Goal: Information Seeking & Learning: Learn about a topic

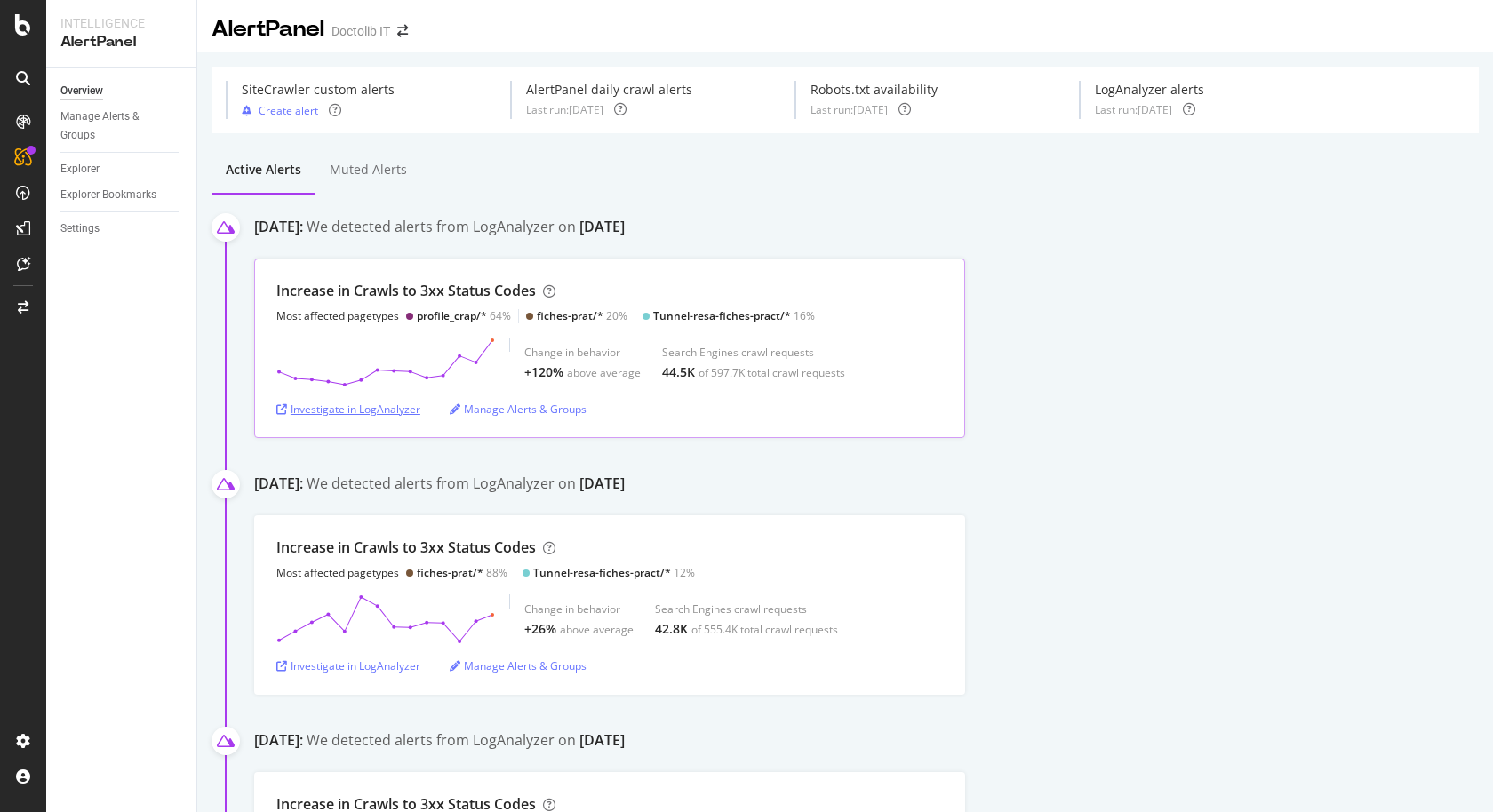
click at [406, 410] on div "Investigate in LogAnalyzer" at bounding box center [348, 409] width 144 height 15
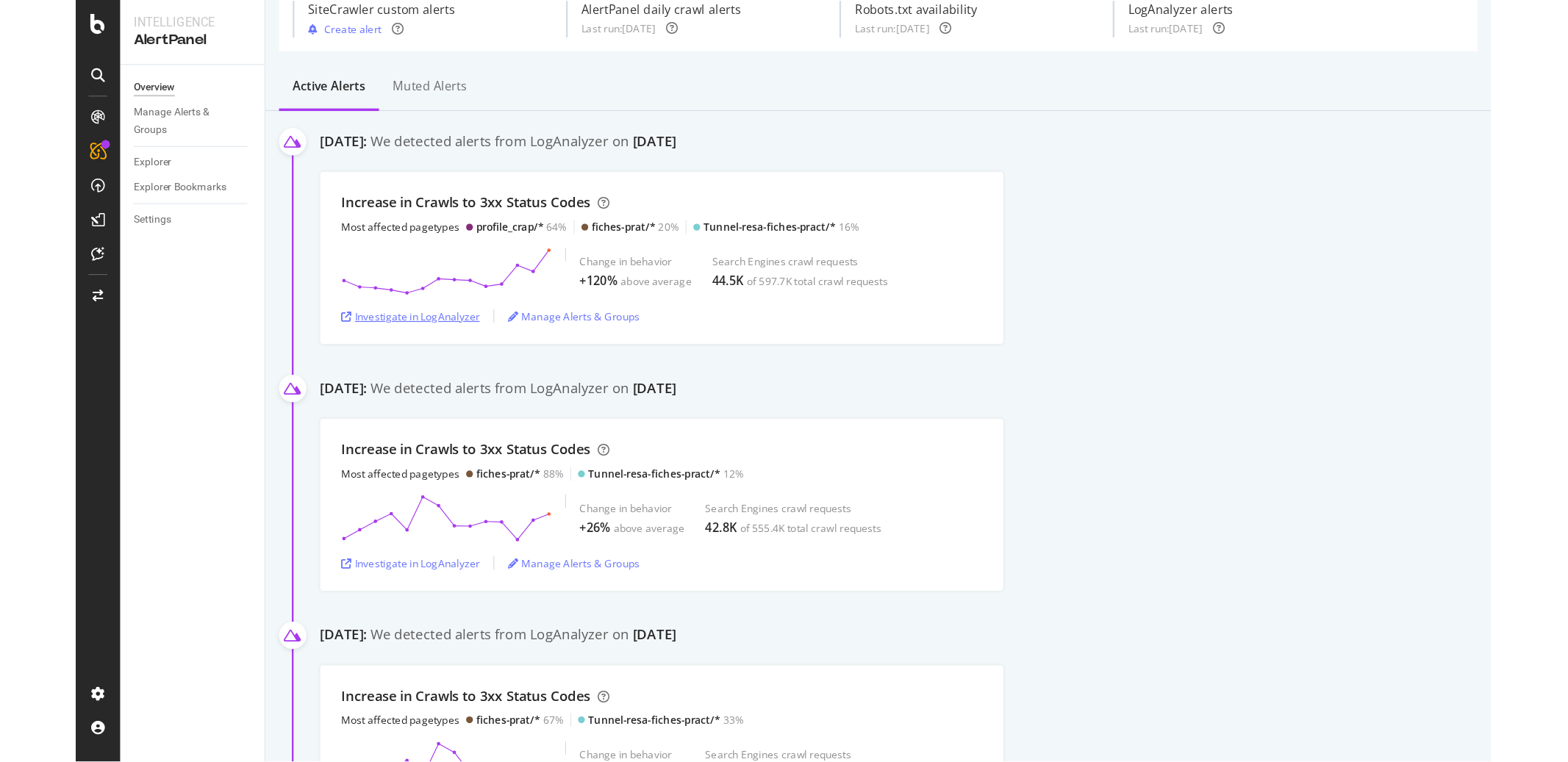
scroll to position [62, 0]
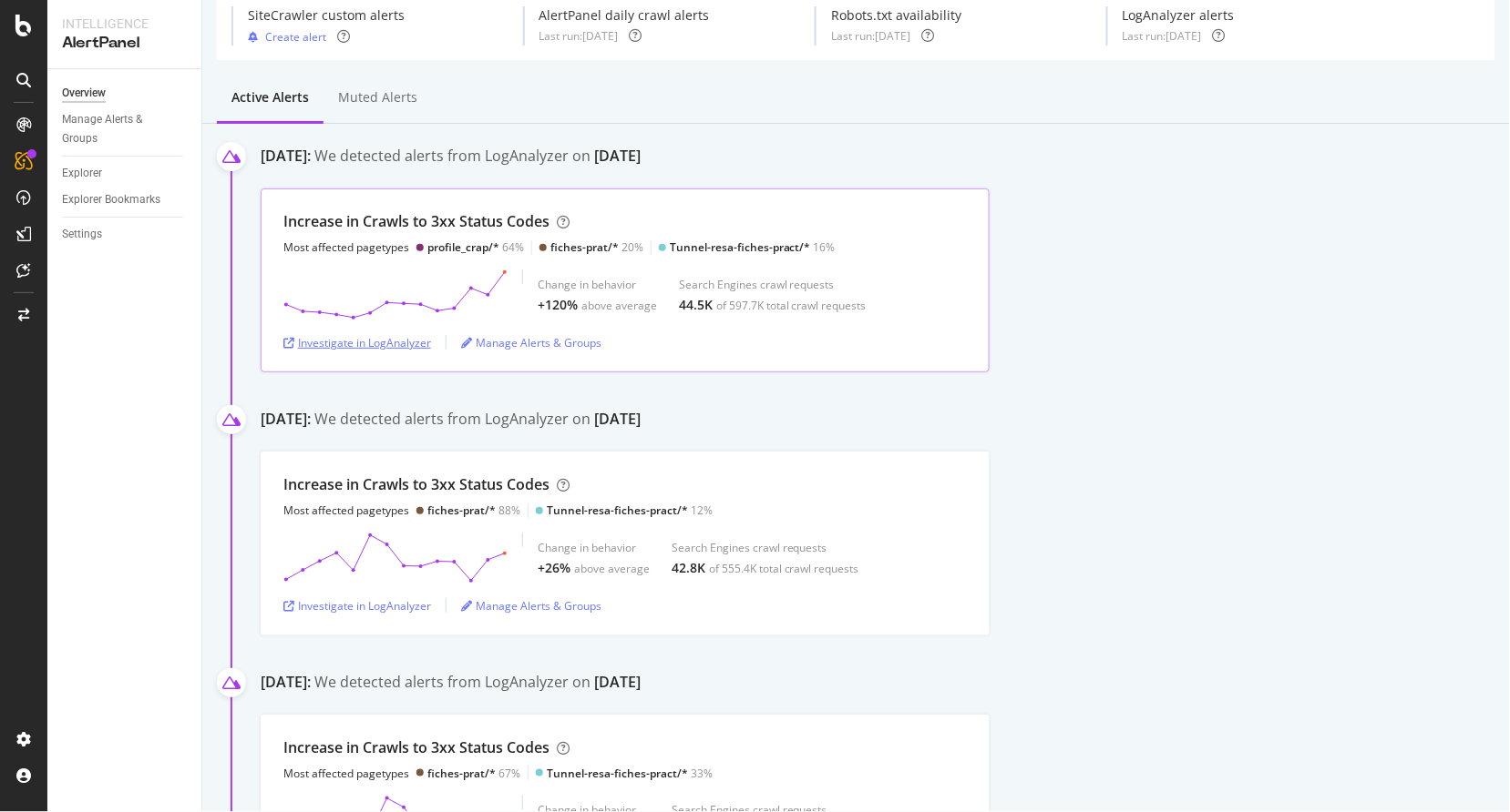
click at [365, 343] on div "Investigate in LogAnalyzer" at bounding box center [357, 343] width 148 height 16
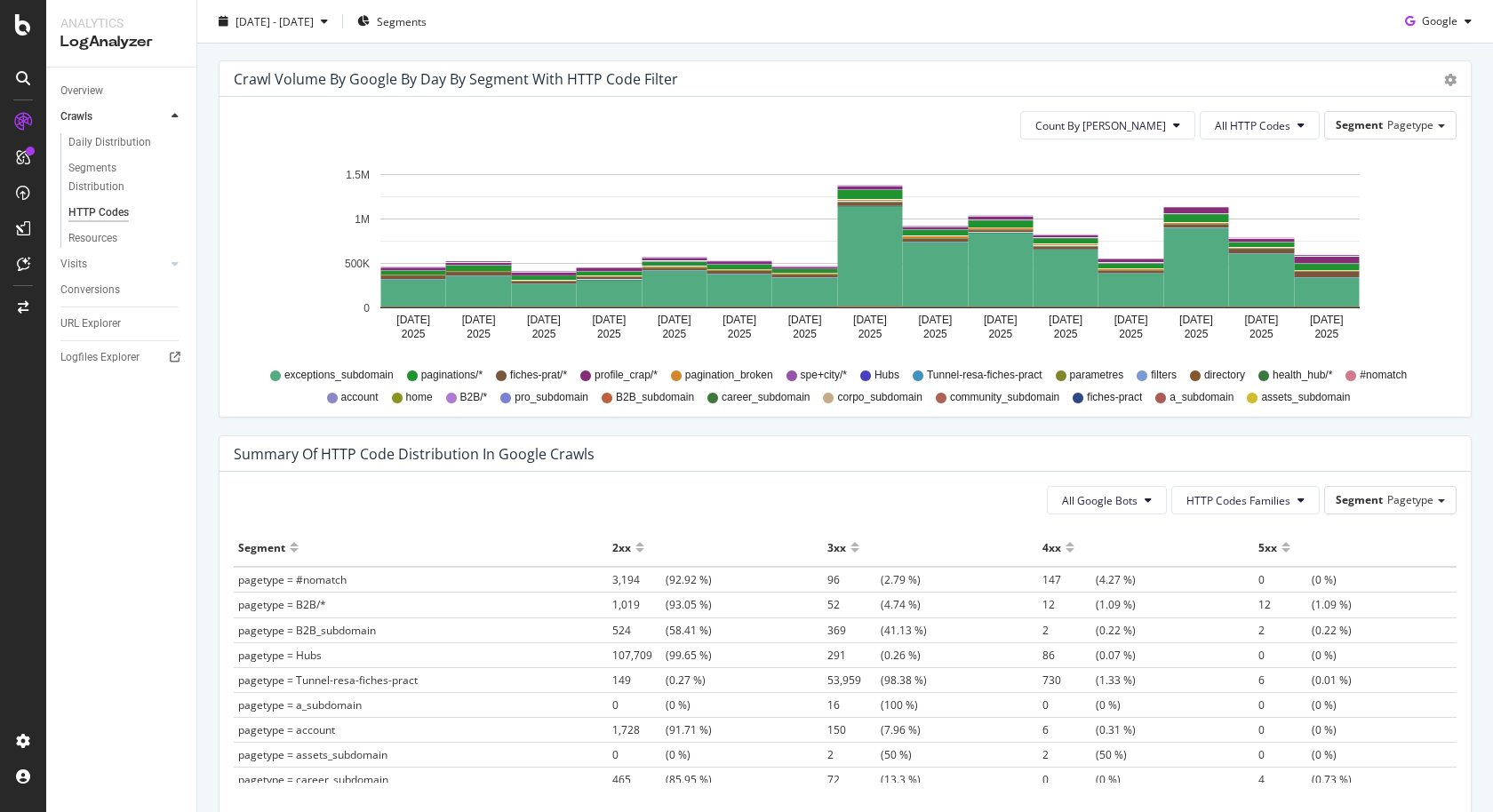
scroll to position [374, 0]
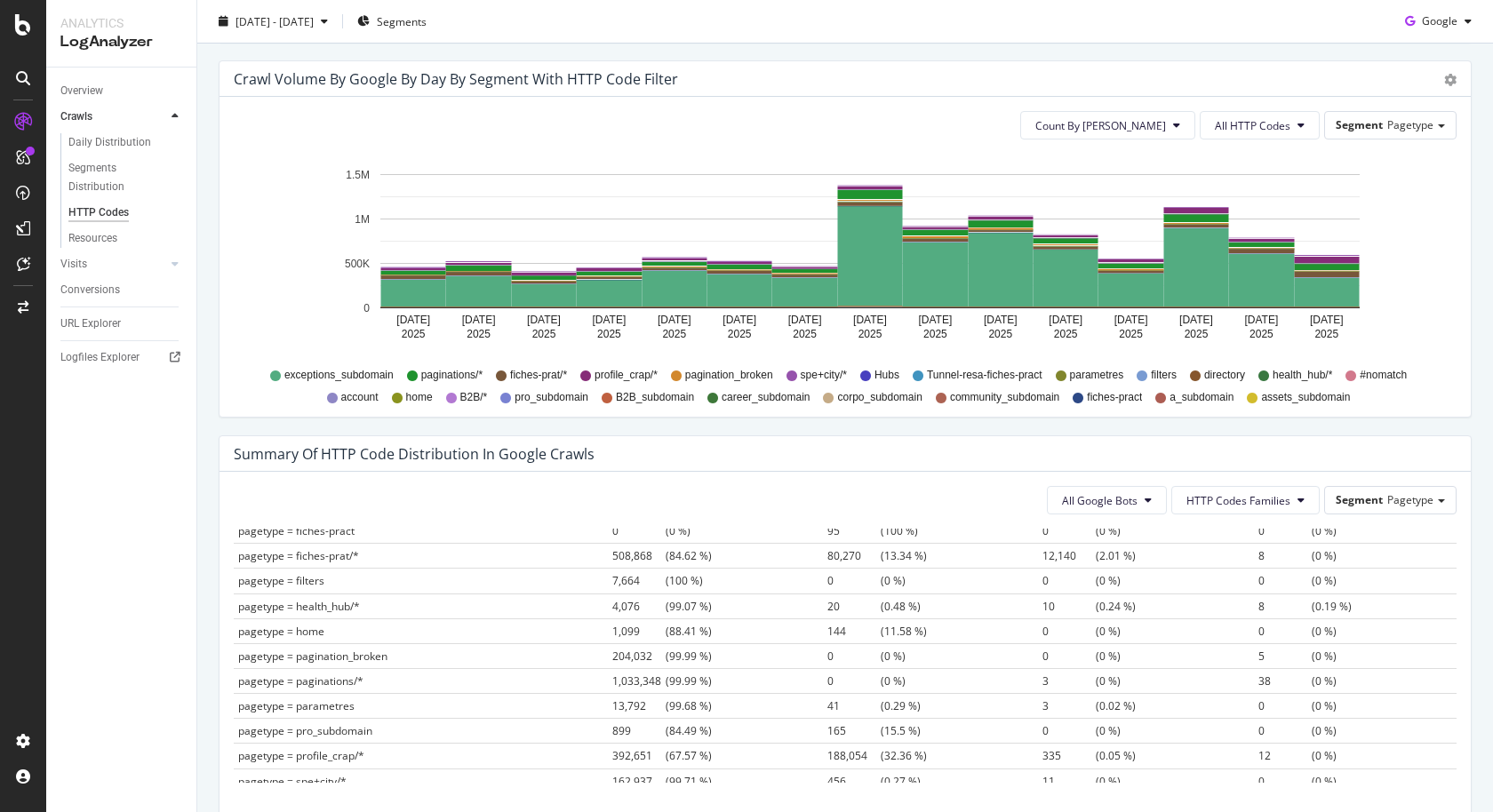
click at [619, 748] on span "392,651" at bounding box center [638, 755] width 53 height 15
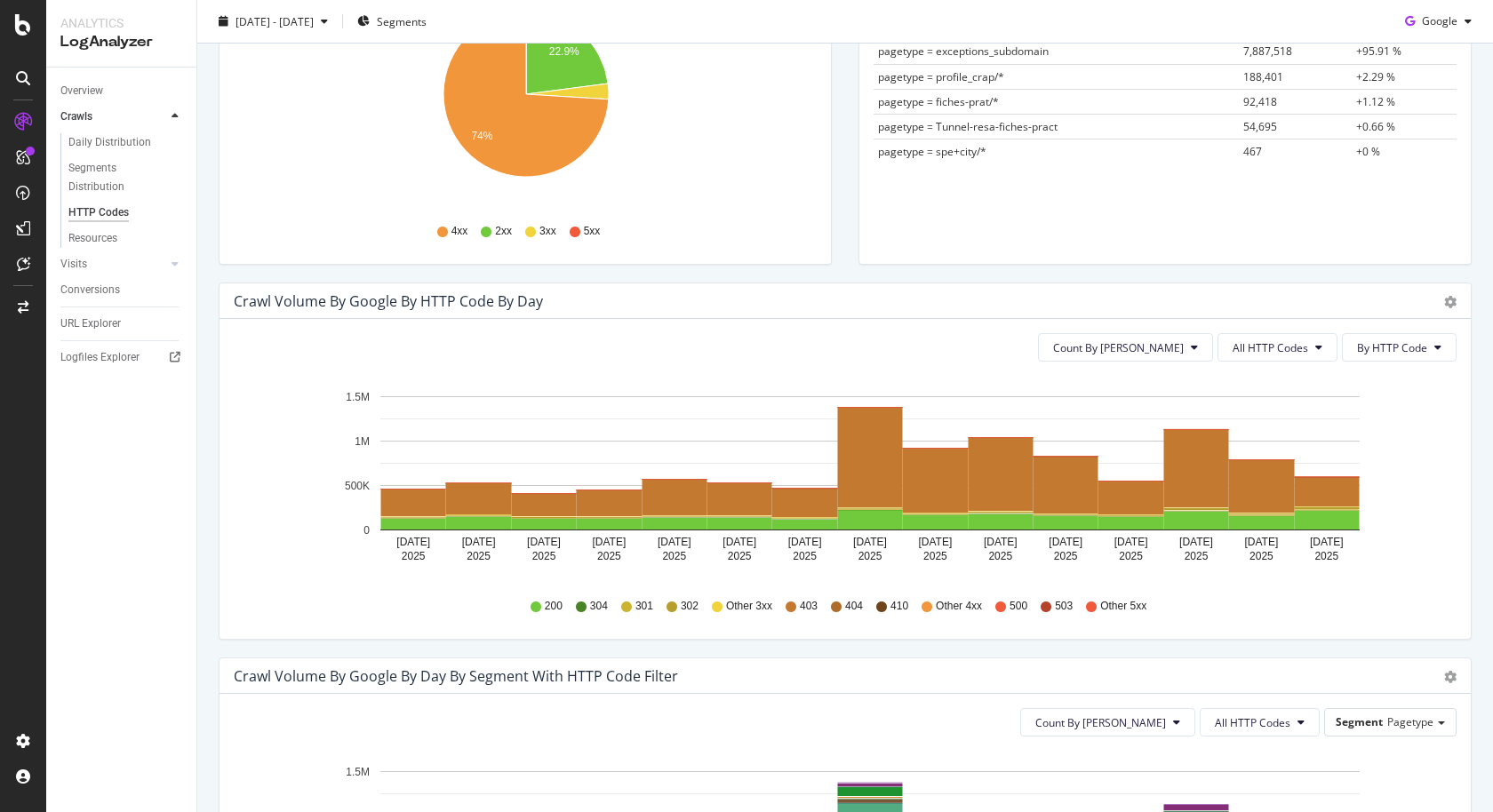
scroll to position [271, 0]
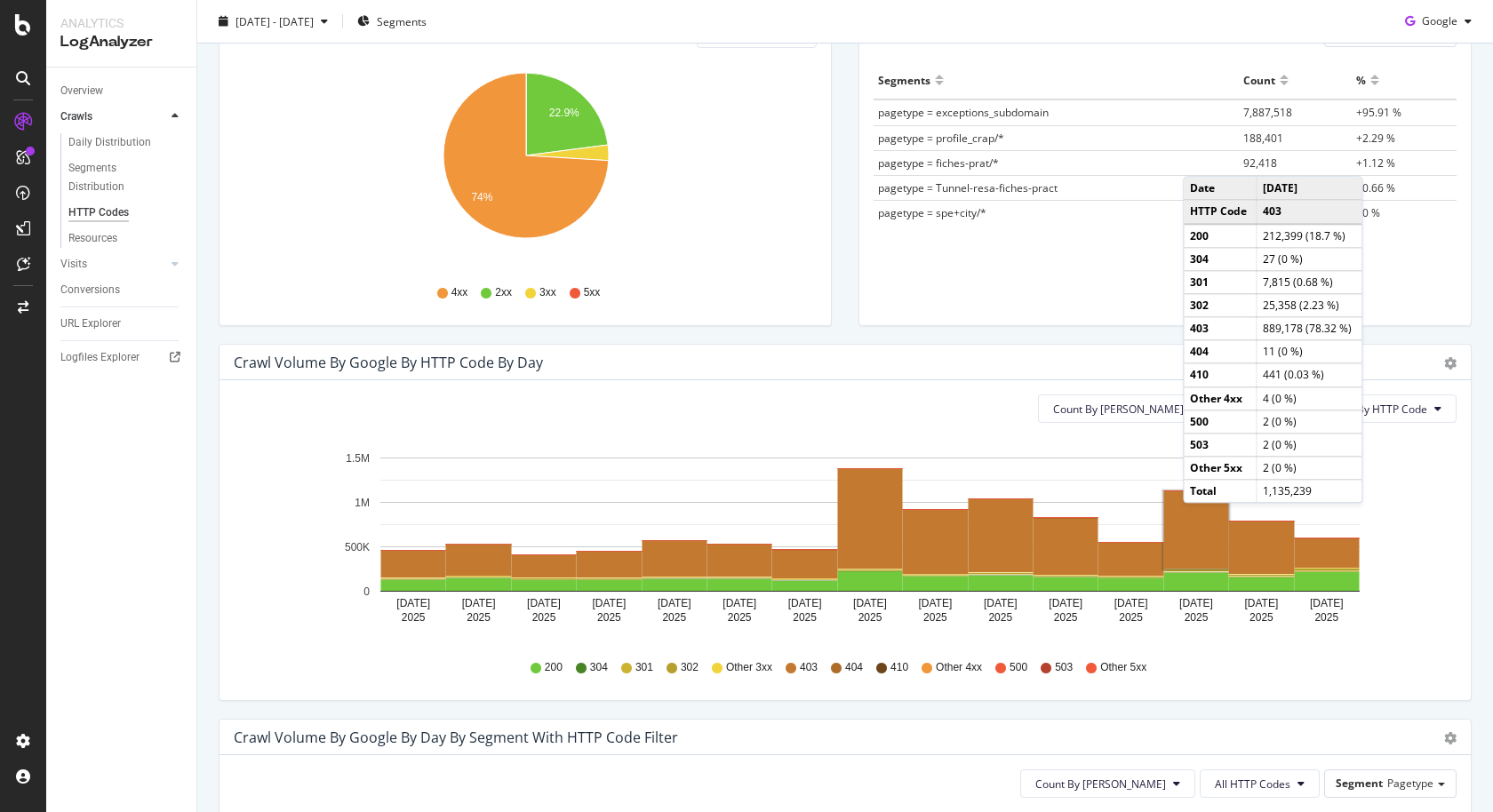
click at [1200, 519] on rect "A chart." at bounding box center [1196, 530] width 64 height 77
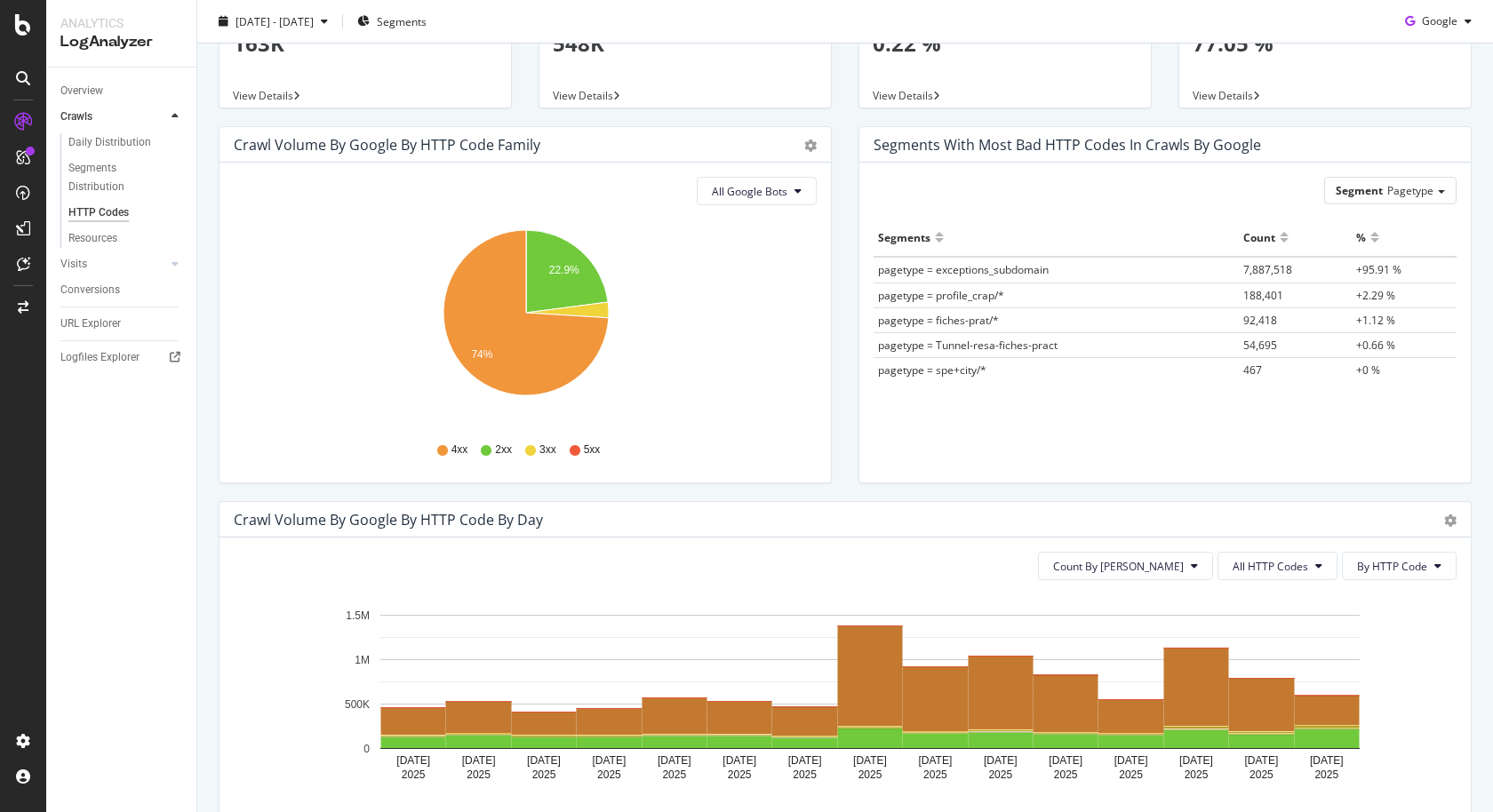
scroll to position [143, 0]
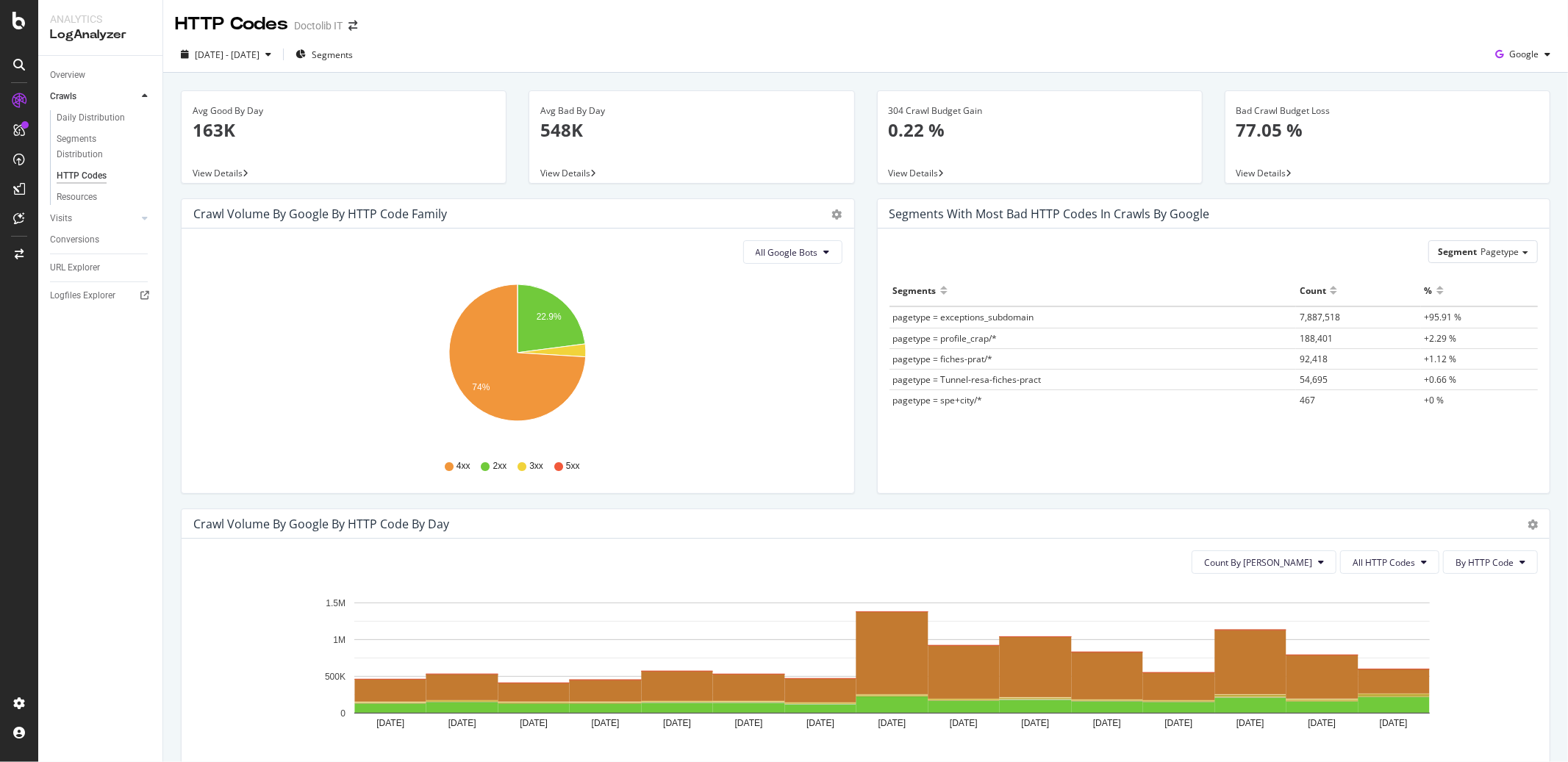
scroll to position [1, 0]
click at [340, 282] on icon "22.9% 74%" at bounding box center [518, 360] width 648 height 170
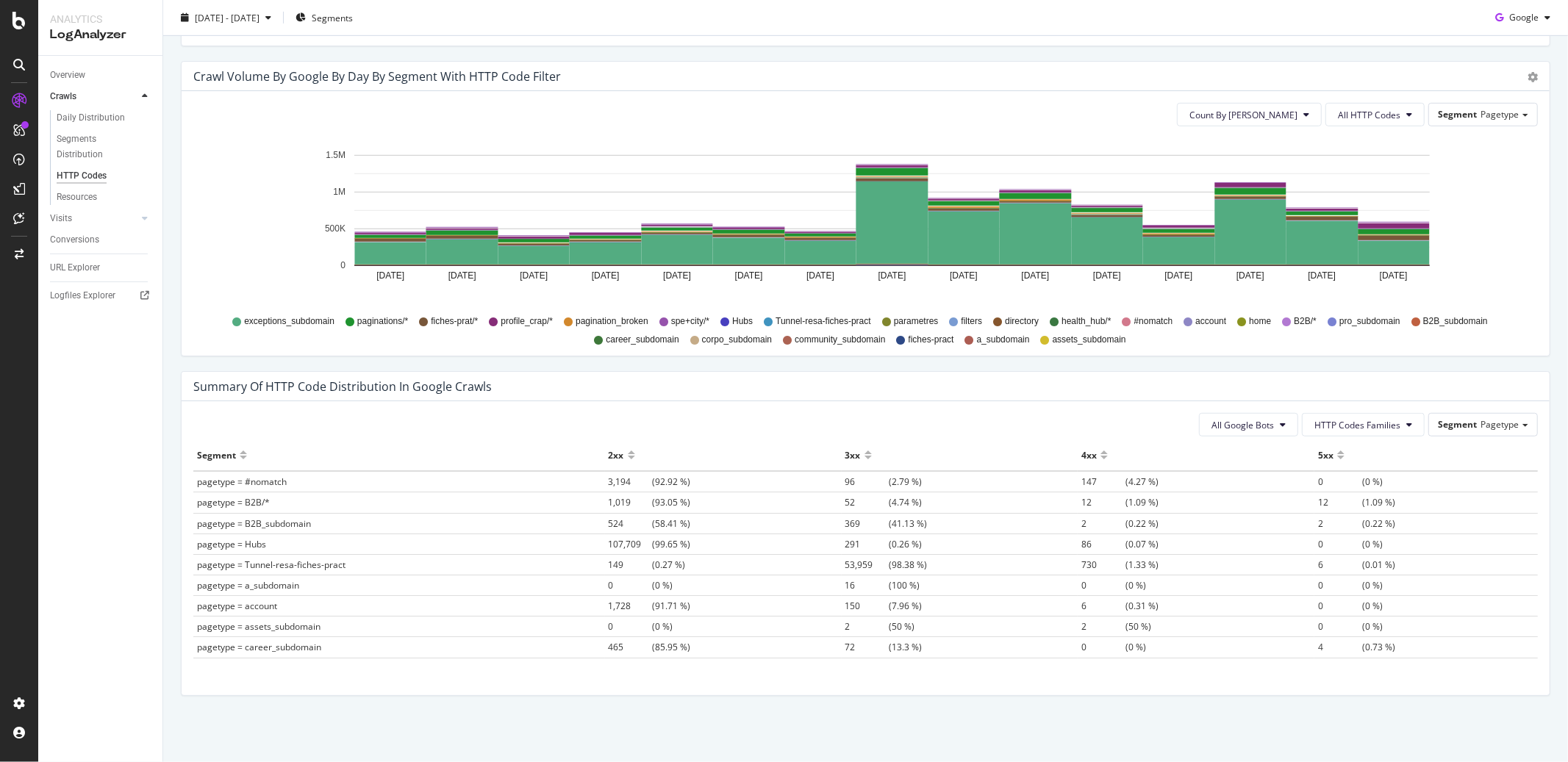
scroll to position [319, 0]
drag, startPoint x: 256, startPoint y: 627, endPoint x: 348, endPoint y: 627, distance: 92.0
click at [348, 627] on td "pagetype = profile_crap/*" at bounding box center [399, 628] width 412 height 21
click at [853, 626] on span "188,054" at bounding box center [867, 628] width 44 height 13
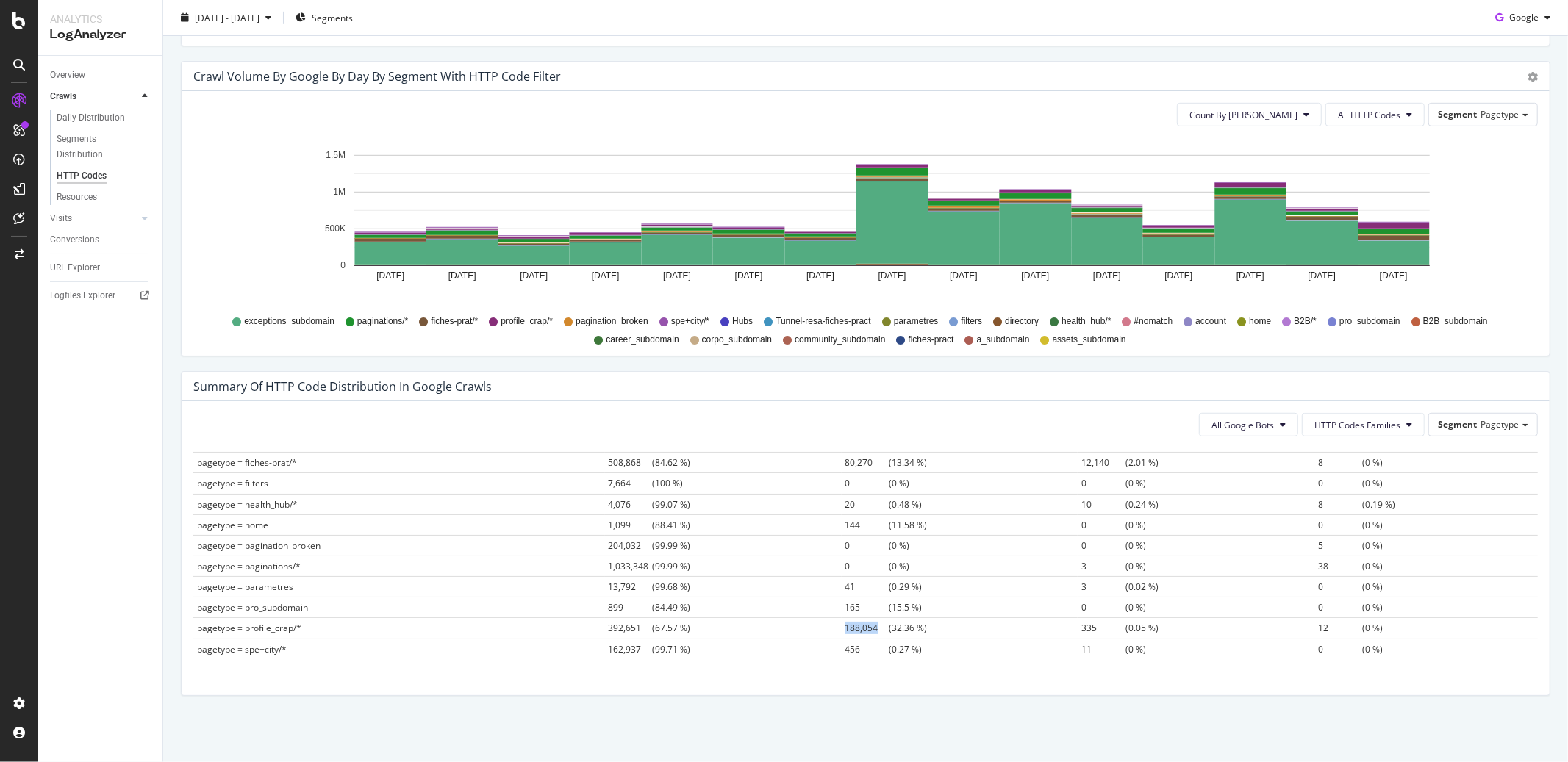
scroll to position [0, 0]
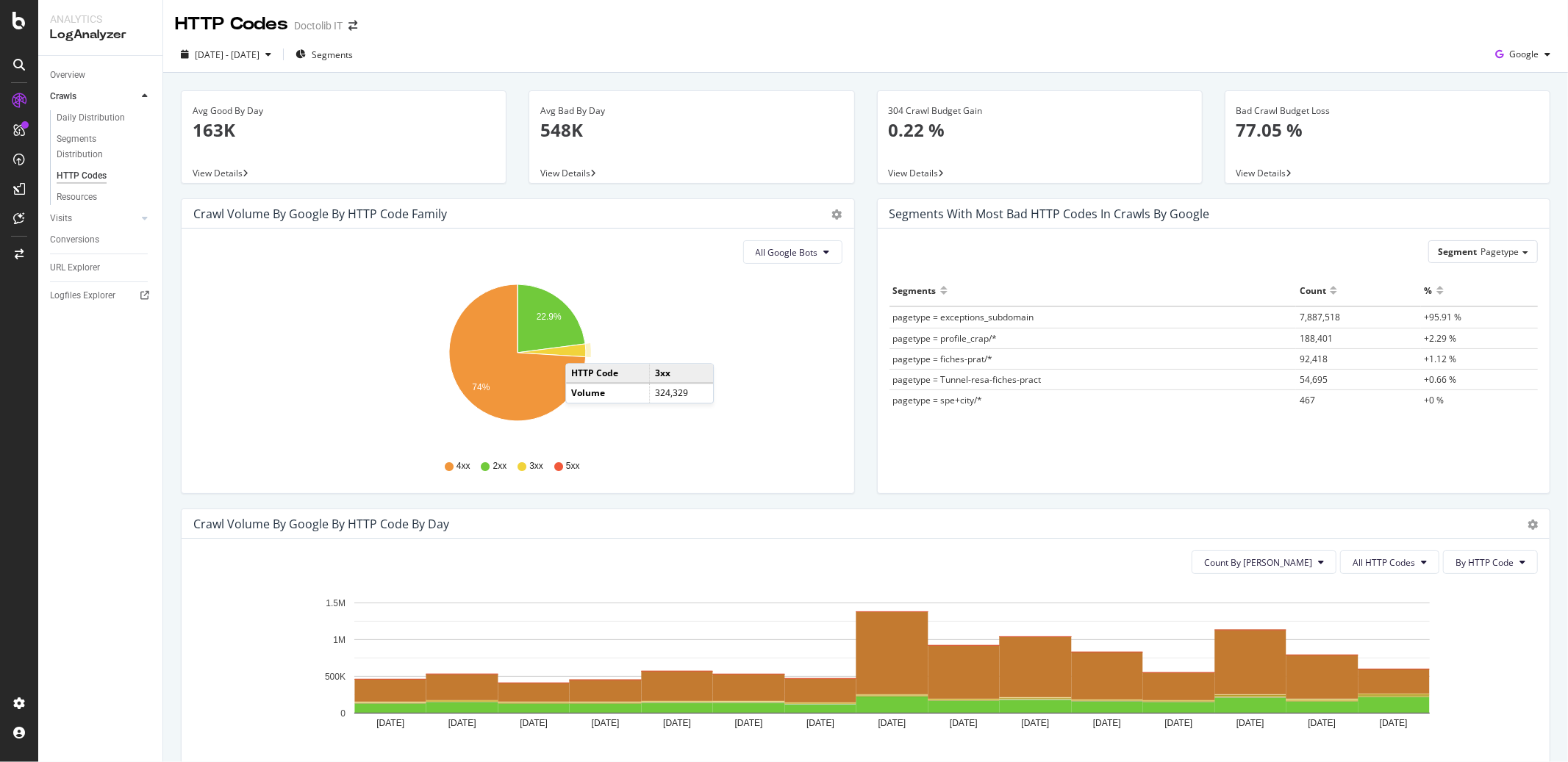
click at [580, 350] on icon "A chart." at bounding box center [552, 350] width 68 height 14
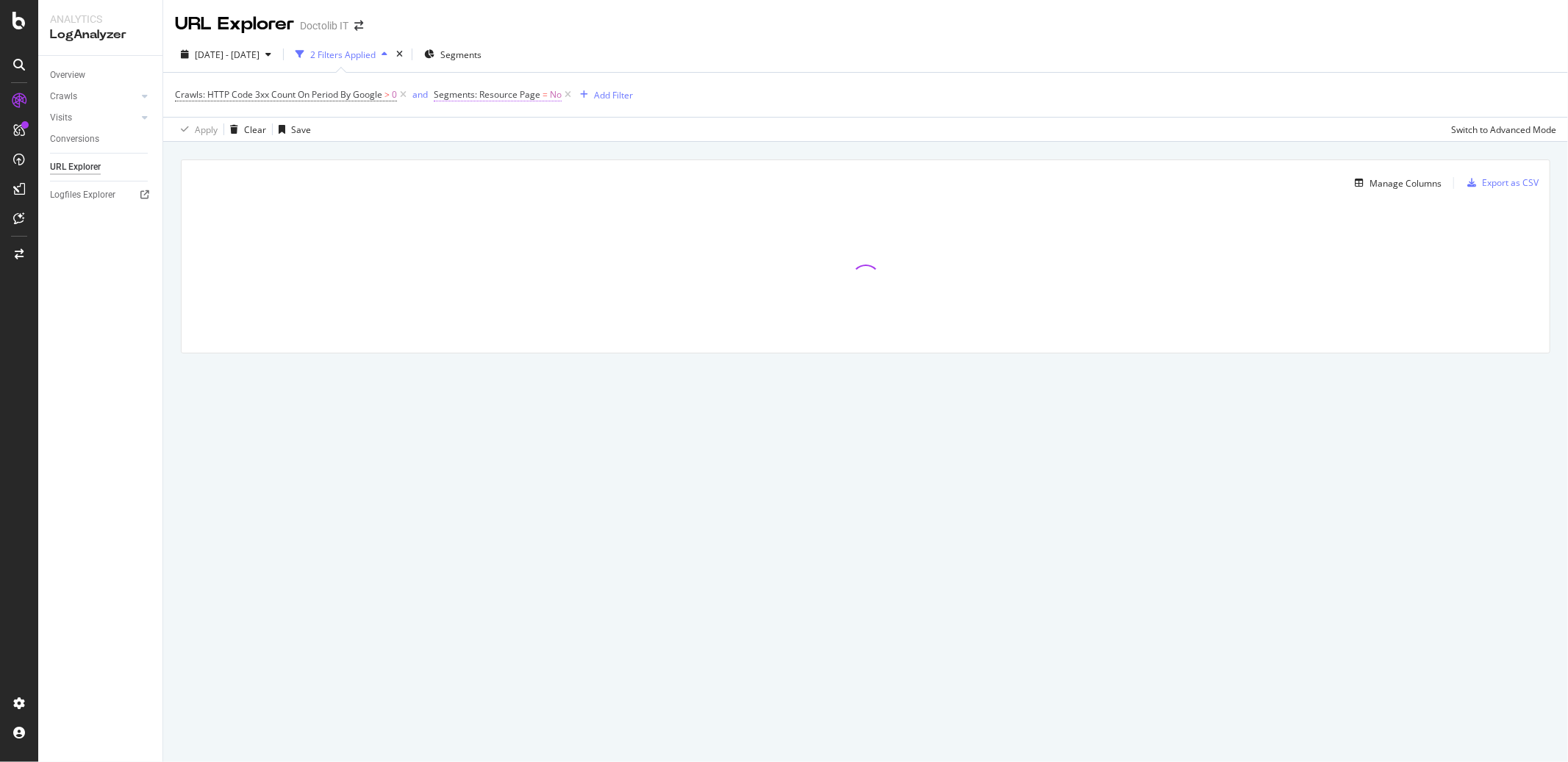
click at [524, 94] on span "Segments: Resource Page" at bounding box center [487, 95] width 107 height 13
click at [548, 52] on div "[DATE] - [DATE] 2 Filters Applied Segments" at bounding box center [866, 57] width 1405 height 29
click at [482, 53] on span "Segments" at bounding box center [461, 55] width 41 height 13
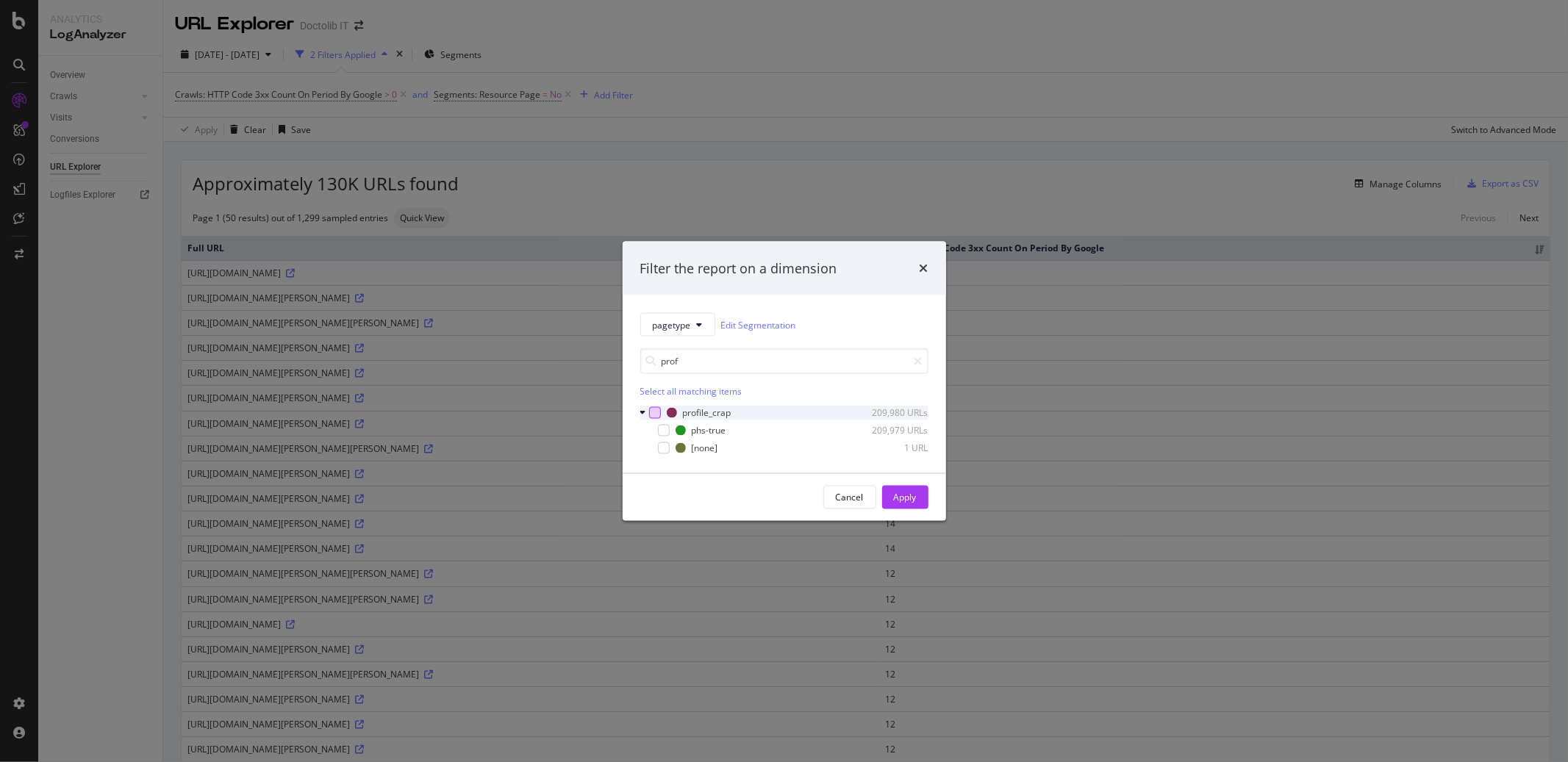
type input "prof"
click at [654, 414] on div "modal" at bounding box center [655, 412] width 12 height 12
click at [903, 494] on div "Apply" at bounding box center [905, 498] width 23 height 13
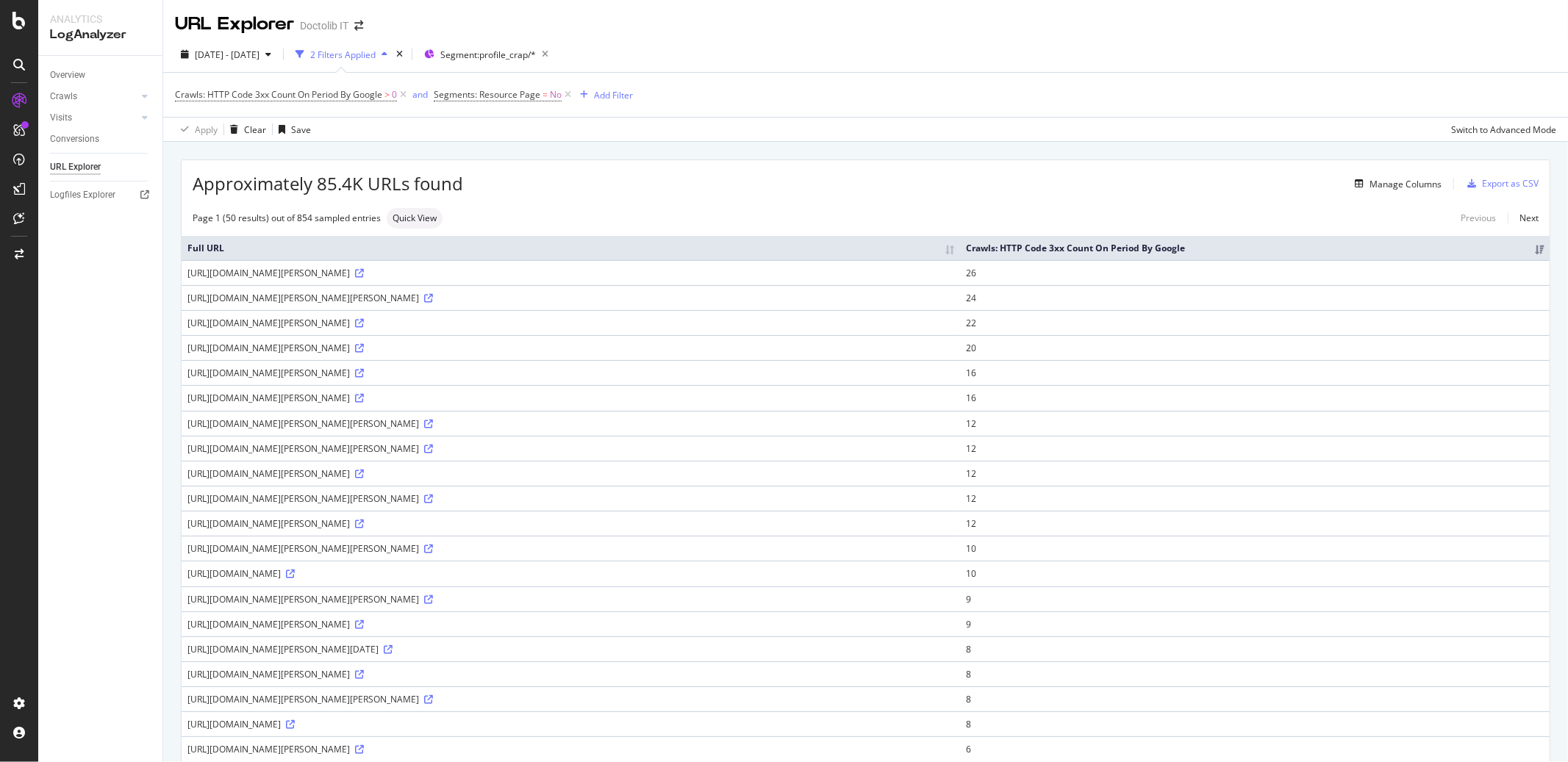
drag, startPoint x: 452, startPoint y: 426, endPoint x: 569, endPoint y: 453, distance: 120.1
click at [466, 428] on div "[URL][DOMAIN_NAME][PERSON_NAME][PERSON_NAME]" at bounding box center [570, 424] width 767 height 13
drag, startPoint x: 449, startPoint y: 426, endPoint x: 491, endPoint y: 424, distance: 42.0
click at [491, 424] on div "[URL][DOMAIN_NAME][PERSON_NAME][PERSON_NAME]" at bounding box center [570, 424] width 767 height 13
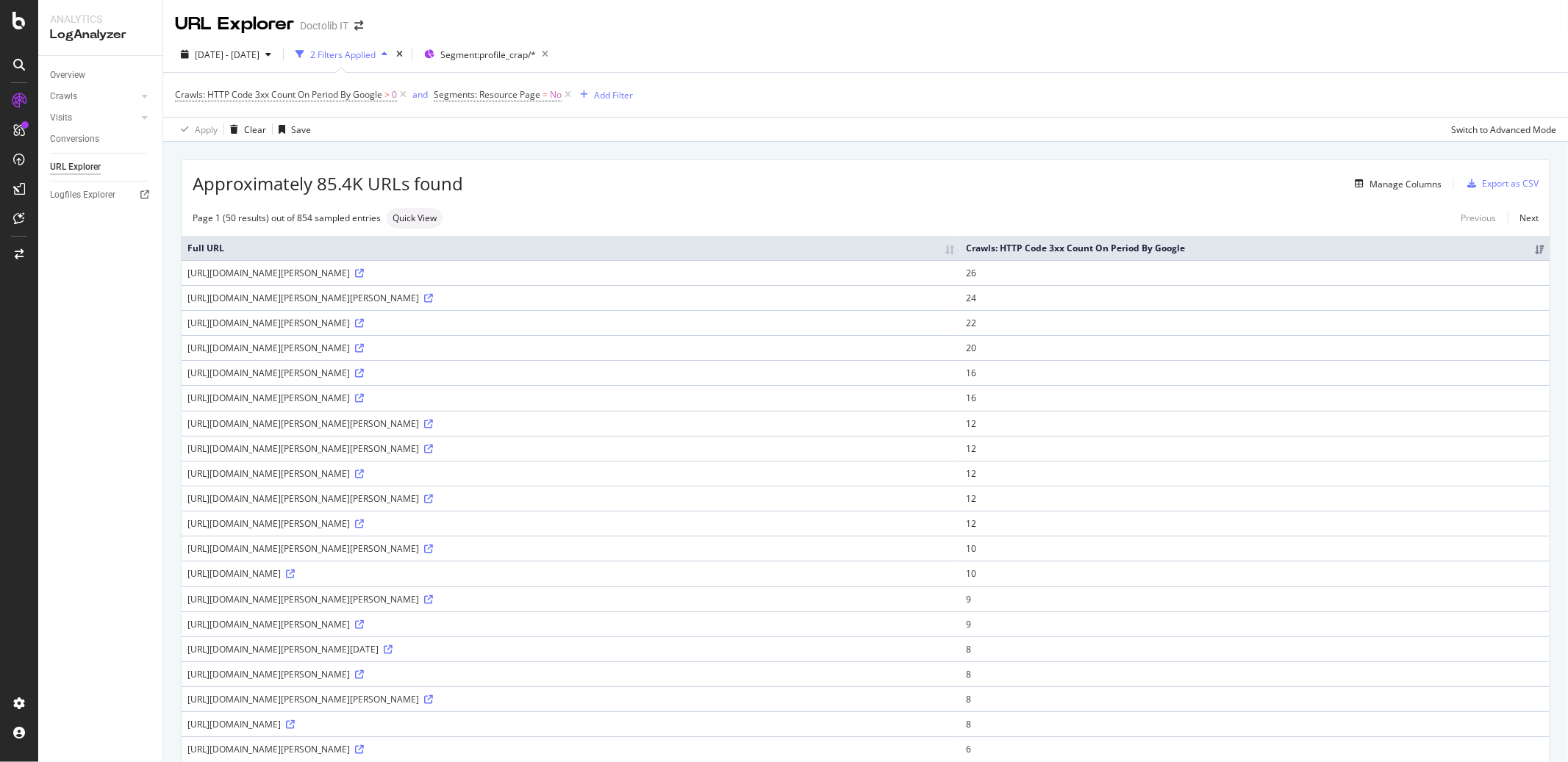
copy div "?phs=true"
click at [433, 424] on icon at bounding box center [428, 424] width 9 height 9
click at [68, 81] on div "Overview" at bounding box center [68, 75] width 35 height 15
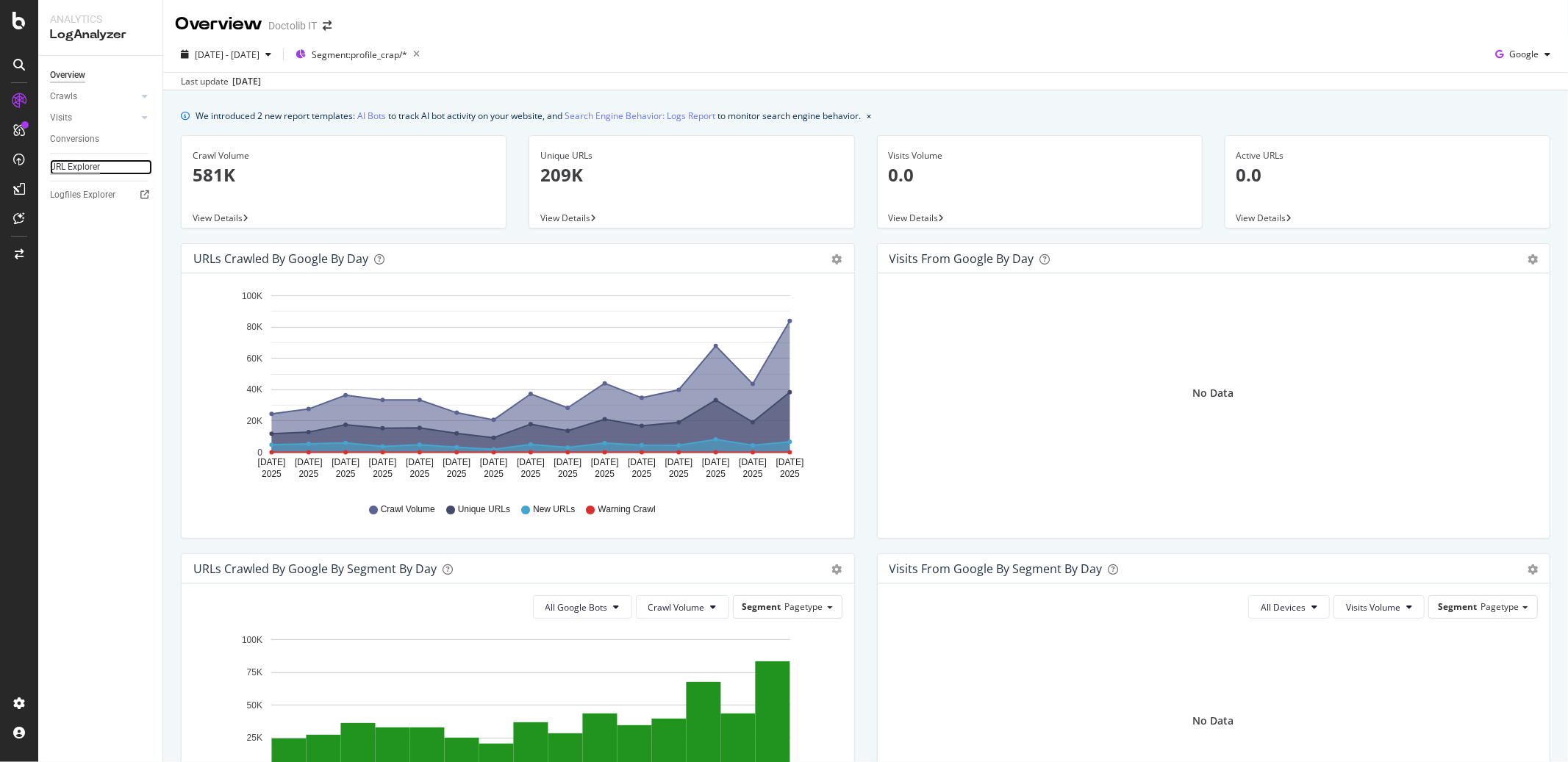
click at [89, 163] on div "URL Explorer" at bounding box center [75, 166] width 50 height 15
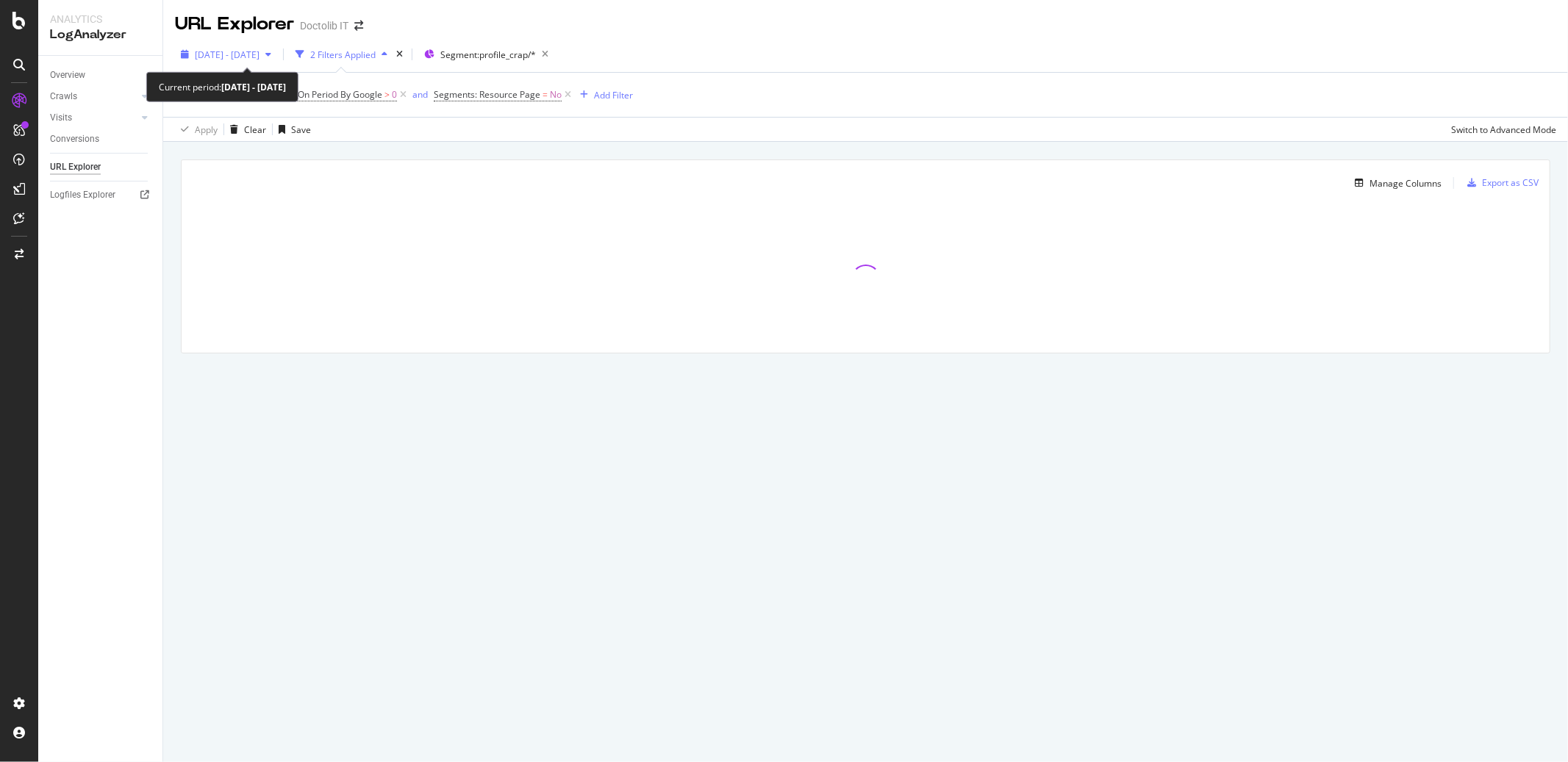
click at [272, 53] on icon "button" at bounding box center [268, 54] width 6 height 9
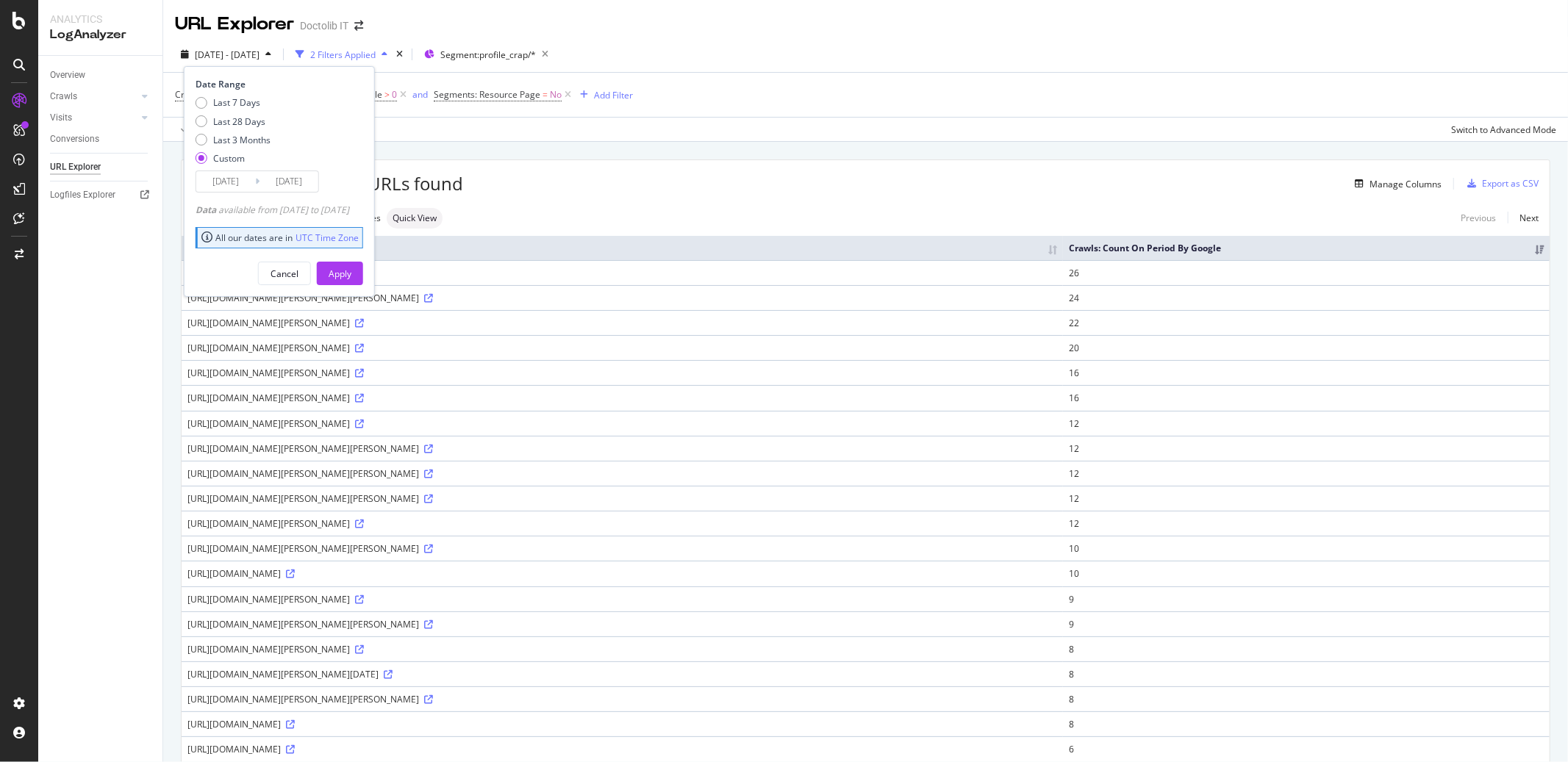
click at [222, 186] on input "[DATE]" at bounding box center [225, 182] width 59 height 21
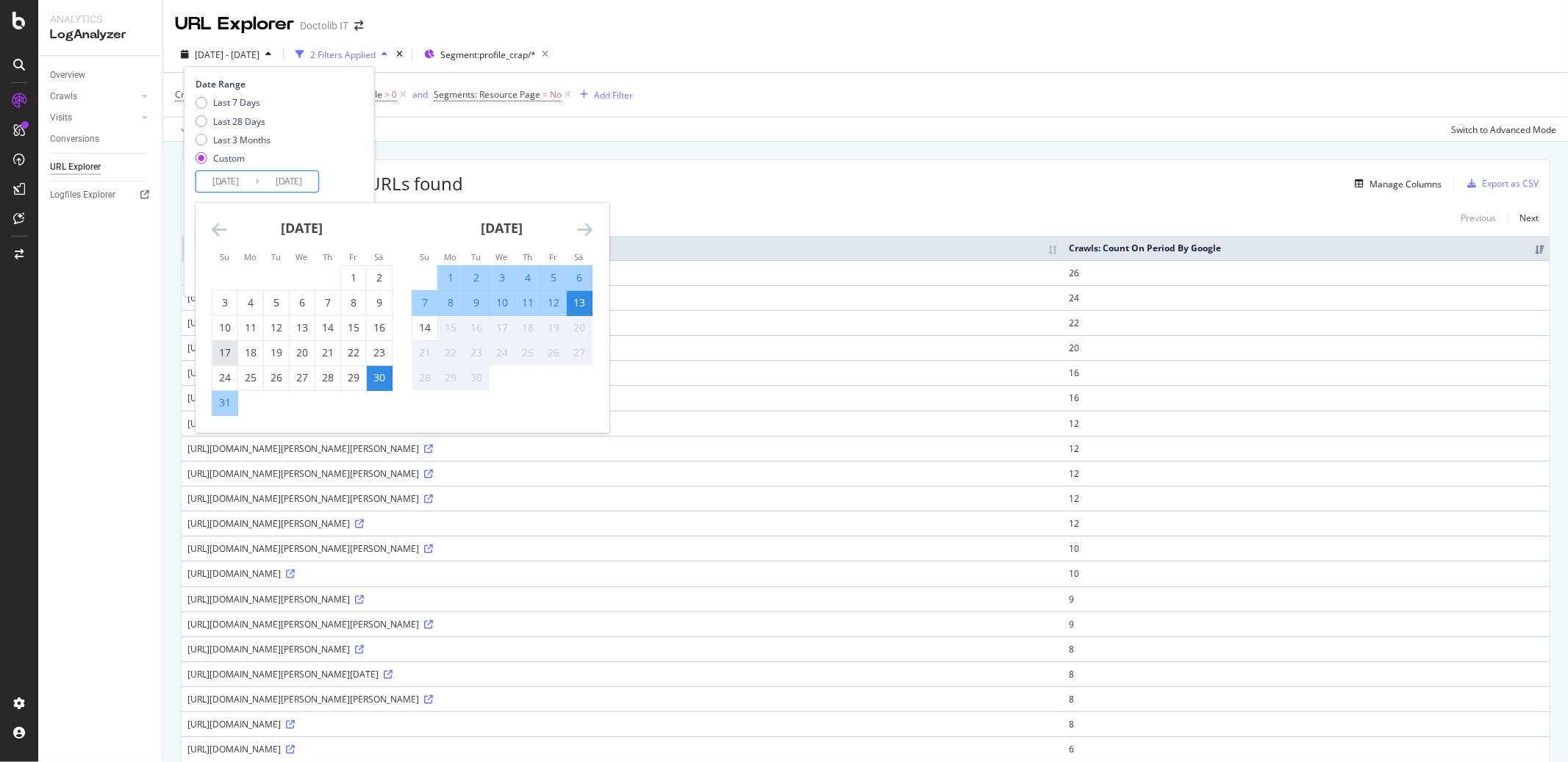
click at [228, 344] on div "17" at bounding box center [225, 353] width 25 height 24
type input "[DATE]"
click at [381, 355] on div "23" at bounding box center [379, 353] width 25 height 14
type input "[DATE]"
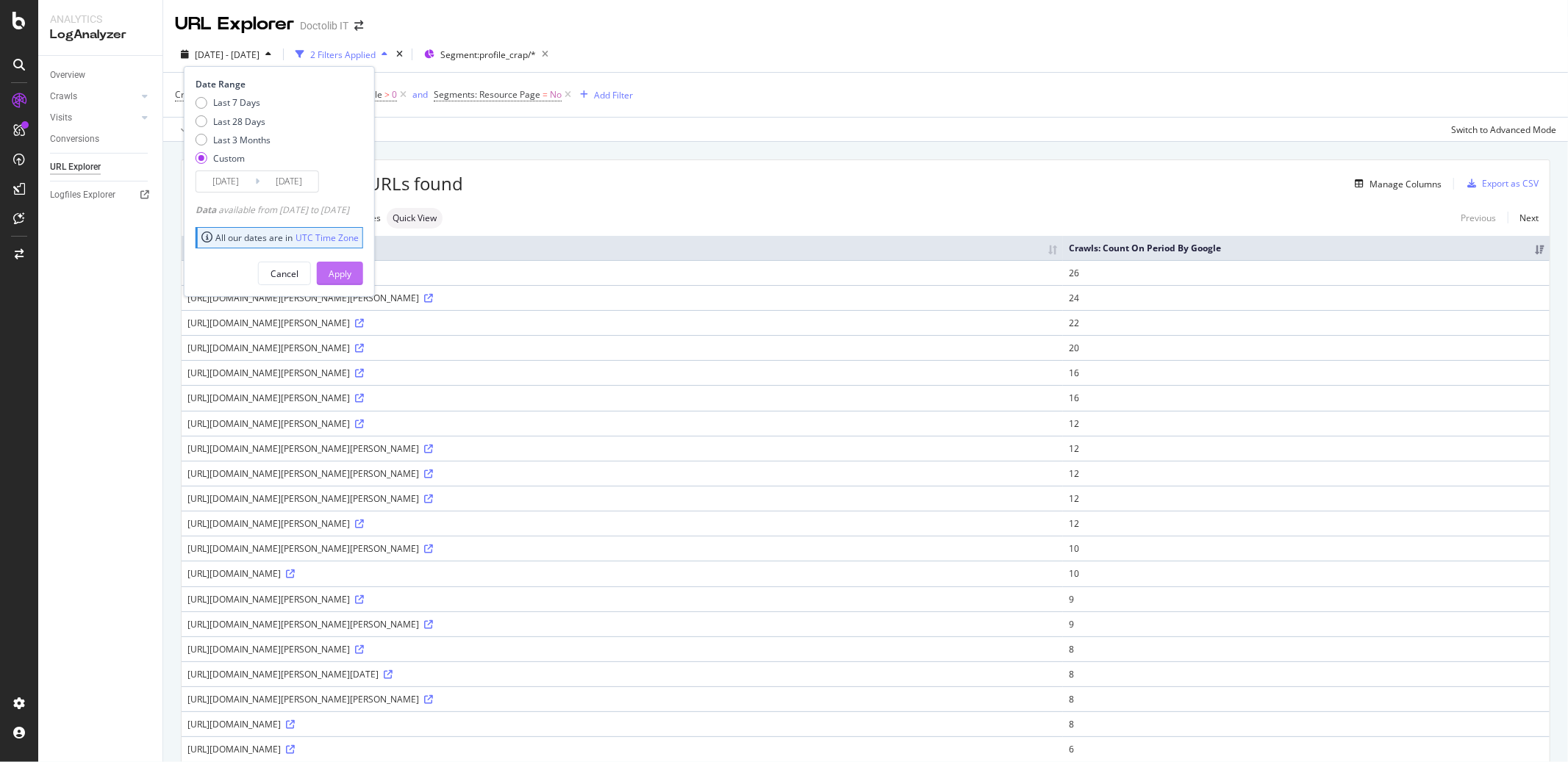
click at [351, 264] on div "Apply" at bounding box center [340, 274] width 23 height 22
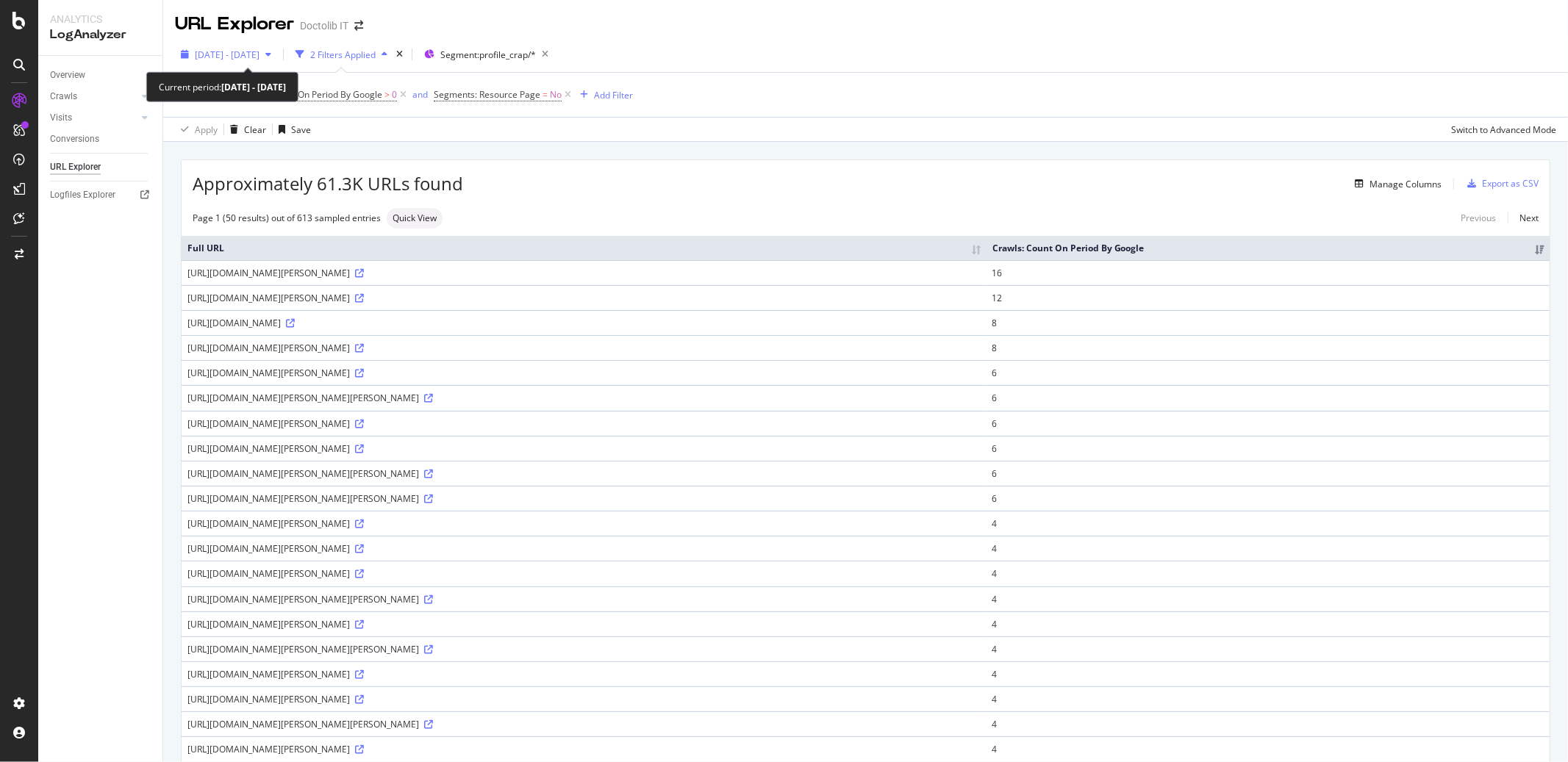
click at [260, 61] on div "[DATE] - [DATE]" at bounding box center [227, 55] width 65 height 13
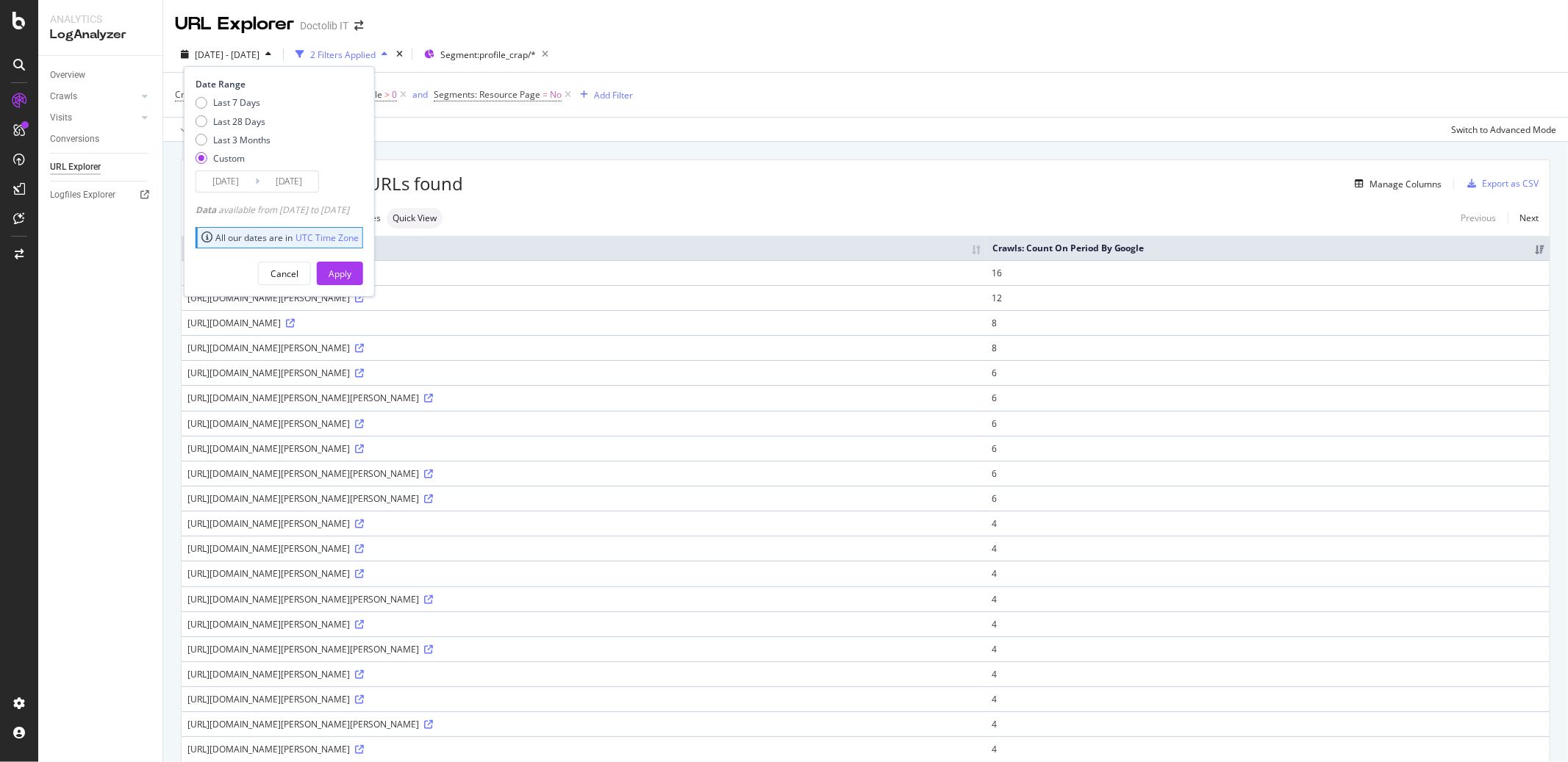
click at [215, 183] on input "[DATE]" at bounding box center [225, 182] width 59 height 21
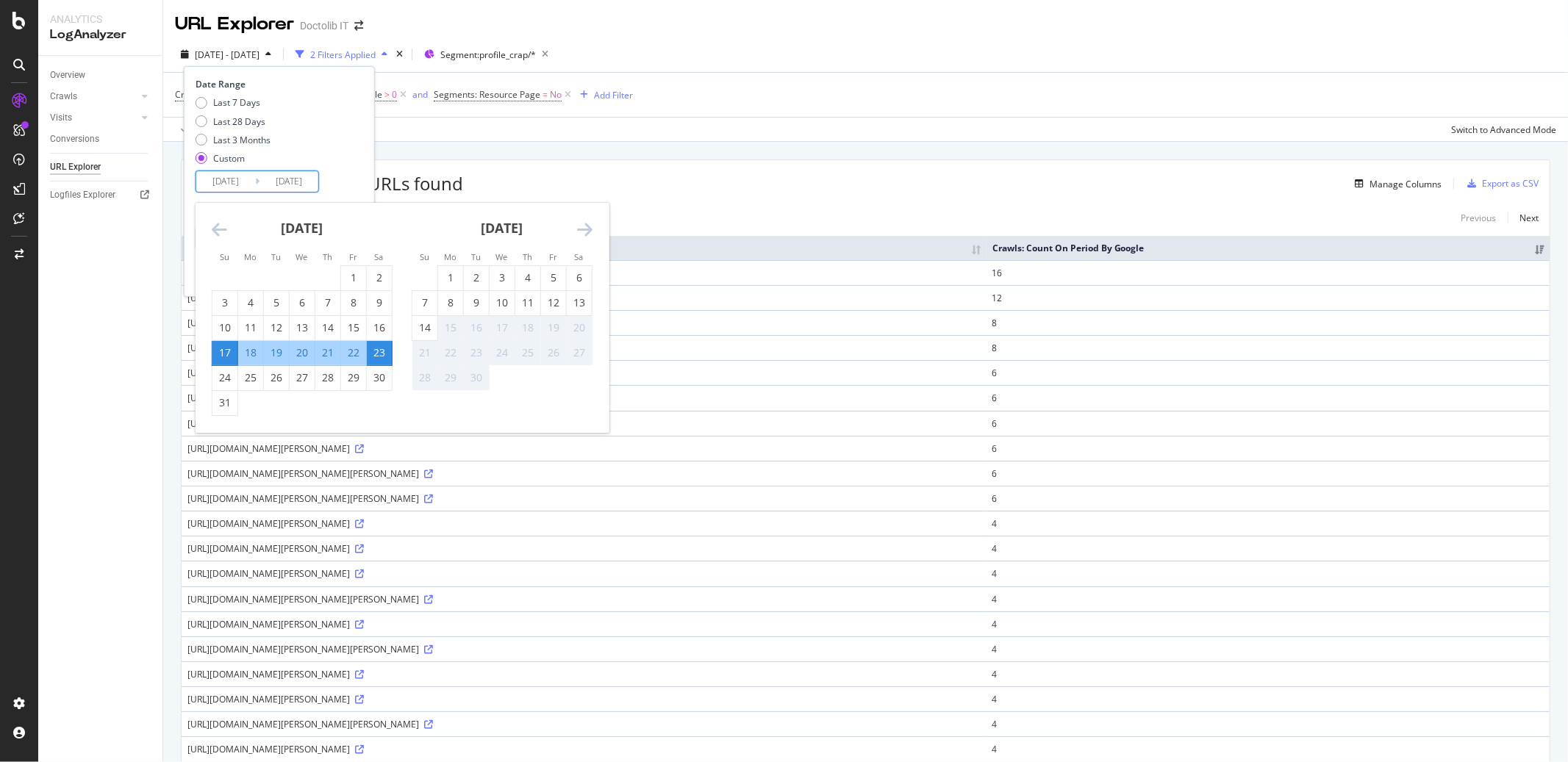
click at [216, 229] on icon "Move backward to switch to the previous month." at bounding box center [219, 229] width 15 height 18
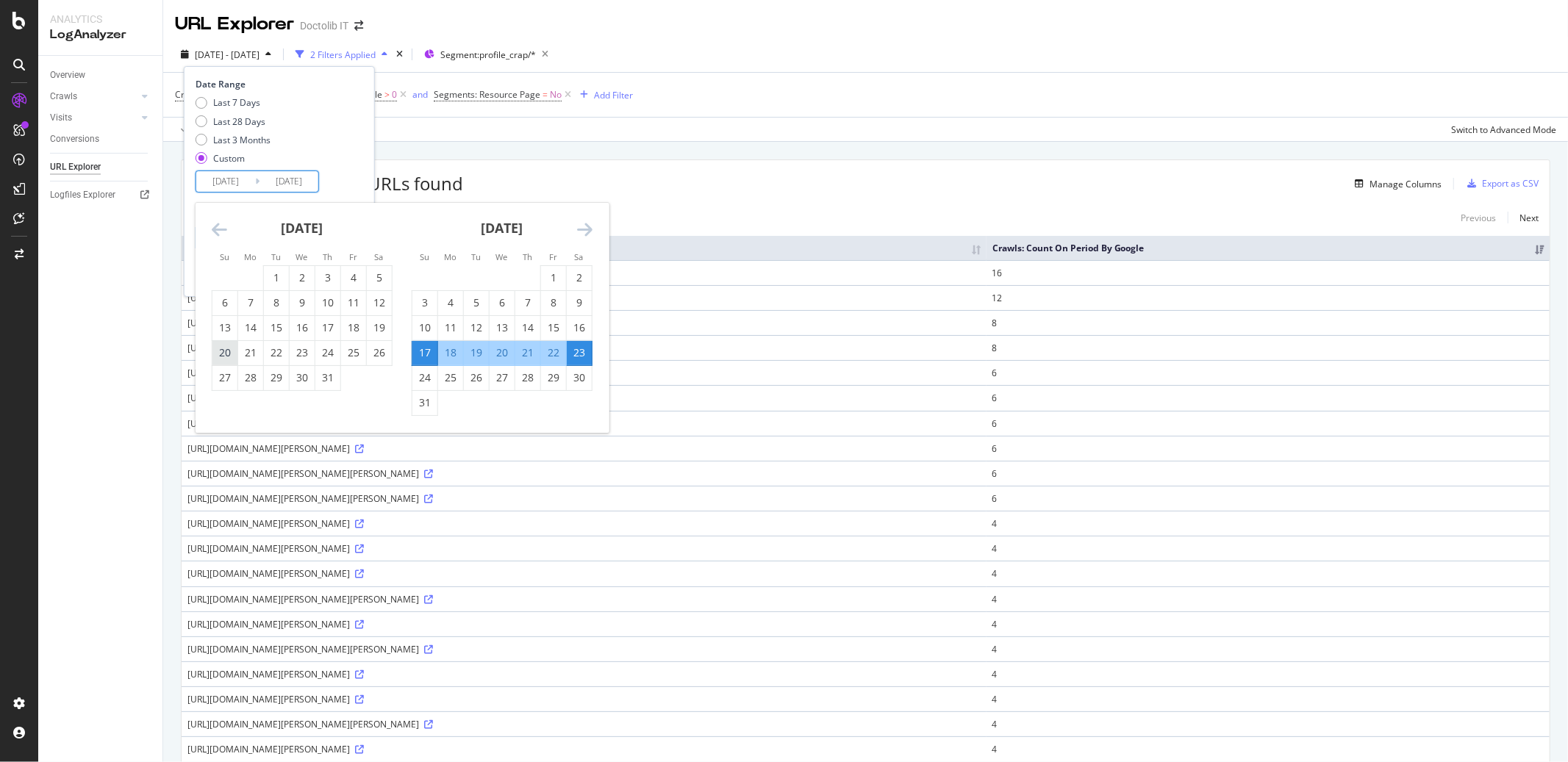
click at [225, 354] on div "20" at bounding box center [225, 353] width 25 height 14
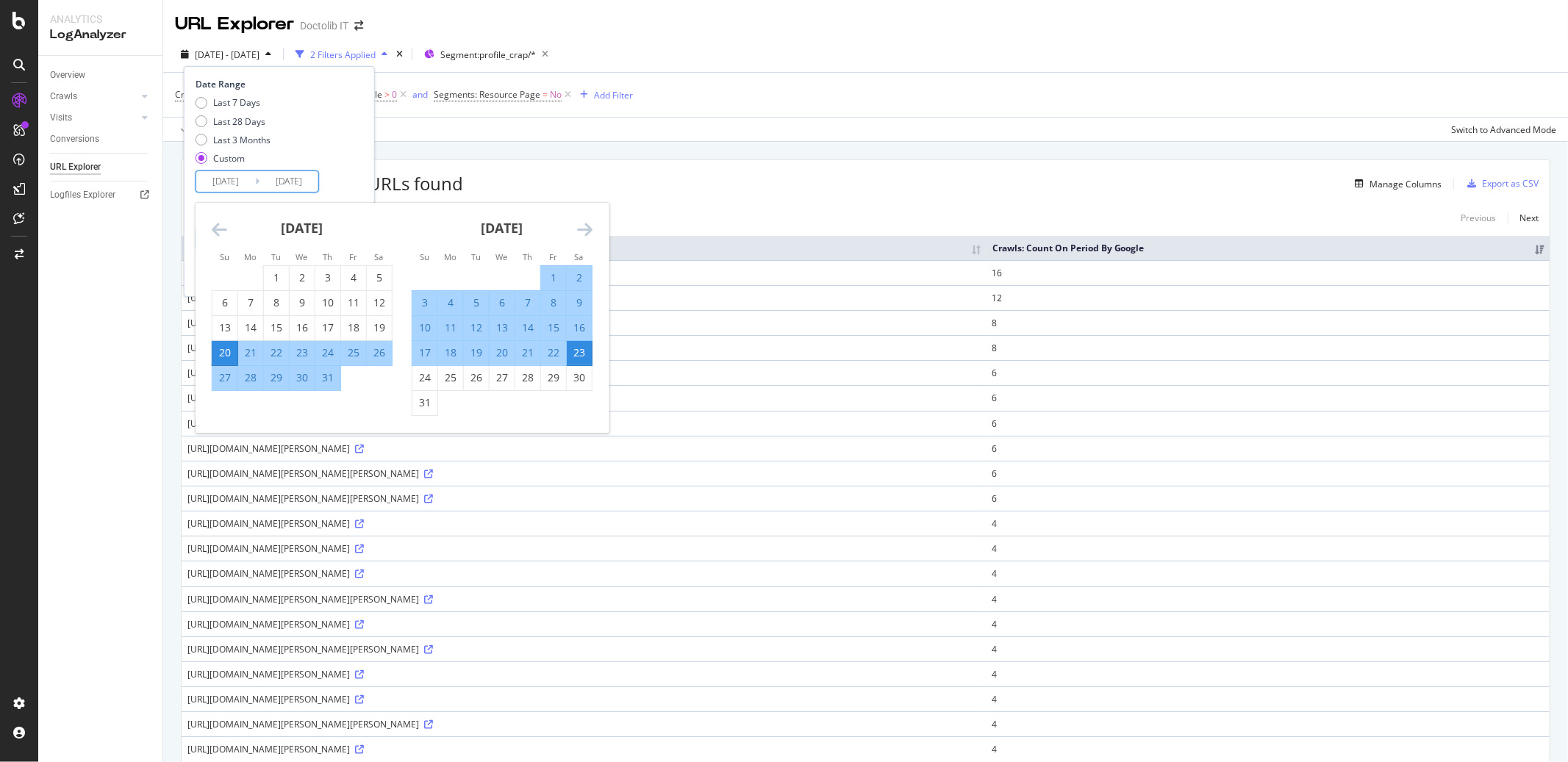
type input "[DATE]"
click at [381, 354] on div "26" at bounding box center [379, 353] width 25 height 14
type input "[DATE]"
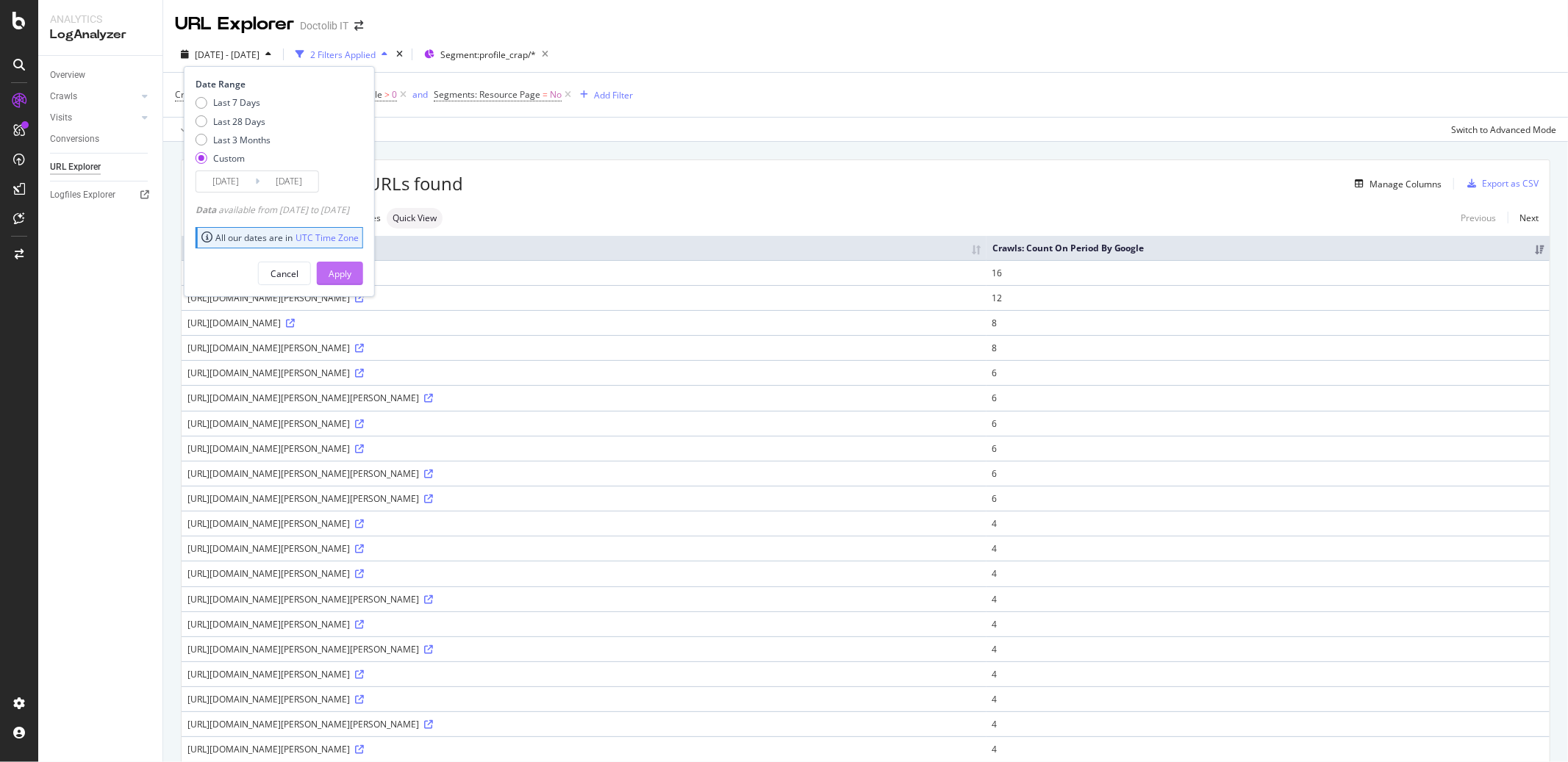
click at [351, 272] on div "Apply" at bounding box center [340, 274] width 23 height 13
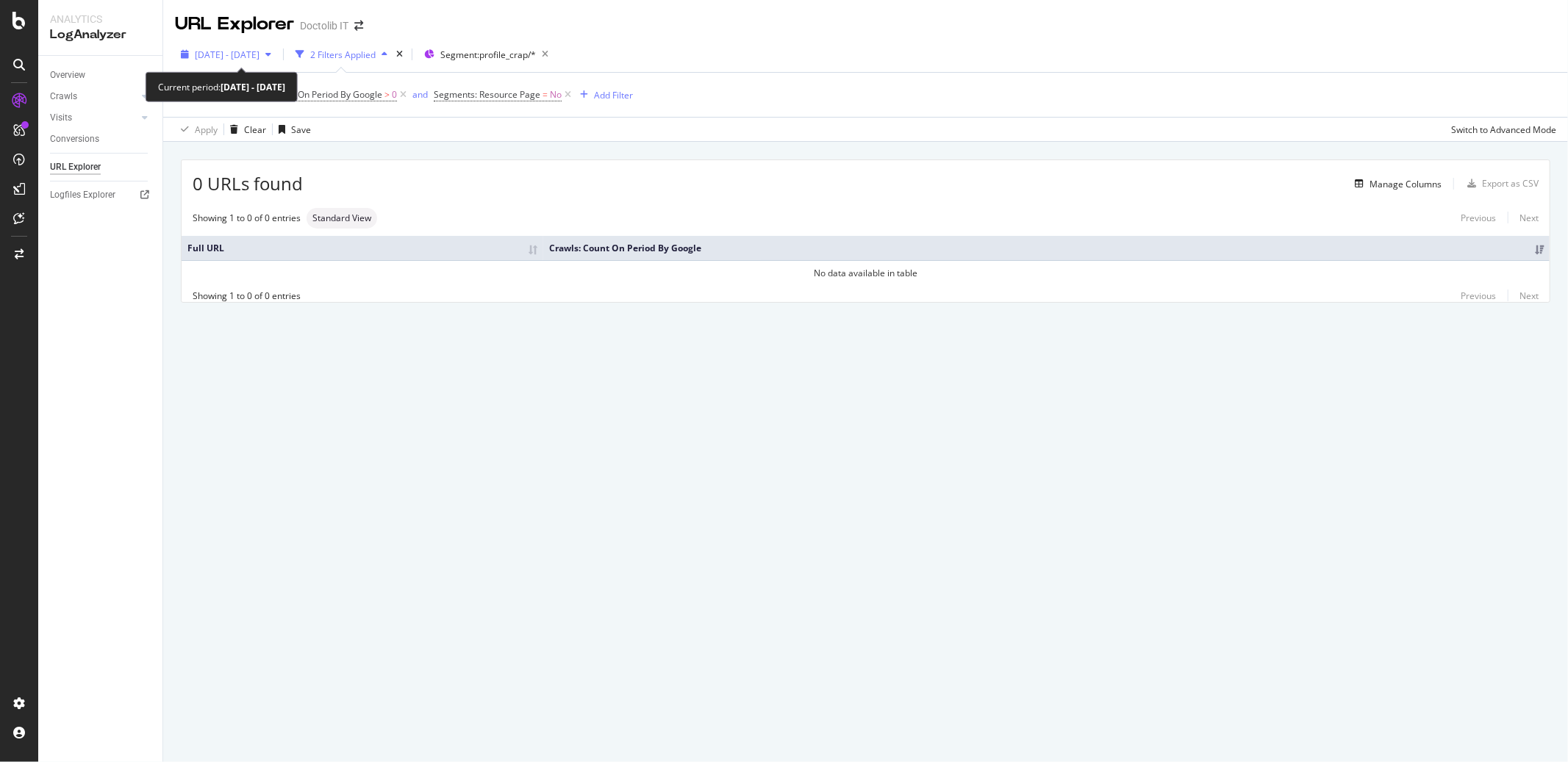
click at [272, 53] on icon "button" at bounding box center [268, 54] width 6 height 9
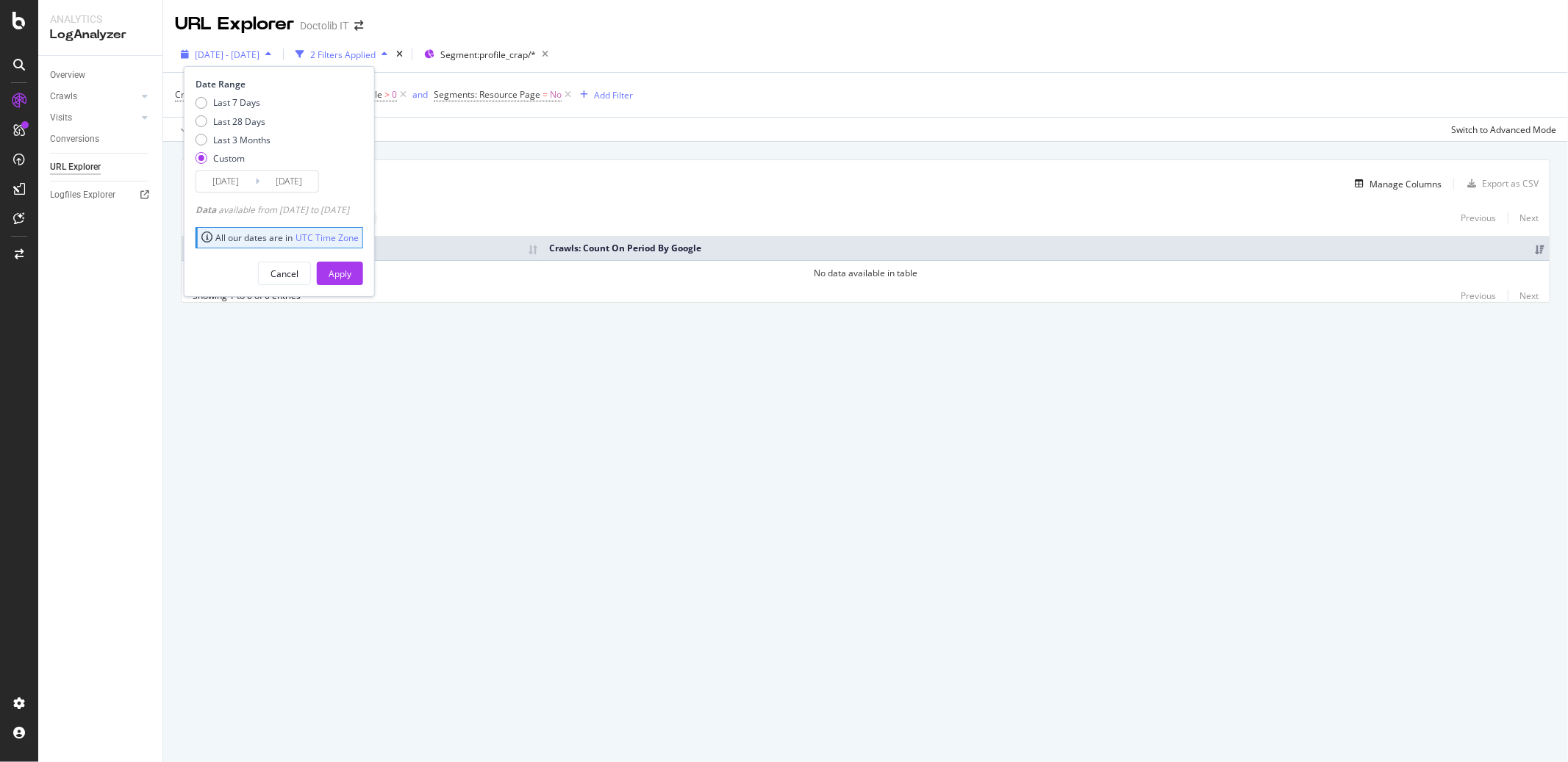
click at [253, 57] on span "[DATE] - [DATE]" at bounding box center [227, 55] width 65 height 13
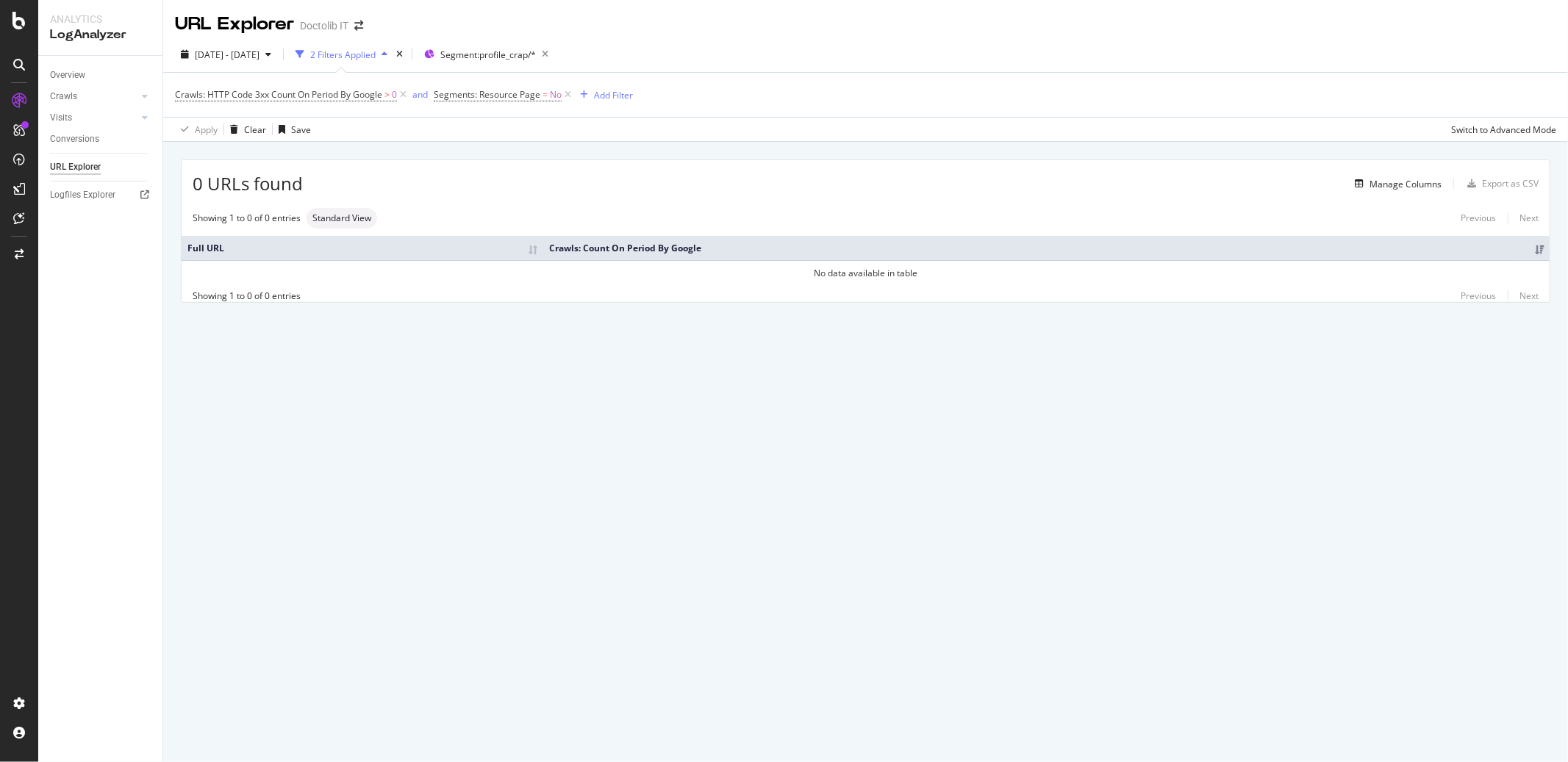
click at [378, 61] on div "2 Filters Applied" at bounding box center [342, 54] width 104 height 22
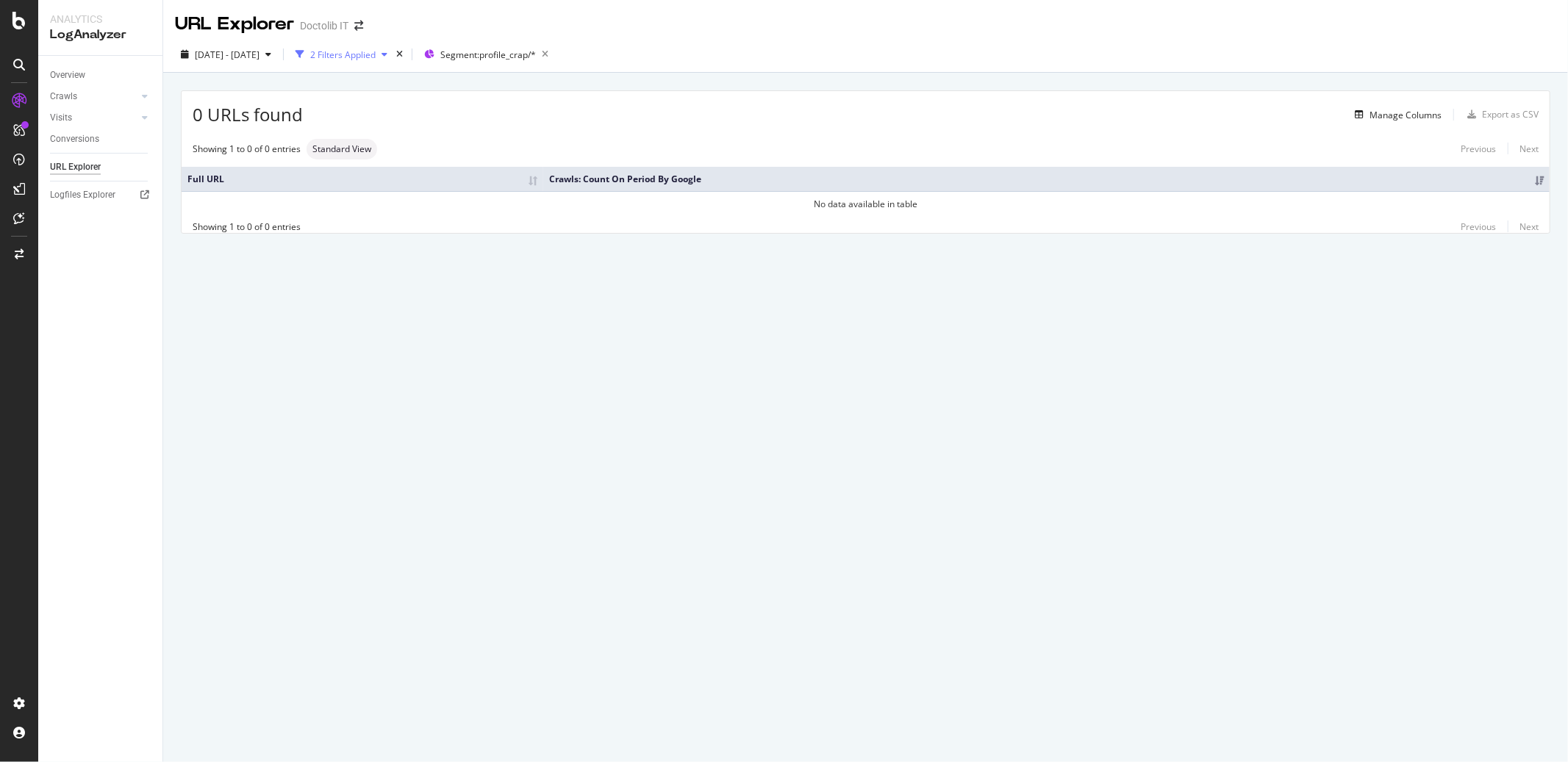
click at [378, 61] on div "2 Filters Applied" at bounding box center [342, 54] width 104 height 22
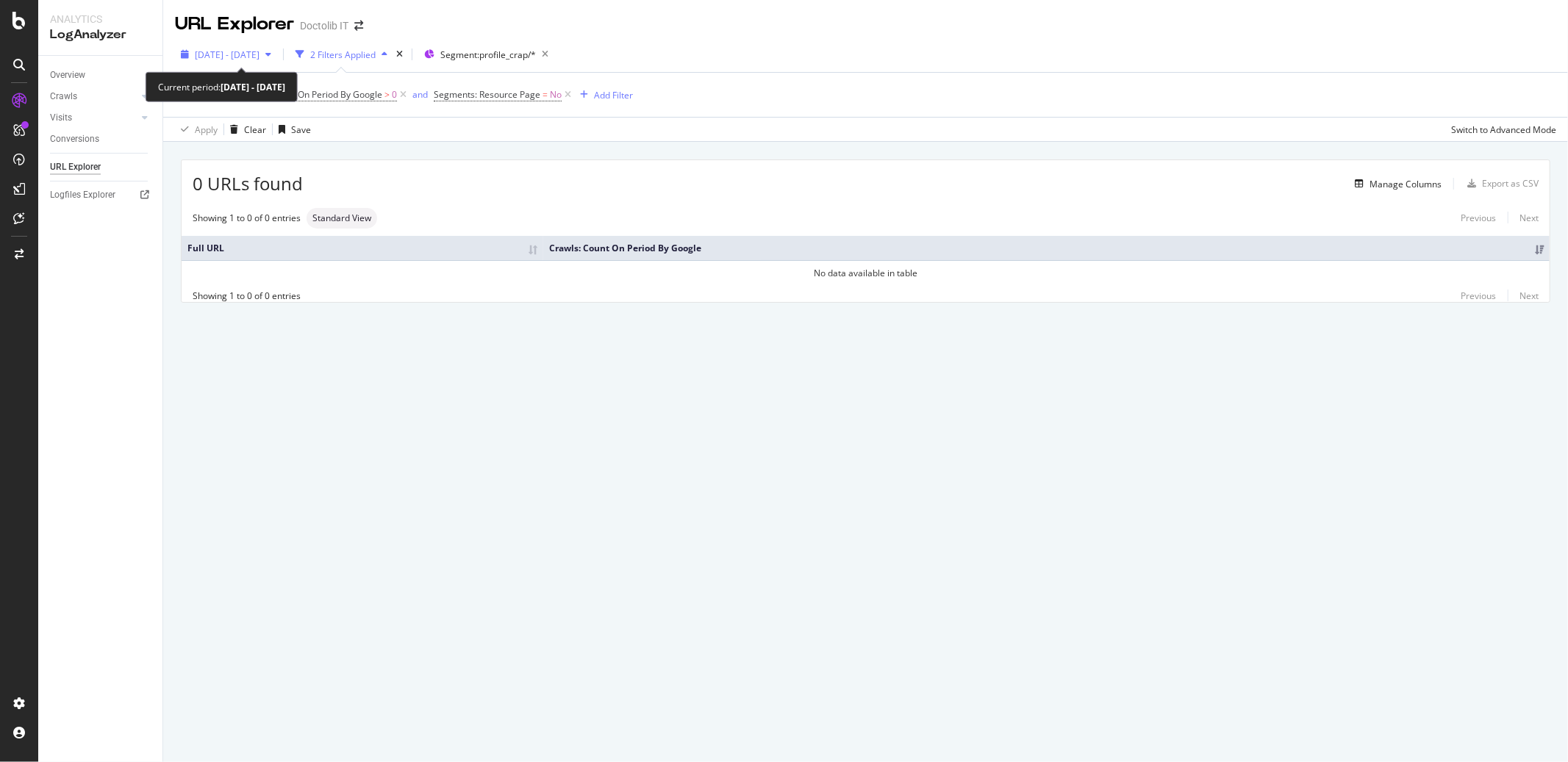
click at [260, 53] on span "[DATE] - [DATE]" at bounding box center [227, 55] width 65 height 13
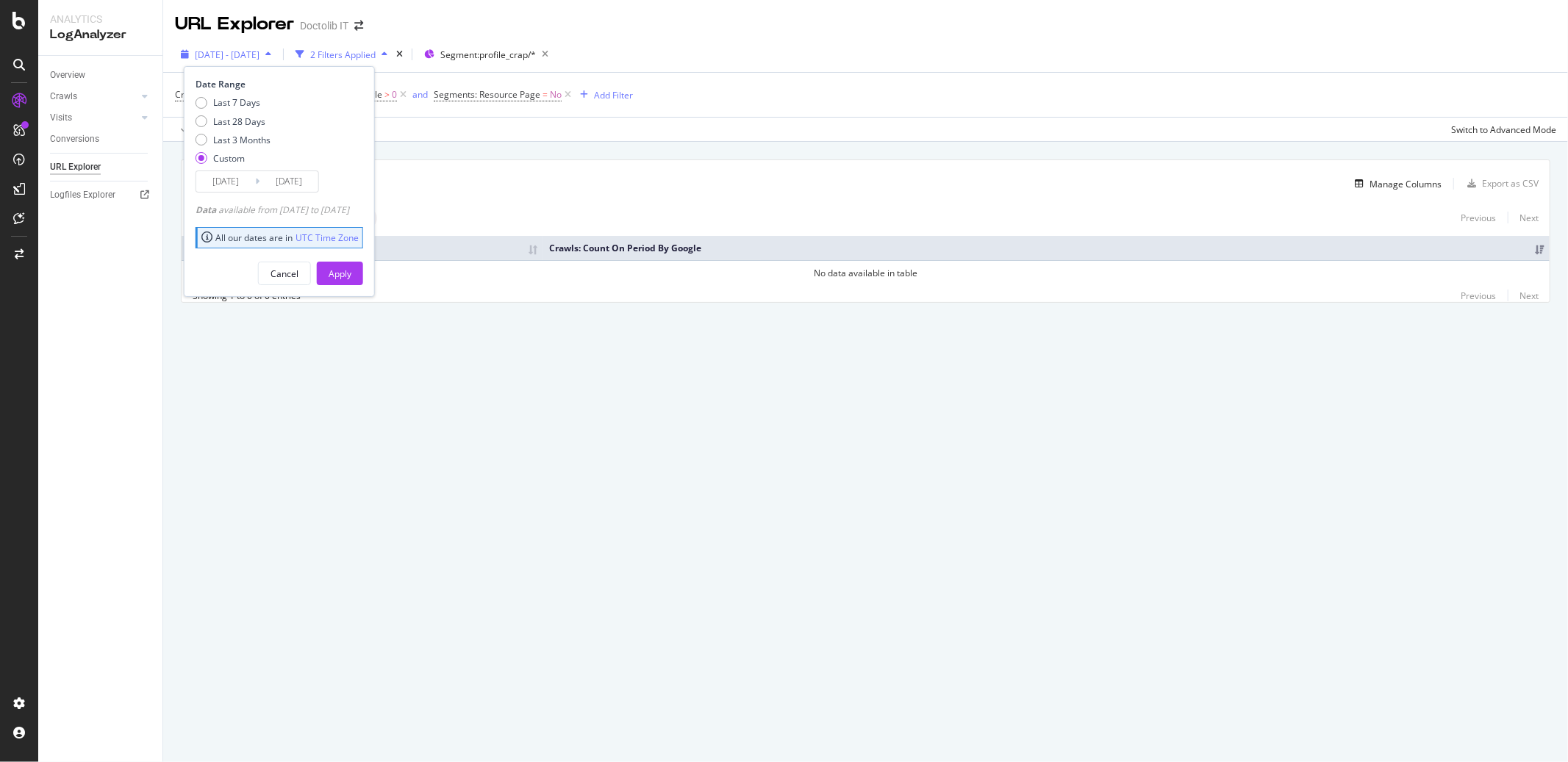
click at [260, 53] on span "[DATE] - [DATE]" at bounding box center [227, 55] width 65 height 13
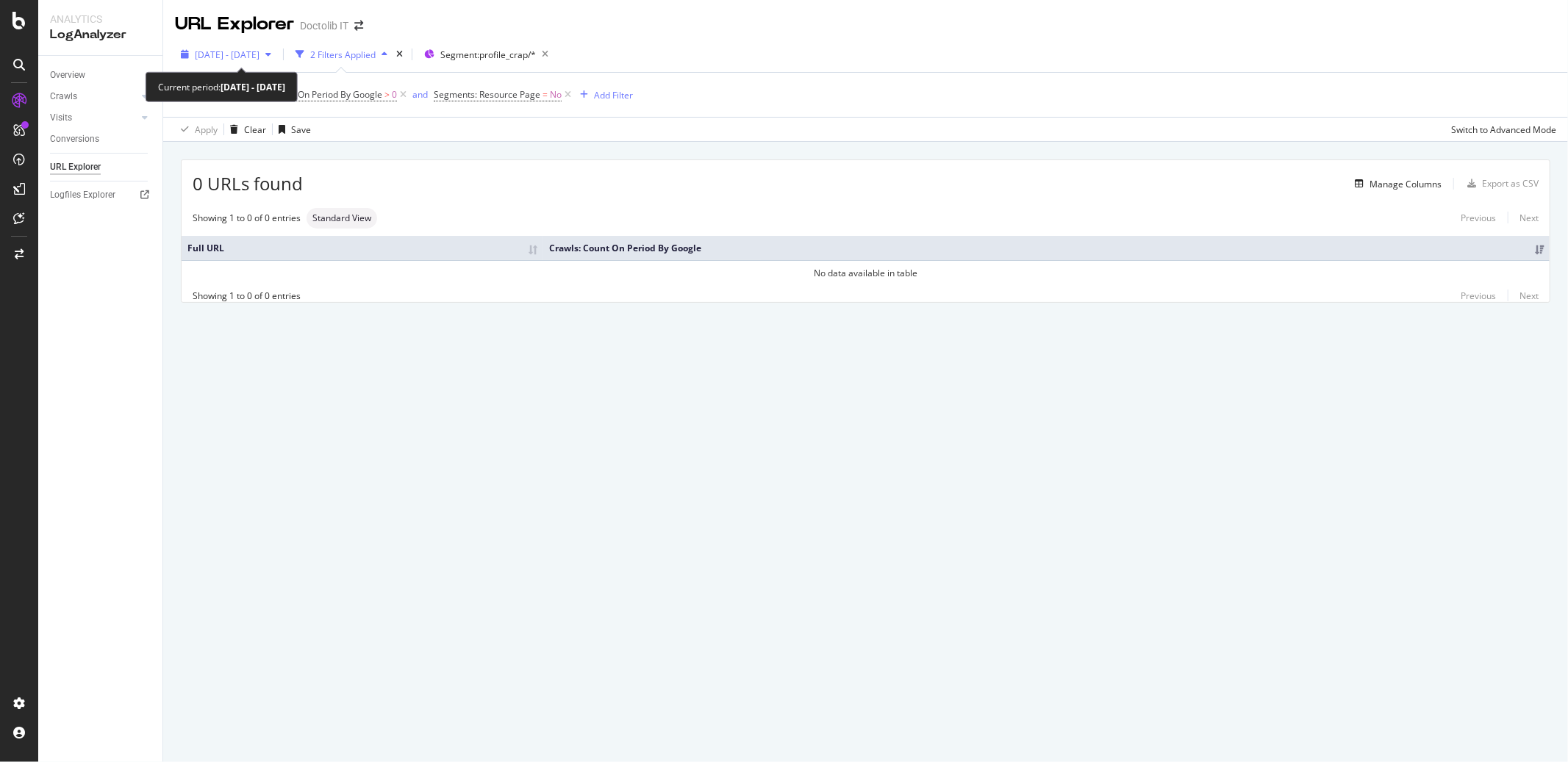
click at [243, 54] on span "[DATE] - [DATE]" at bounding box center [227, 55] width 65 height 13
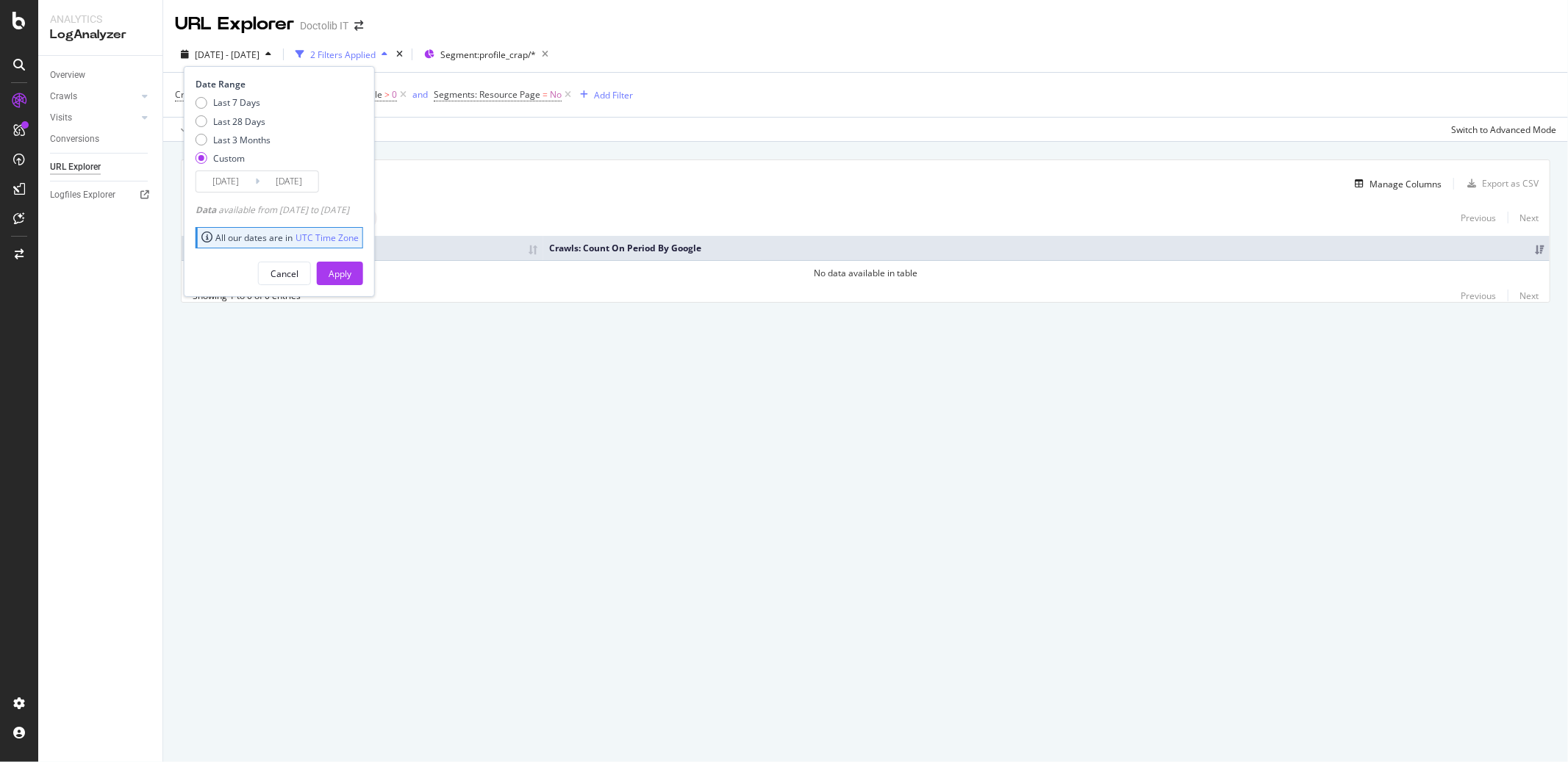
click at [235, 181] on input "[DATE]" at bounding box center [225, 182] width 59 height 21
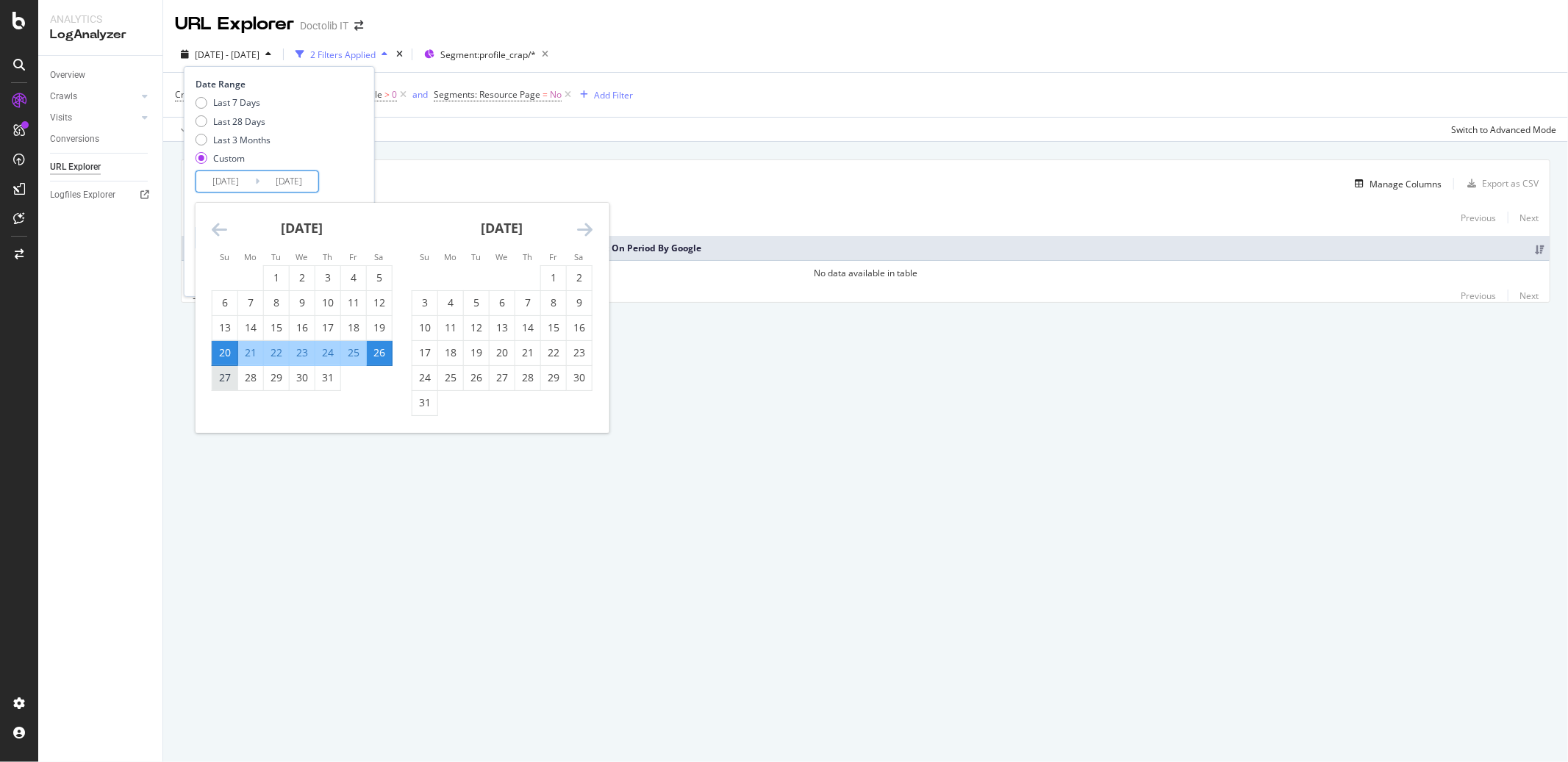
click at [223, 378] on div "27" at bounding box center [225, 377] width 25 height 14
type input "[DATE]"
click at [576, 282] on div "2" at bounding box center [579, 278] width 25 height 14
type input "[DATE]"
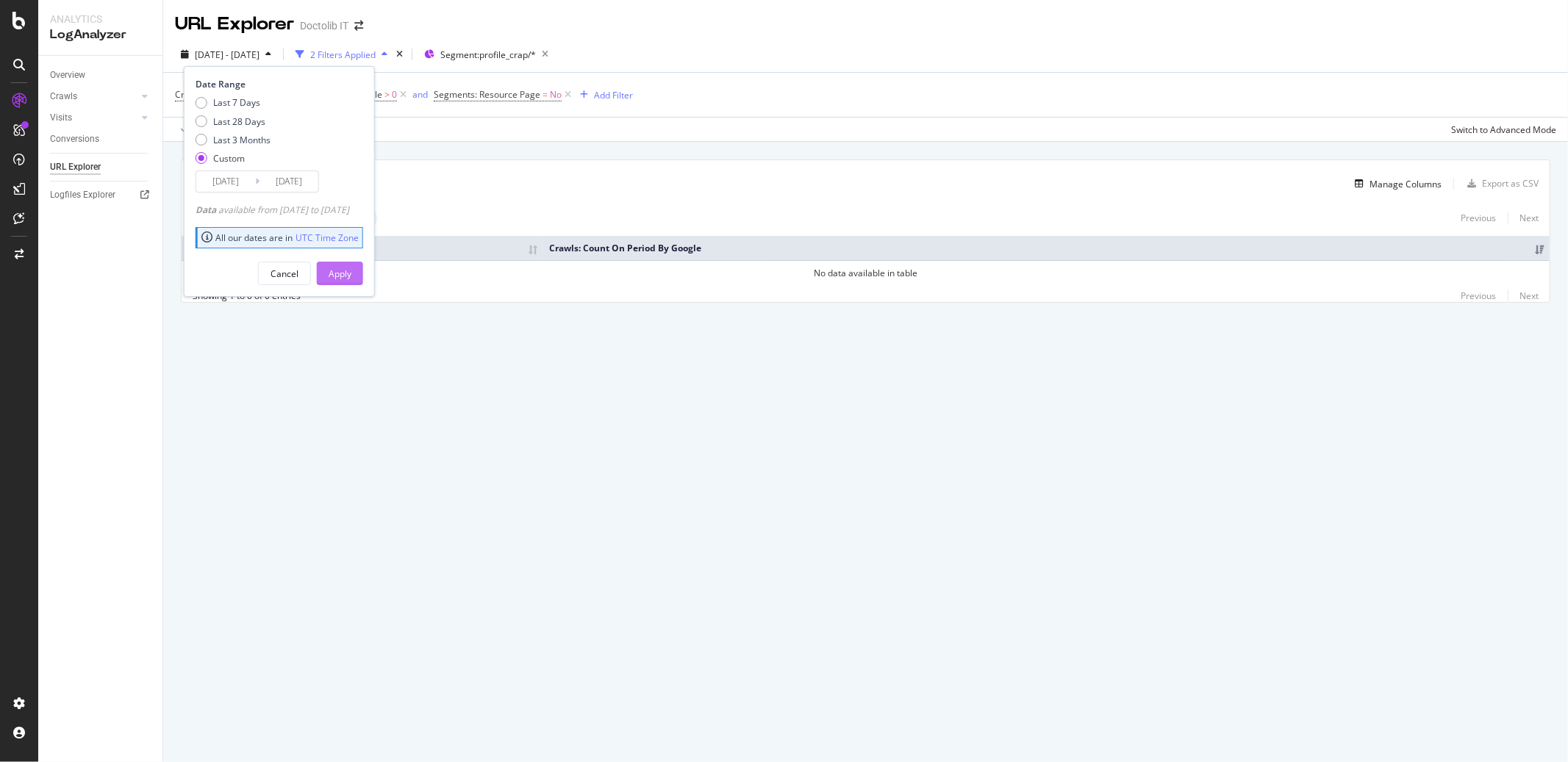
click at [351, 272] on div "Apply" at bounding box center [340, 274] width 23 height 13
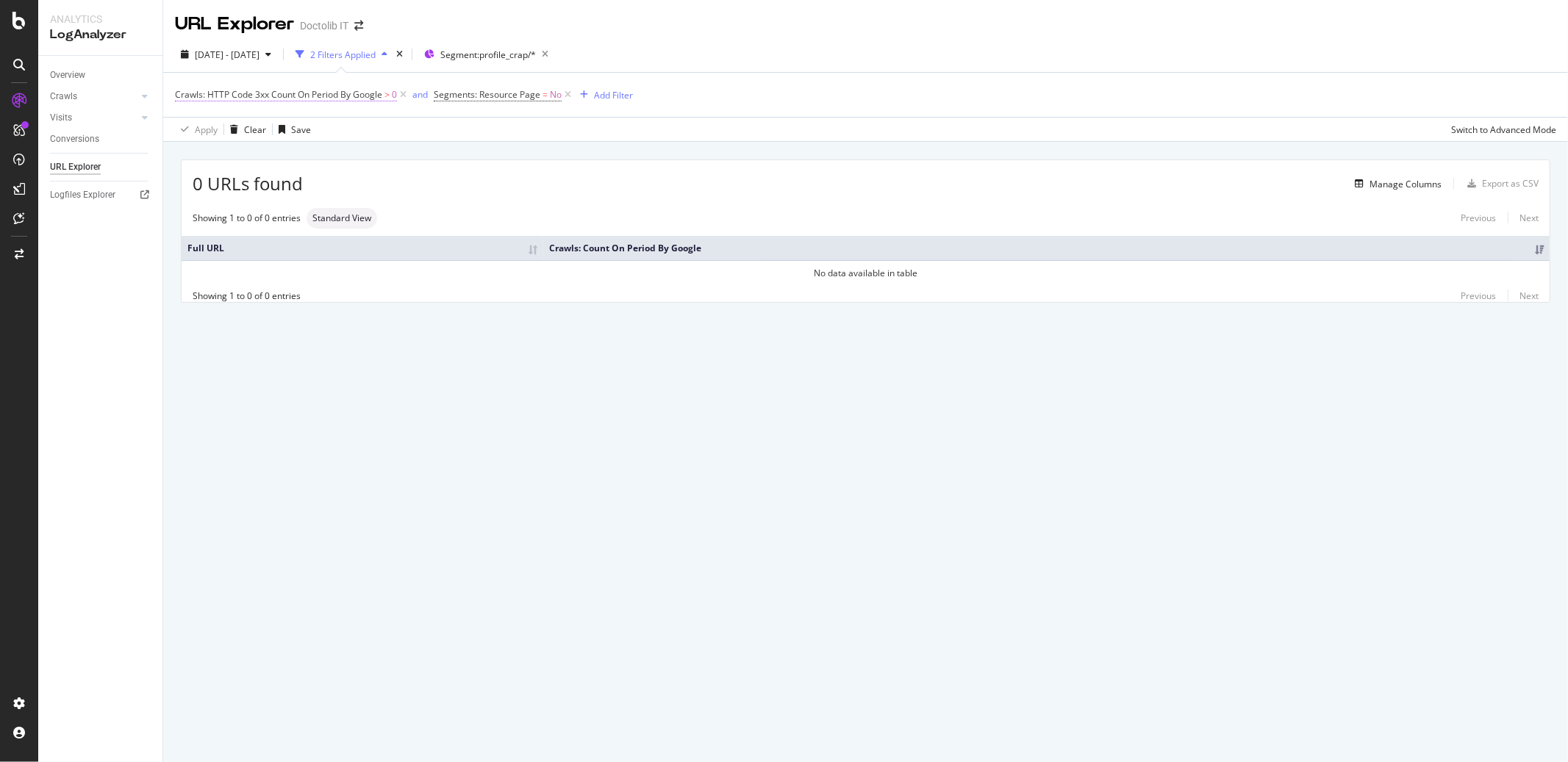
click at [305, 94] on span "Crawls: HTTP Code 3xx Count On Period By Google" at bounding box center [279, 95] width 207 height 13
click at [554, 53] on icon "button" at bounding box center [545, 54] width 18 height 21
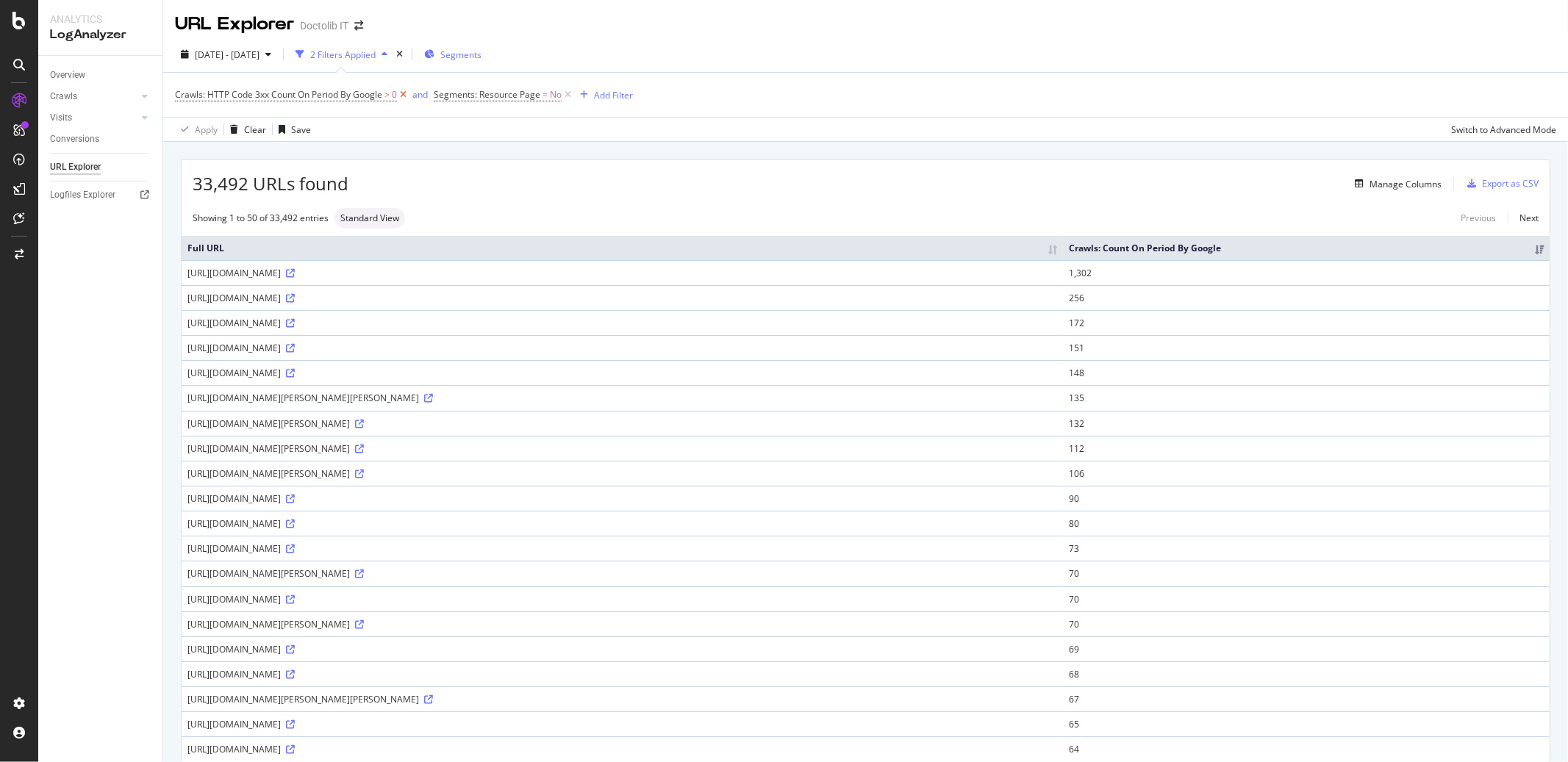
click at [403, 92] on icon at bounding box center [404, 95] width 13 height 14
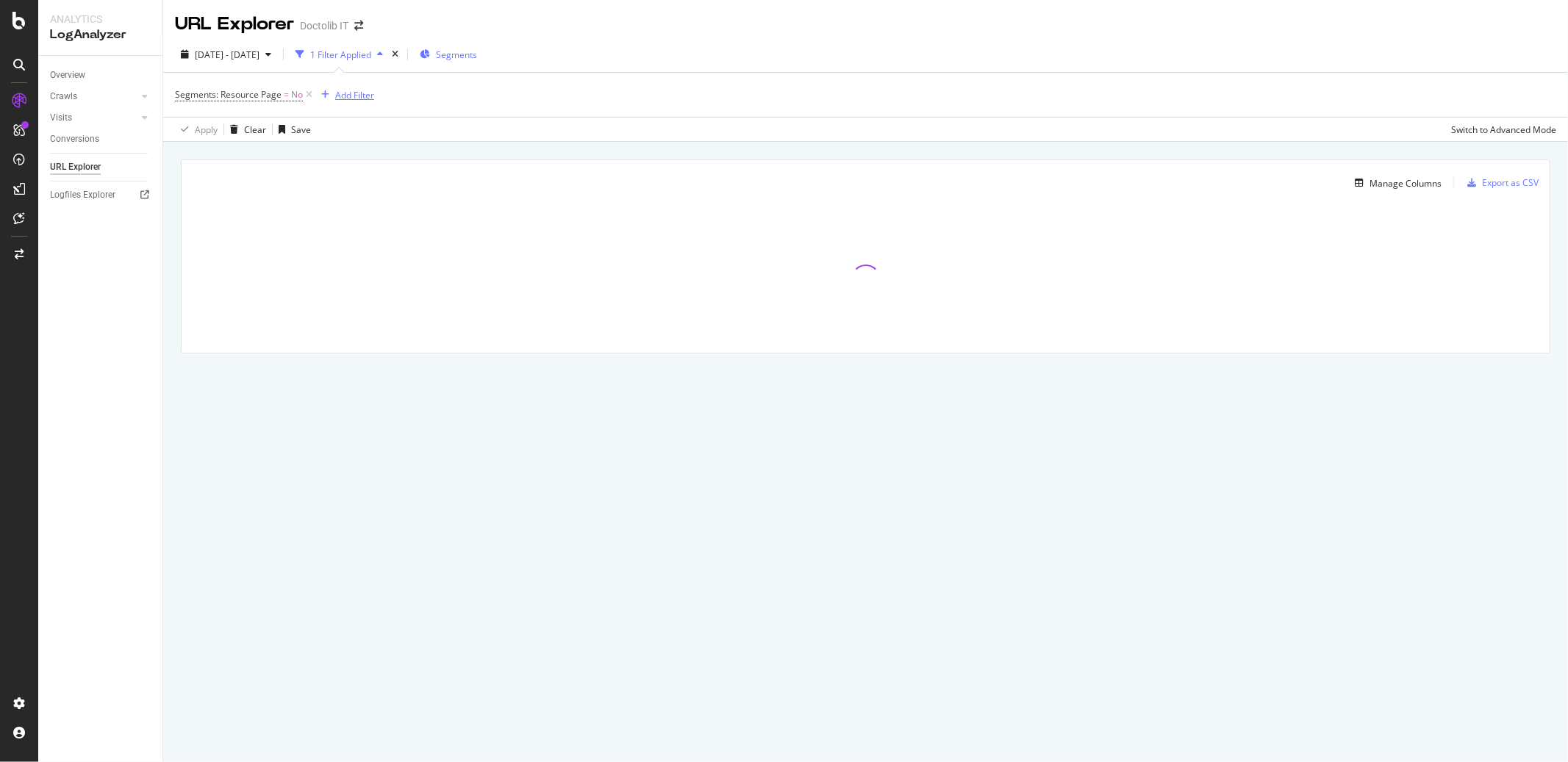
click at [354, 98] on div "Add Filter" at bounding box center [354, 96] width 39 height 13
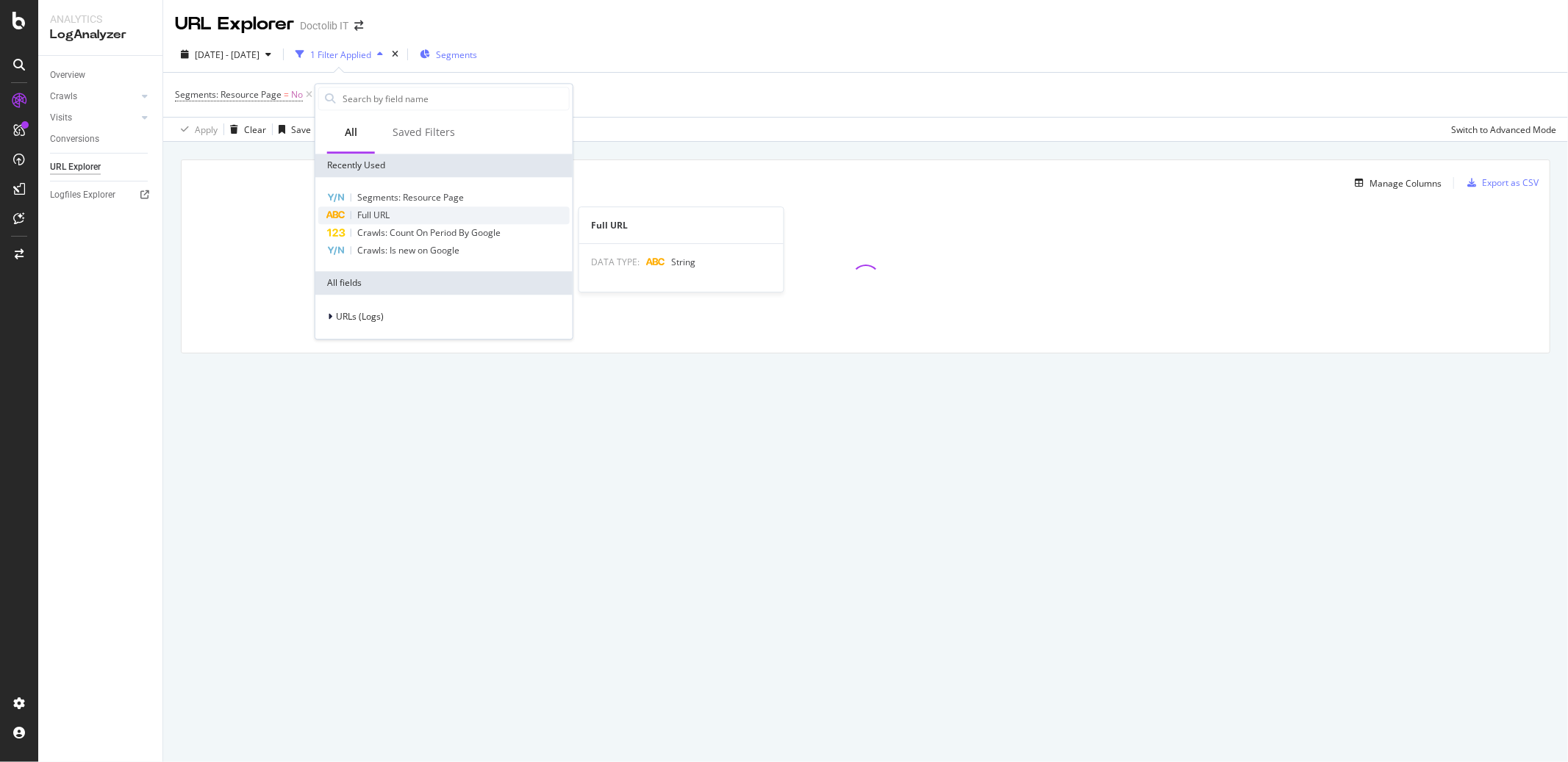
click at [385, 217] on span "Full URL" at bounding box center [373, 215] width 33 height 13
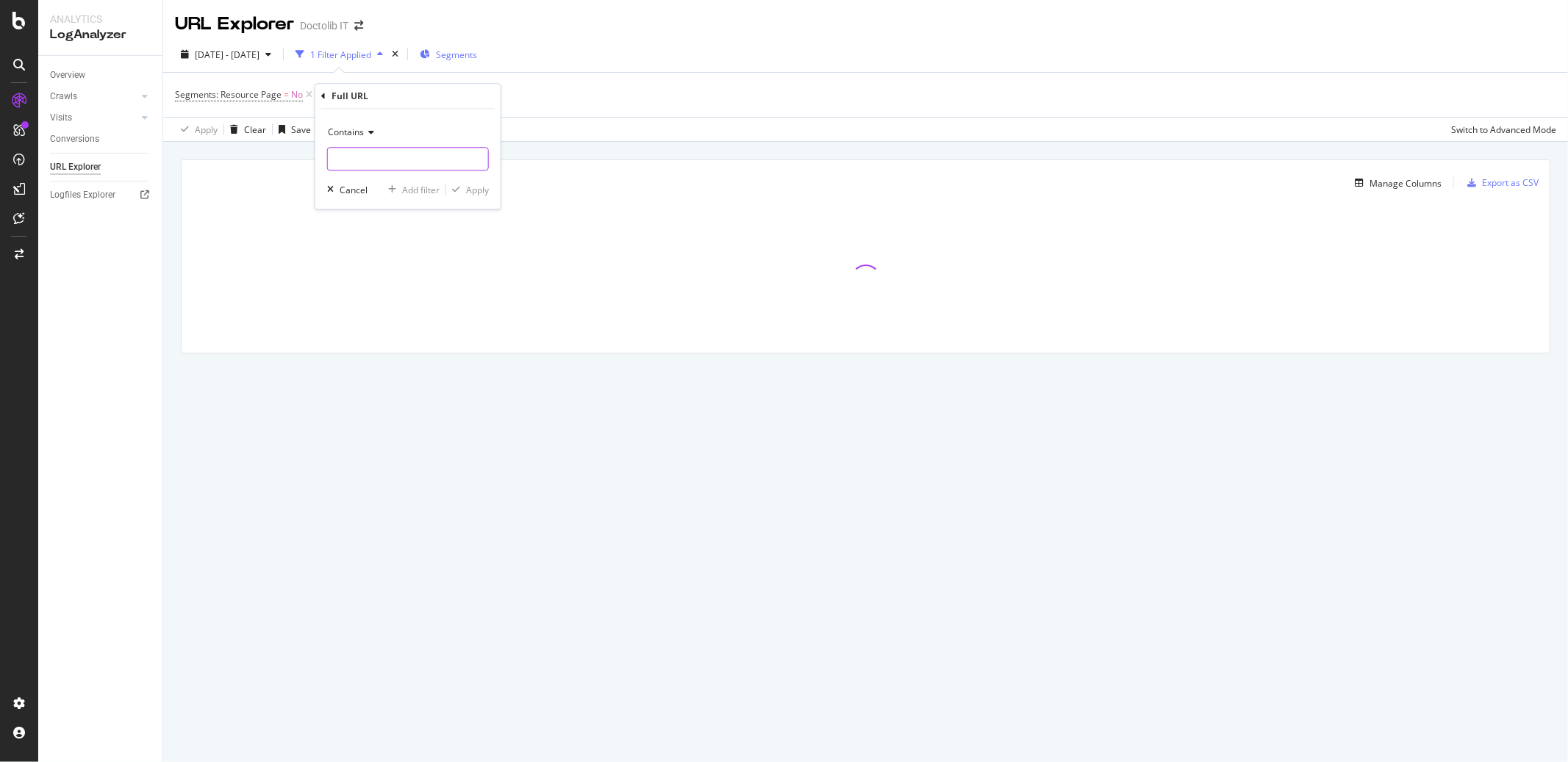
click at [366, 158] on input "text" at bounding box center [408, 159] width 160 height 24
paste input "?phs=true"
type input "?phs=true"
click at [480, 193] on div "Apply" at bounding box center [477, 190] width 23 height 13
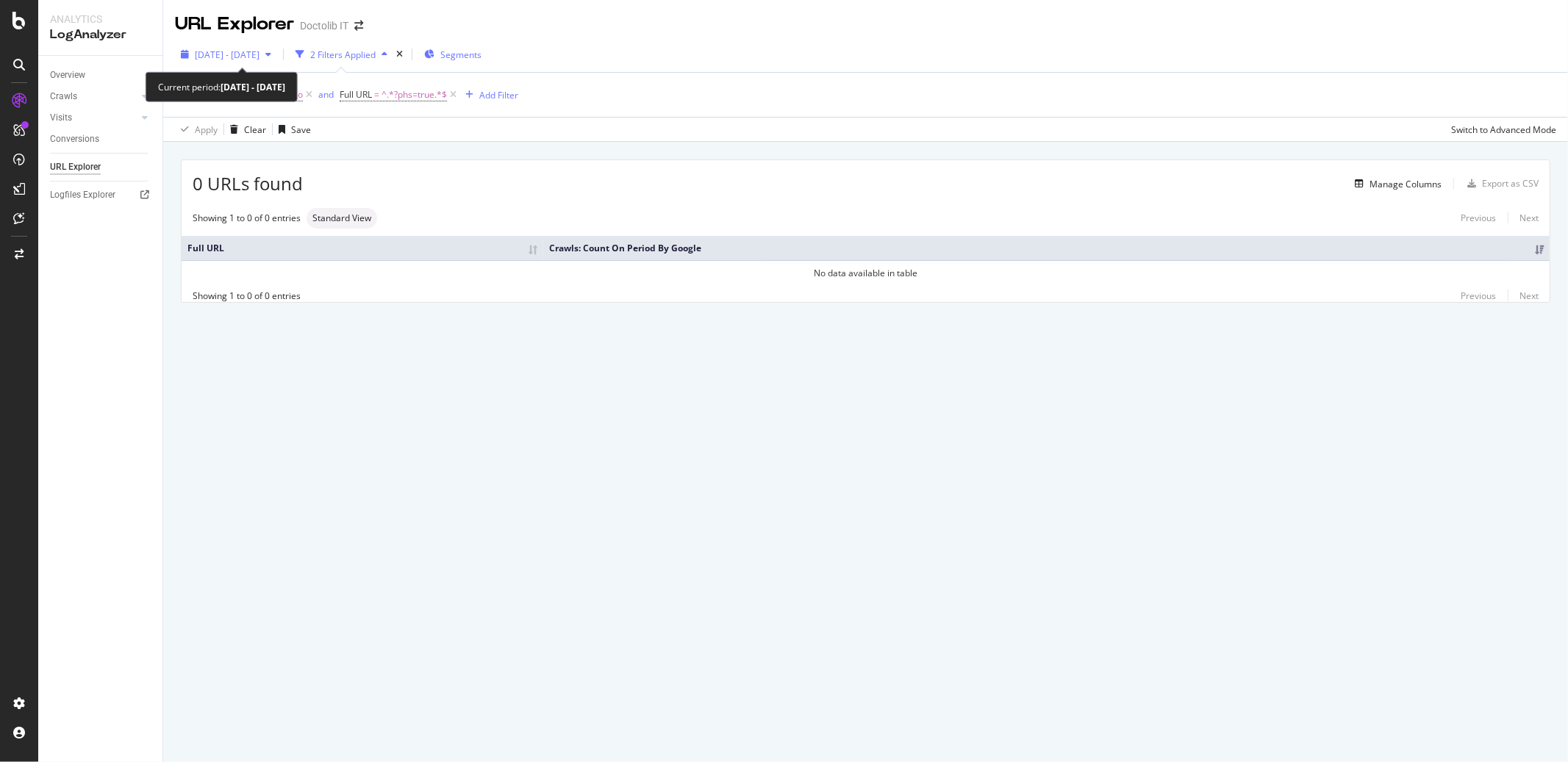
click at [277, 61] on div "[DATE] - [DATE]" at bounding box center [226, 54] width 102 height 22
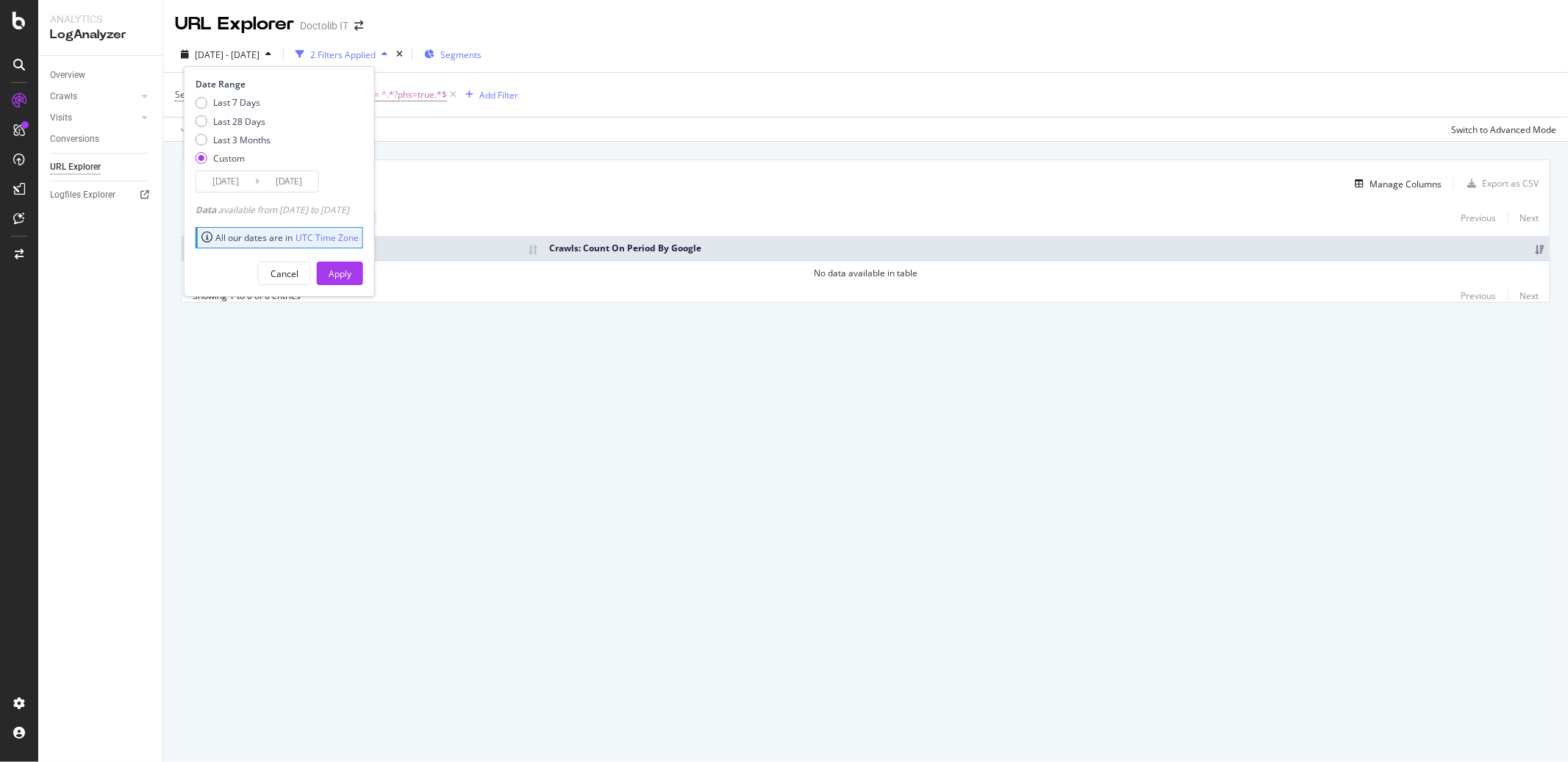
click at [243, 181] on input "[DATE]" at bounding box center [225, 182] width 59 height 21
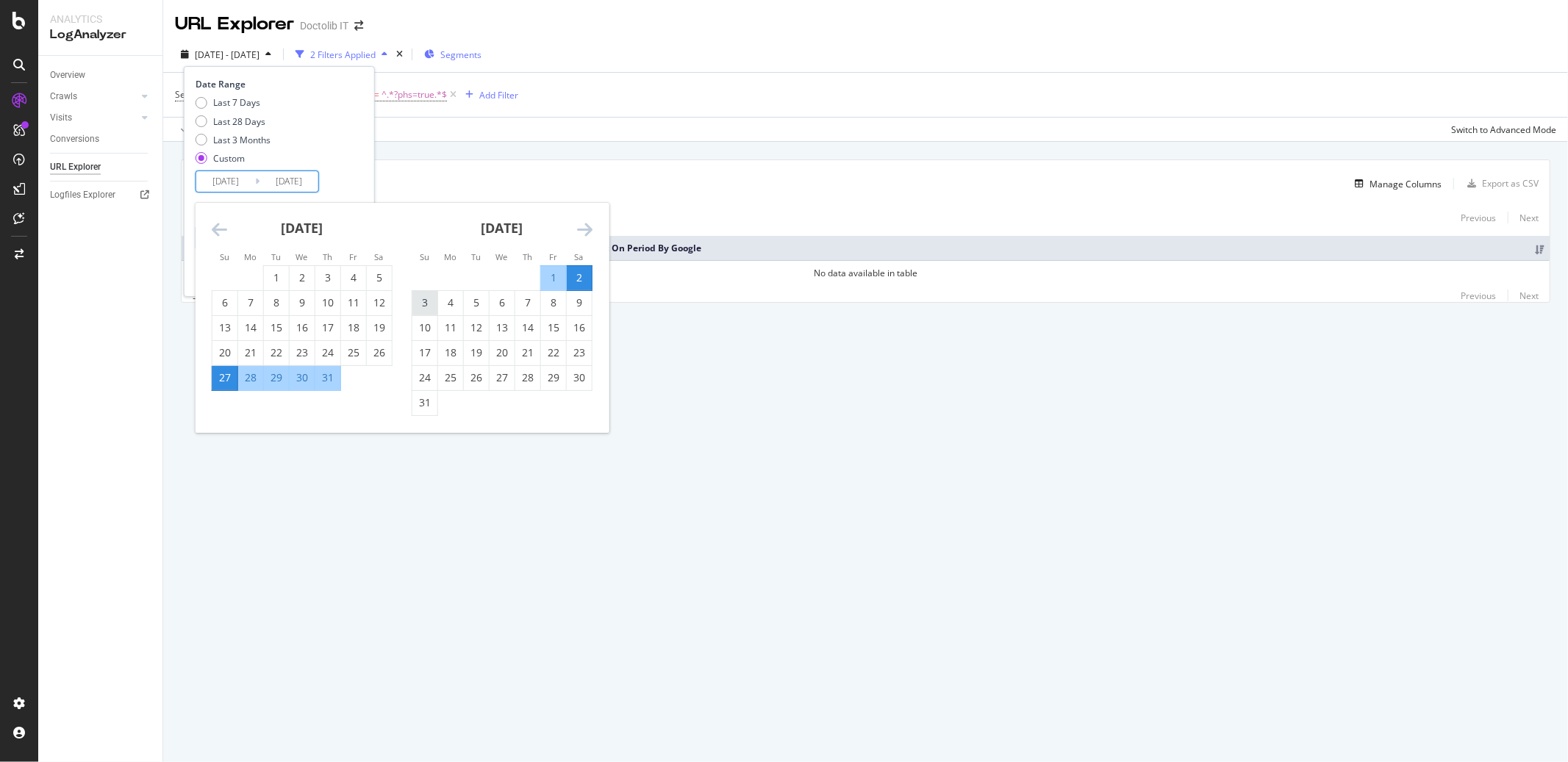
click at [432, 297] on div "3" at bounding box center [424, 303] width 25 height 14
type input "[DATE]"
click at [582, 300] on div "9" at bounding box center [579, 303] width 25 height 14
type input "[DATE]"
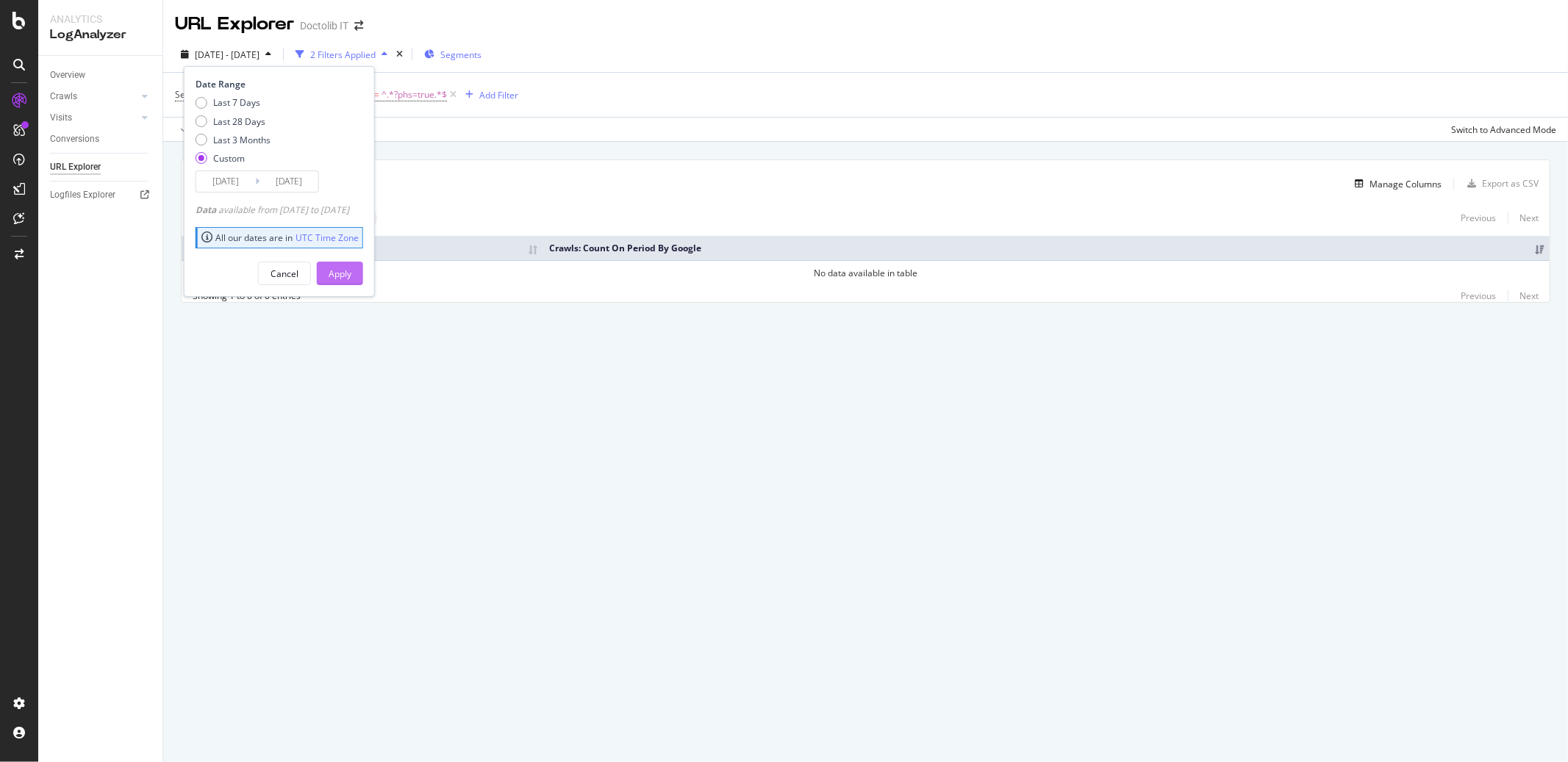
click at [351, 276] on div "Apply" at bounding box center [340, 274] width 23 height 13
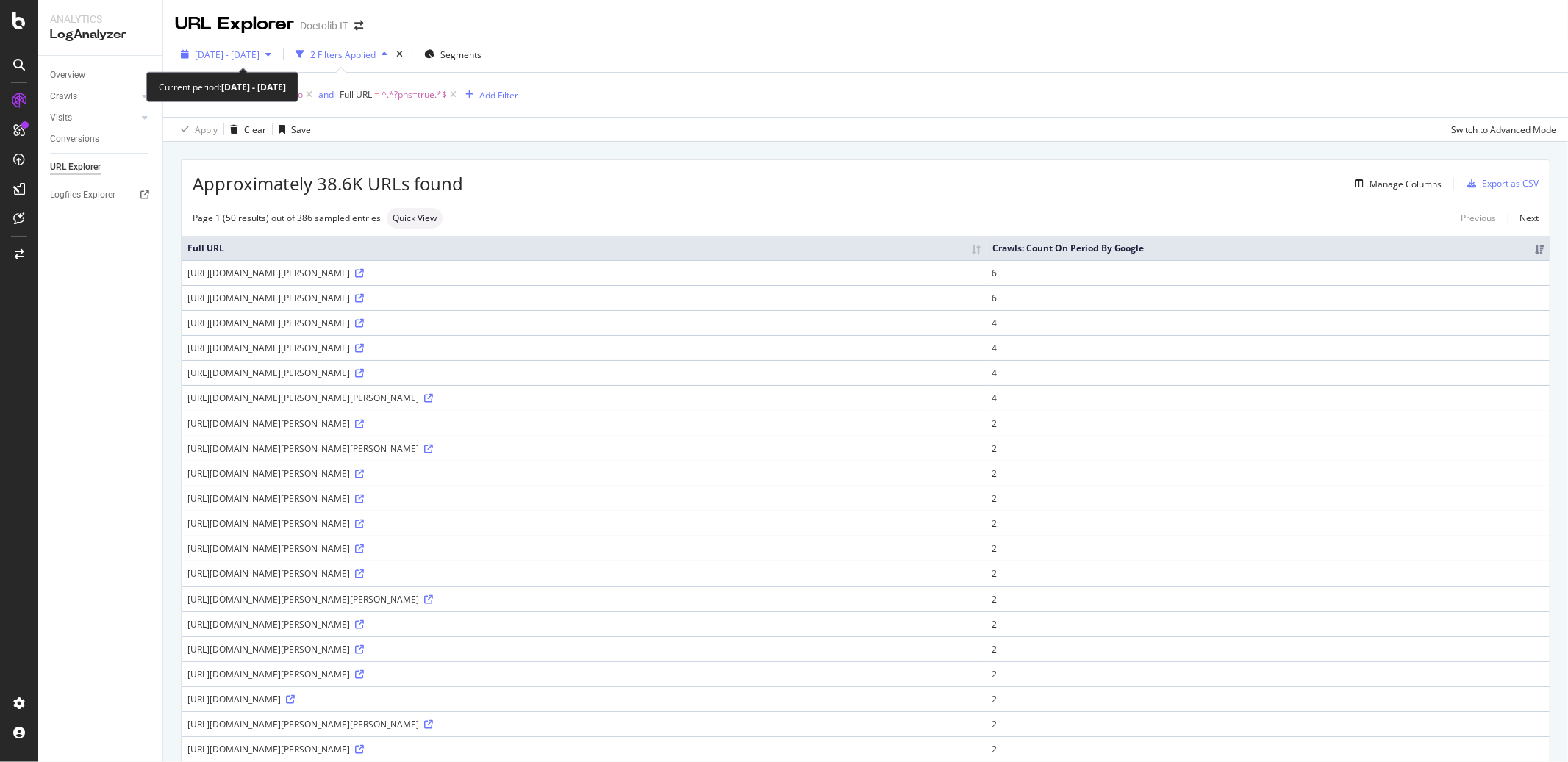
click at [266, 43] on div "[DATE] - [DATE]" at bounding box center [226, 54] width 102 height 22
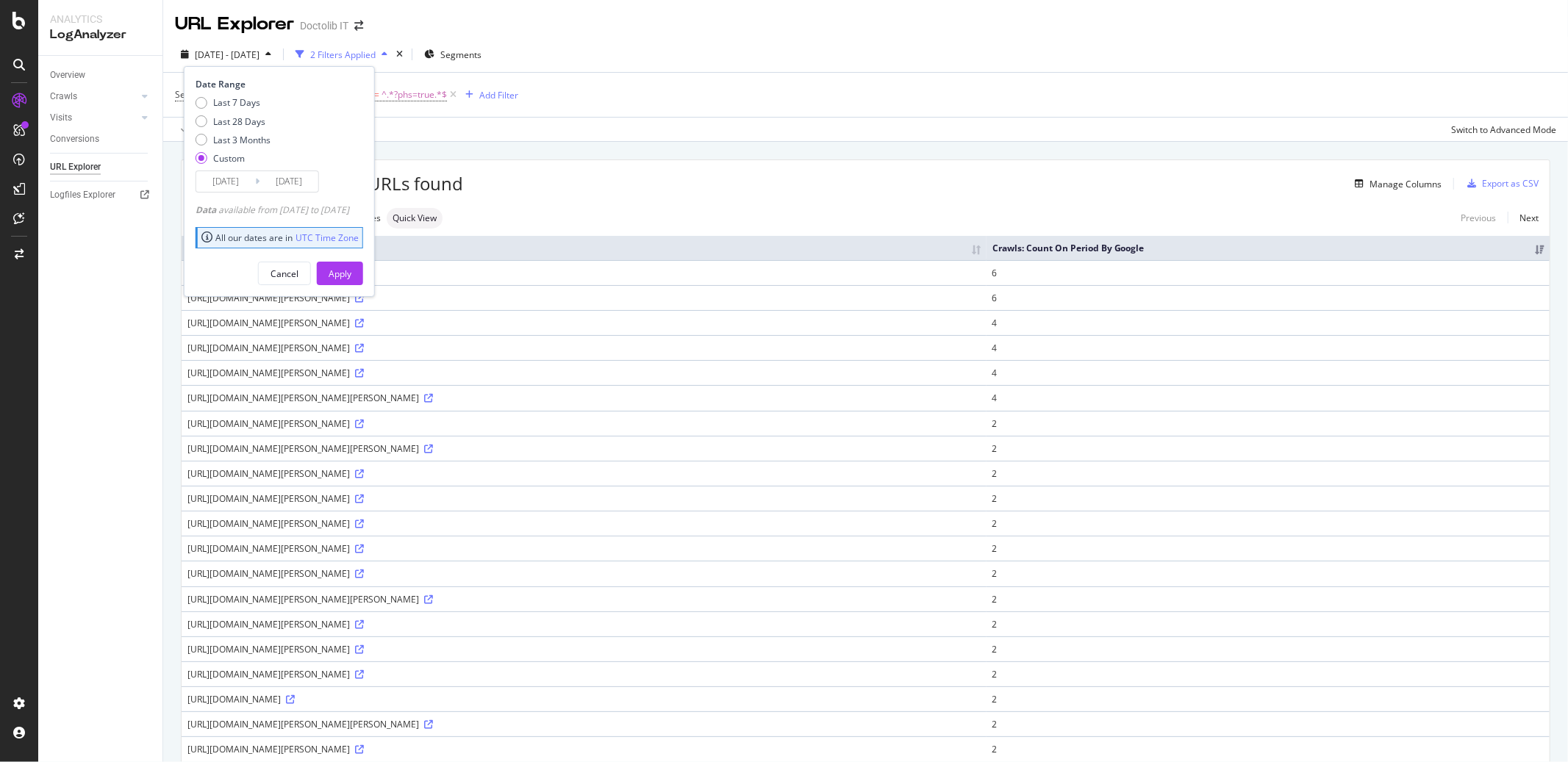
click at [205, 186] on input "[DATE]" at bounding box center [225, 182] width 59 height 21
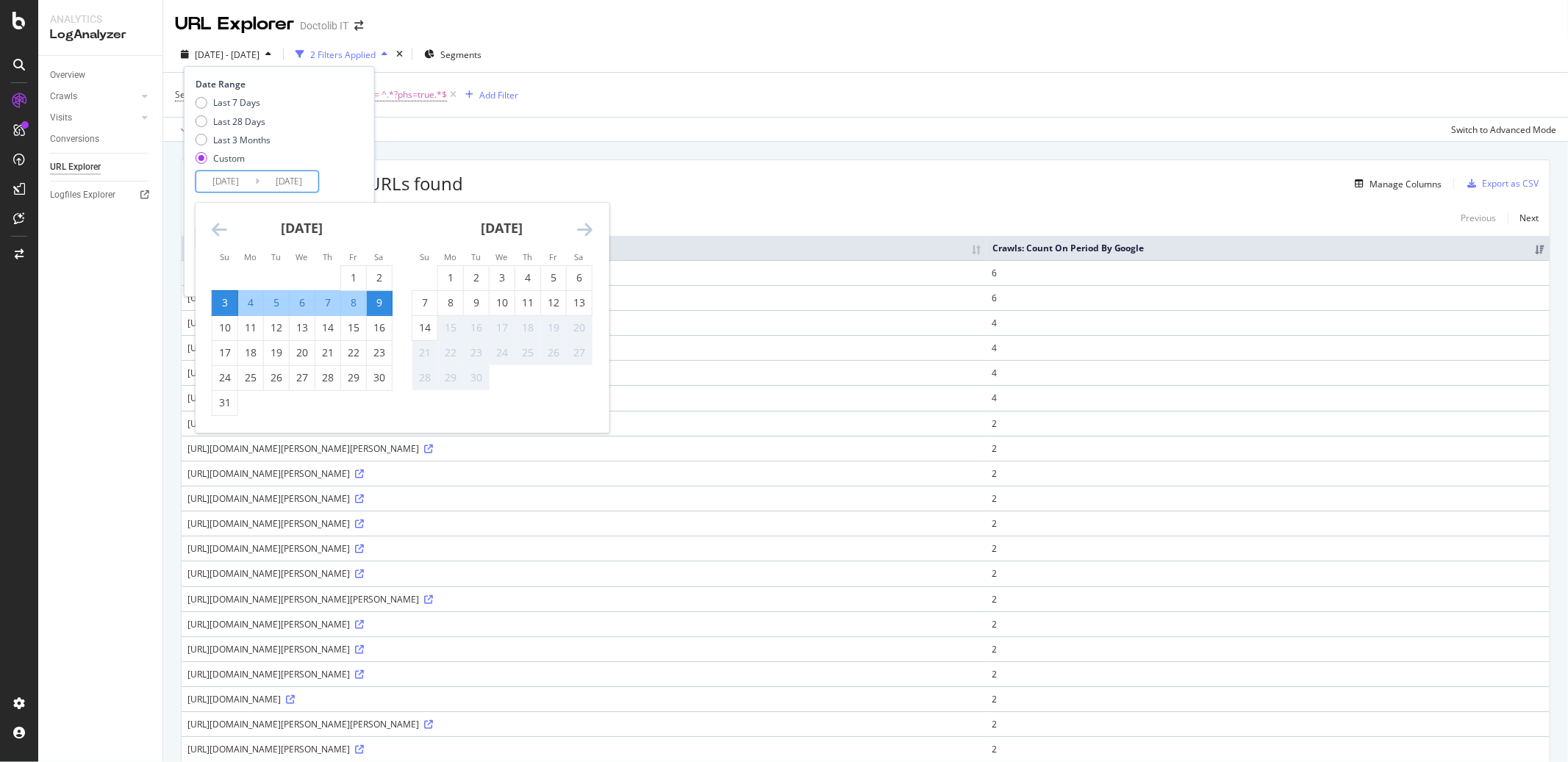
click at [220, 229] on icon "Move backward to switch to the previous month." at bounding box center [219, 229] width 15 height 18
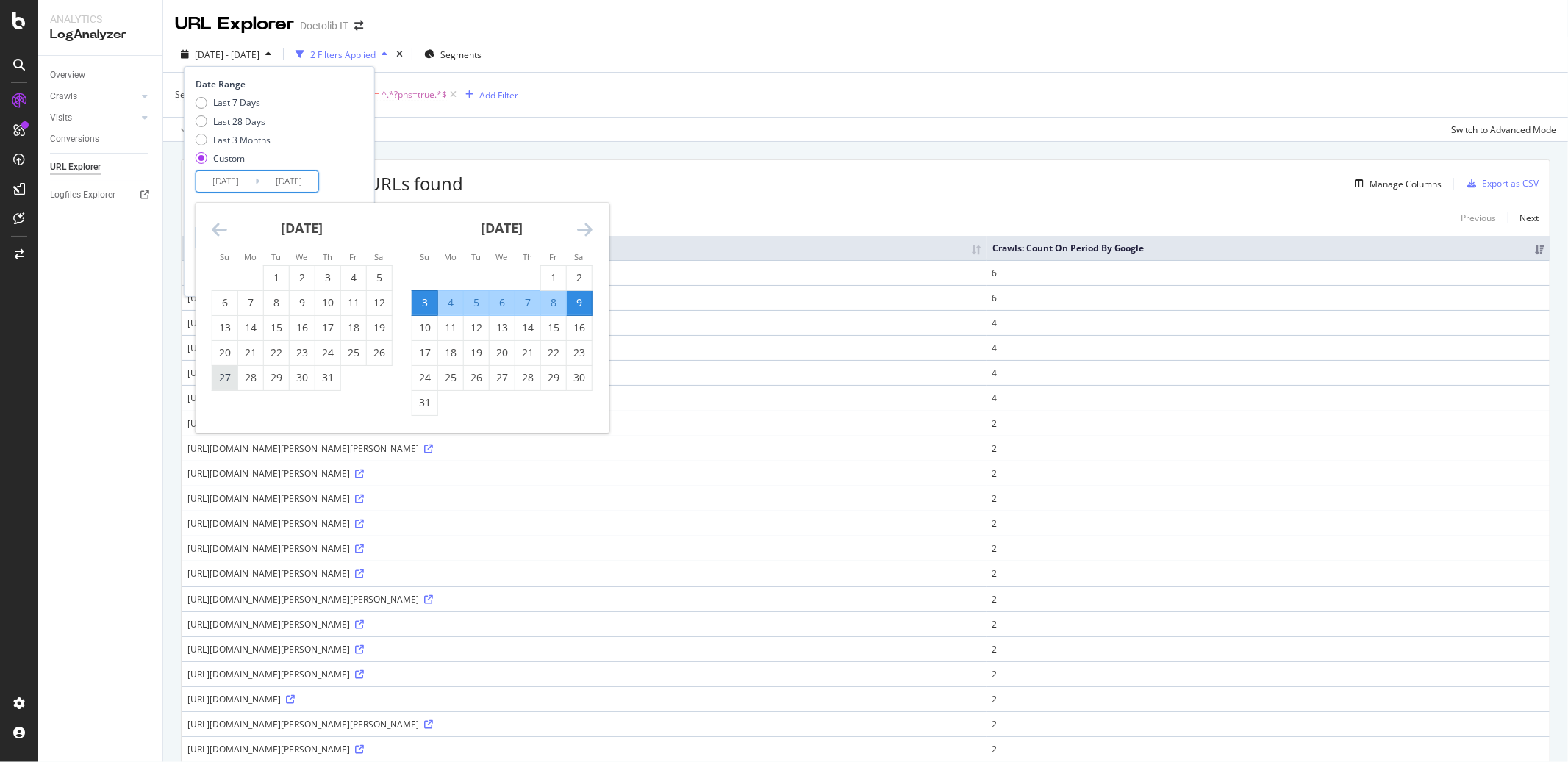
click at [223, 384] on div "27" at bounding box center [225, 377] width 25 height 14
type input "[DATE]"
click at [584, 275] on div "2" at bounding box center [579, 278] width 25 height 14
type input "[DATE]"
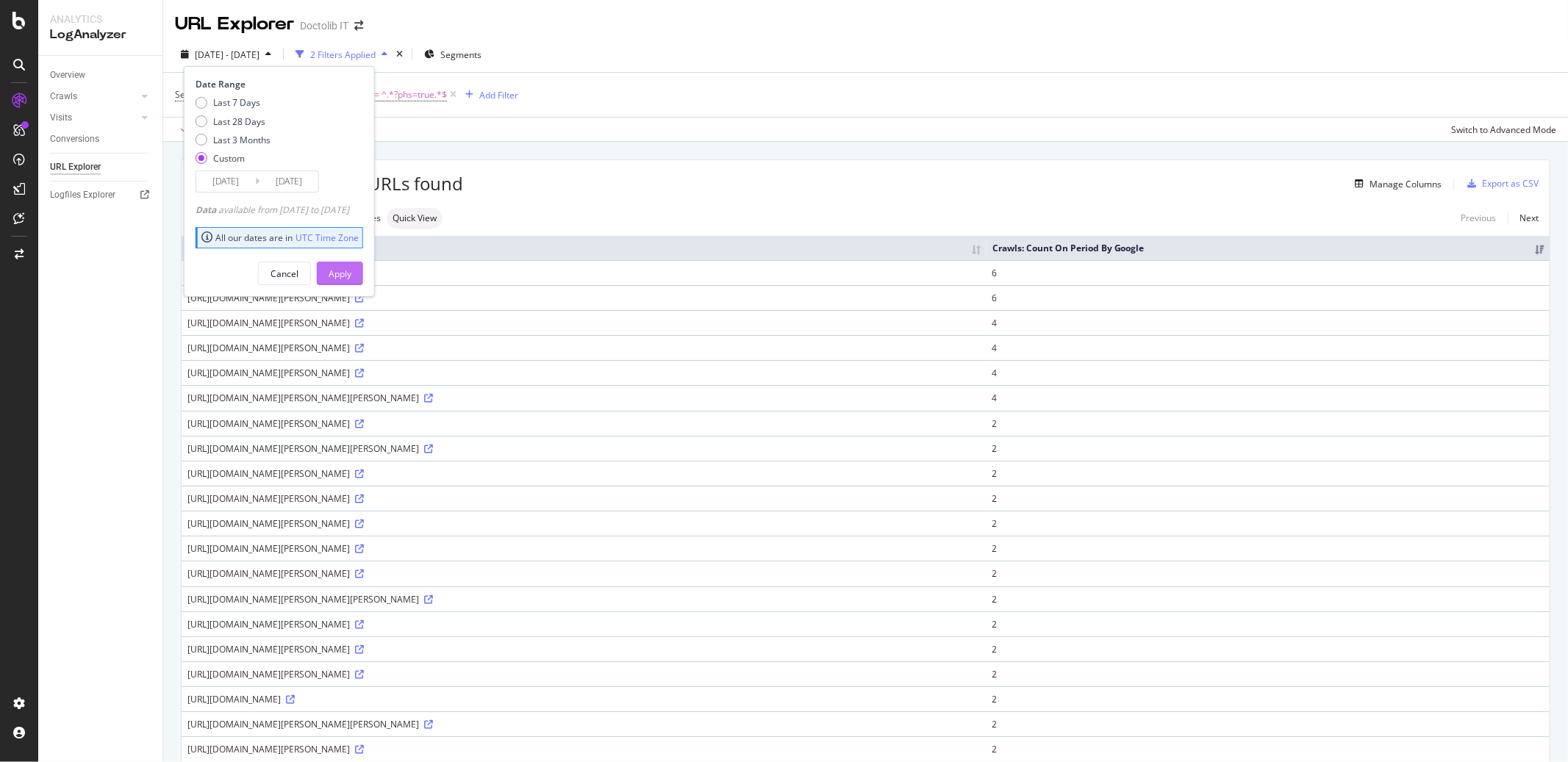
click at [350, 277] on div "Apply" at bounding box center [340, 274] width 23 height 13
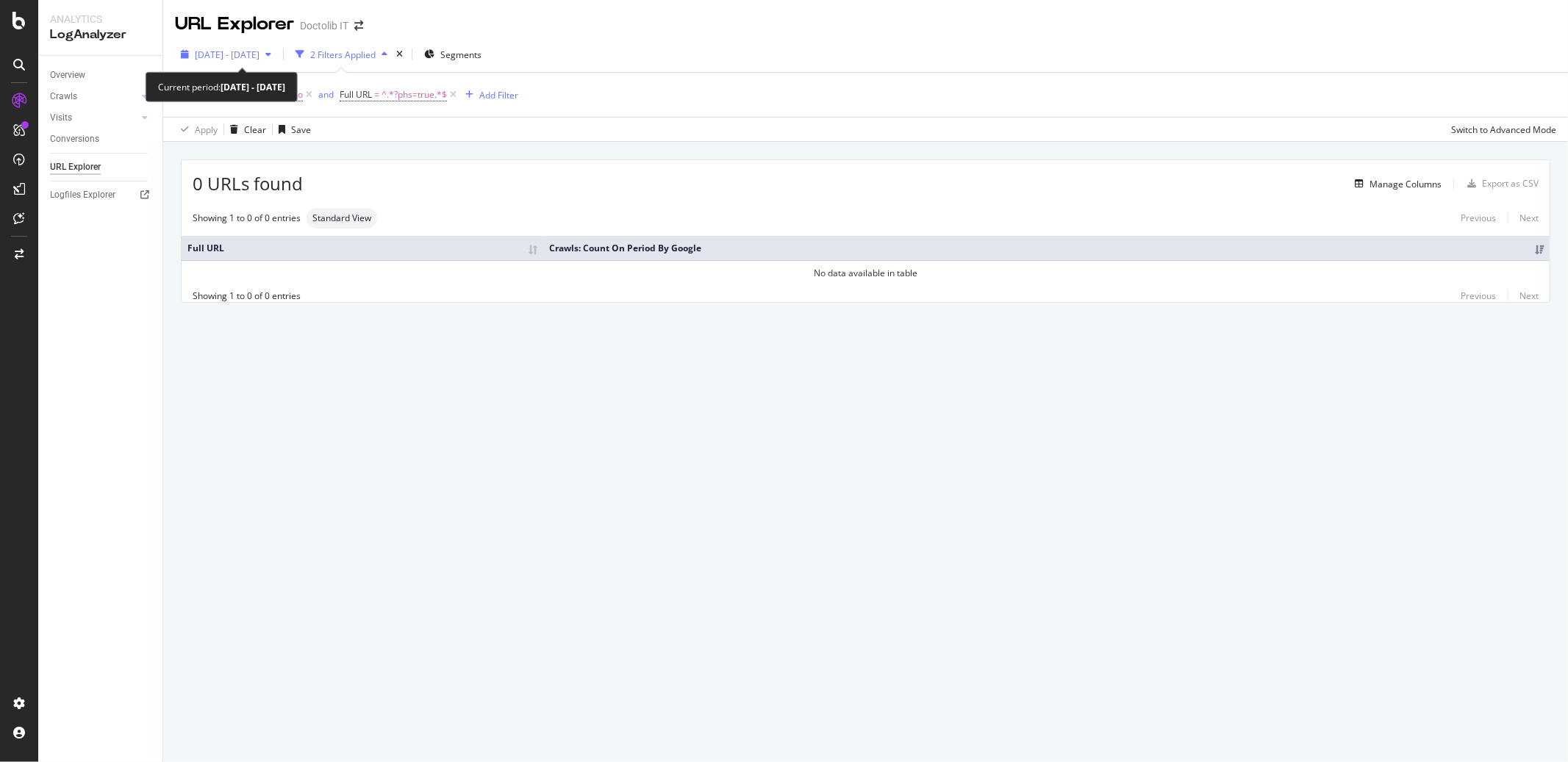
click at [256, 56] on span "[DATE] - [DATE]" at bounding box center [227, 55] width 65 height 13
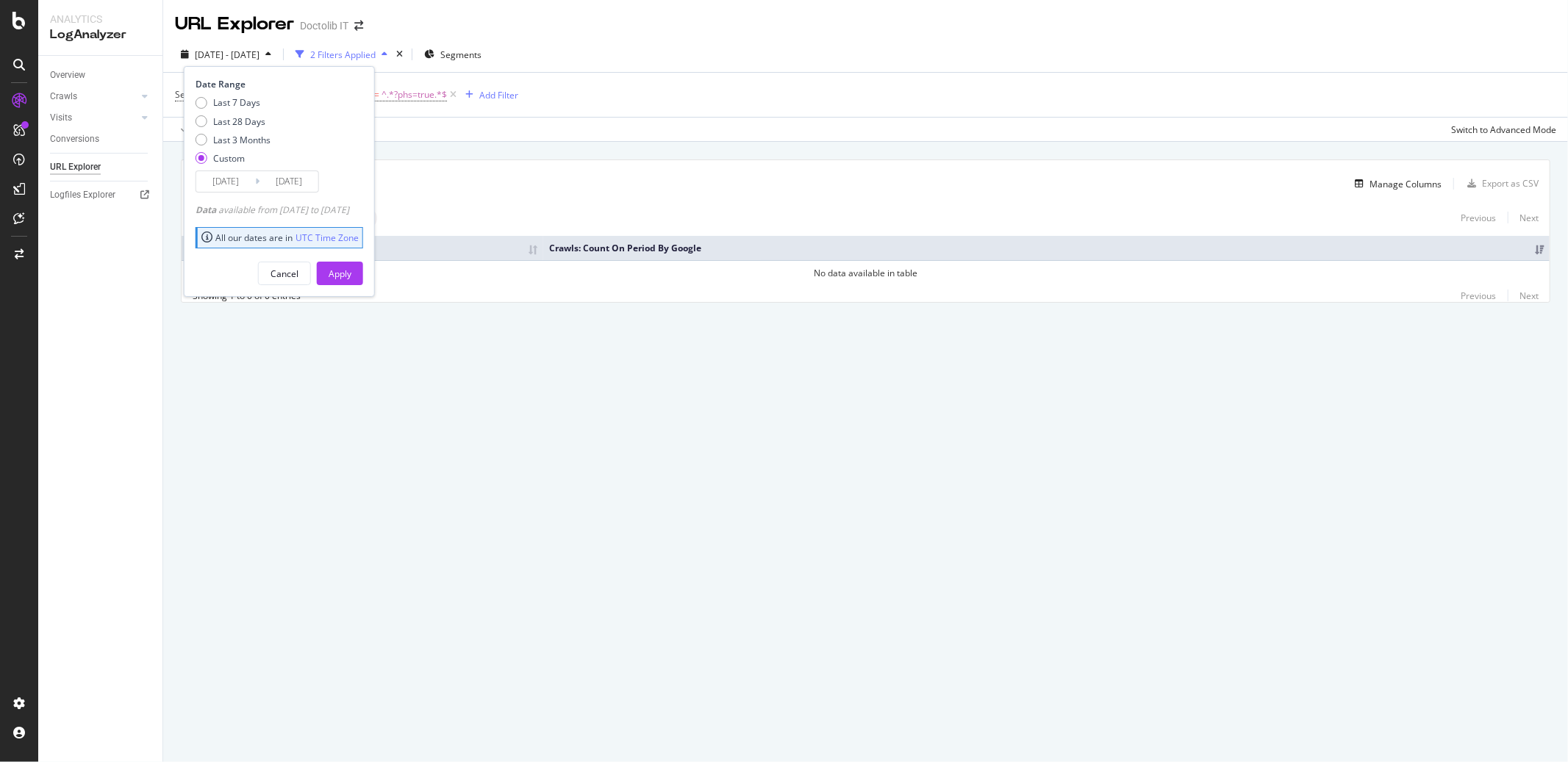
click at [242, 186] on input "[DATE]" at bounding box center [225, 182] width 59 height 21
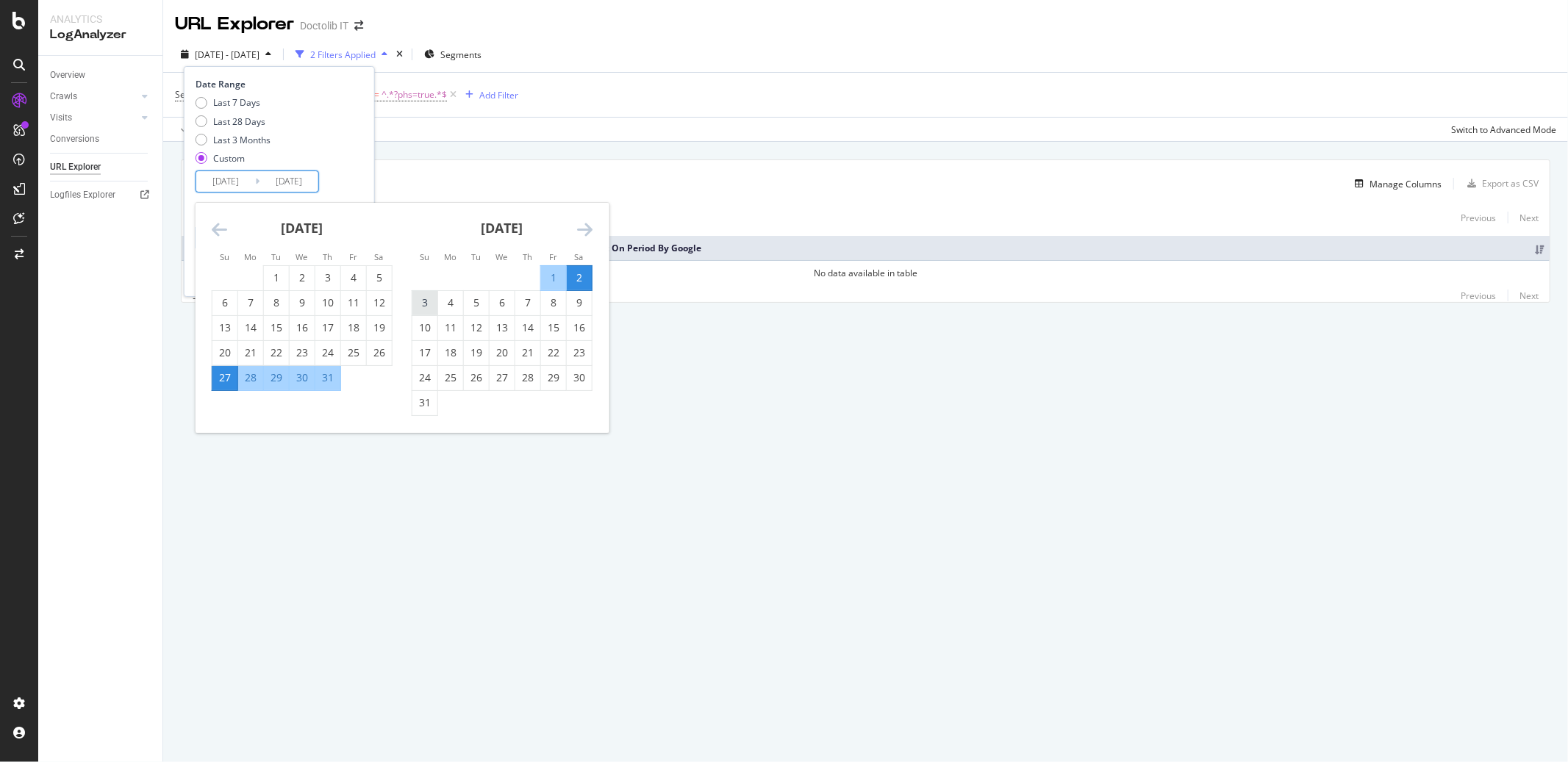
click at [424, 297] on div "3" at bounding box center [424, 303] width 25 height 14
type input "[DATE]"
click at [581, 303] on div "9" at bounding box center [579, 303] width 25 height 14
type input "[DATE]"
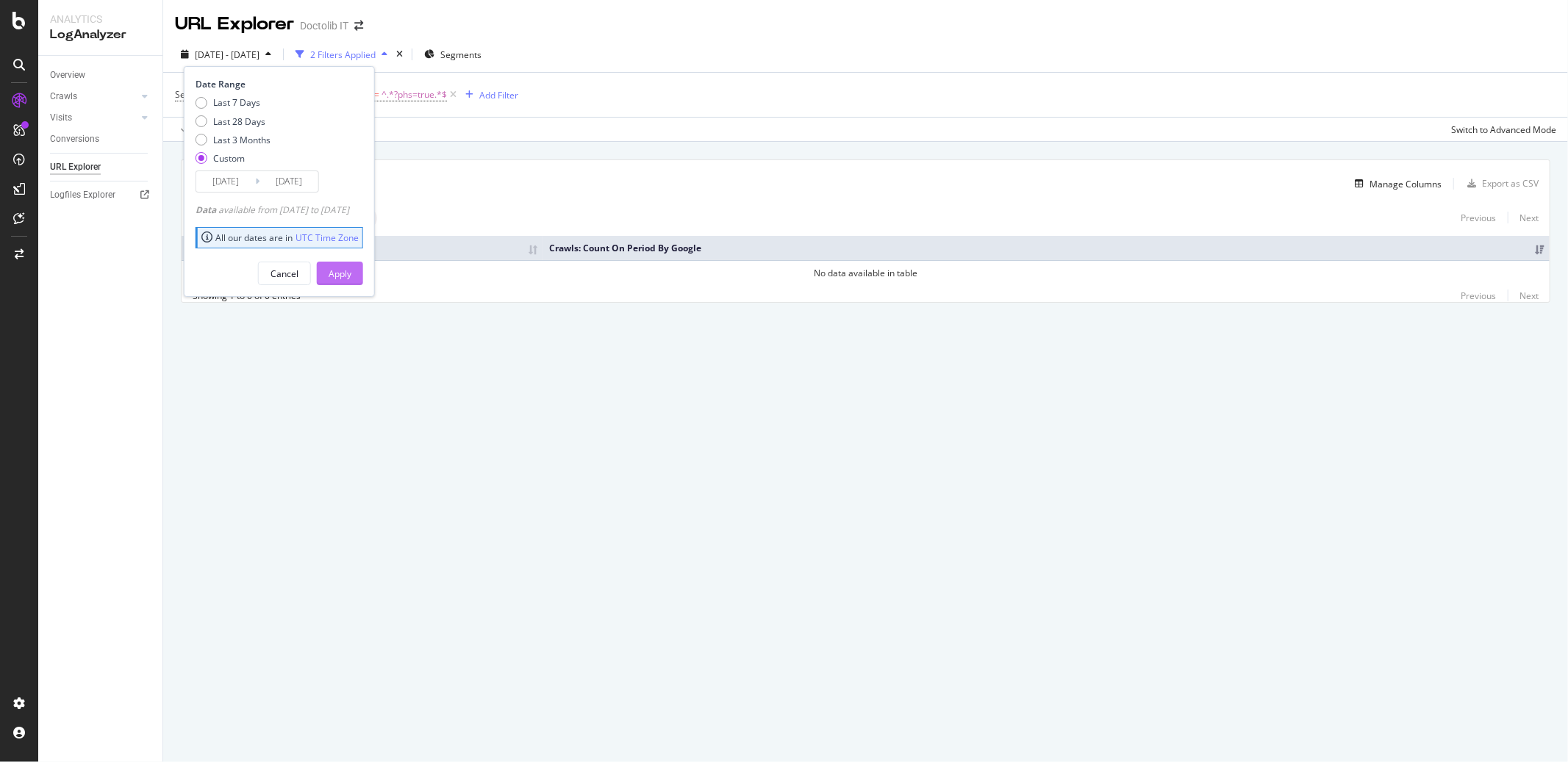
click at [351, 268] on div "Apply" at bounding box center [340, 274] width 23 height 13
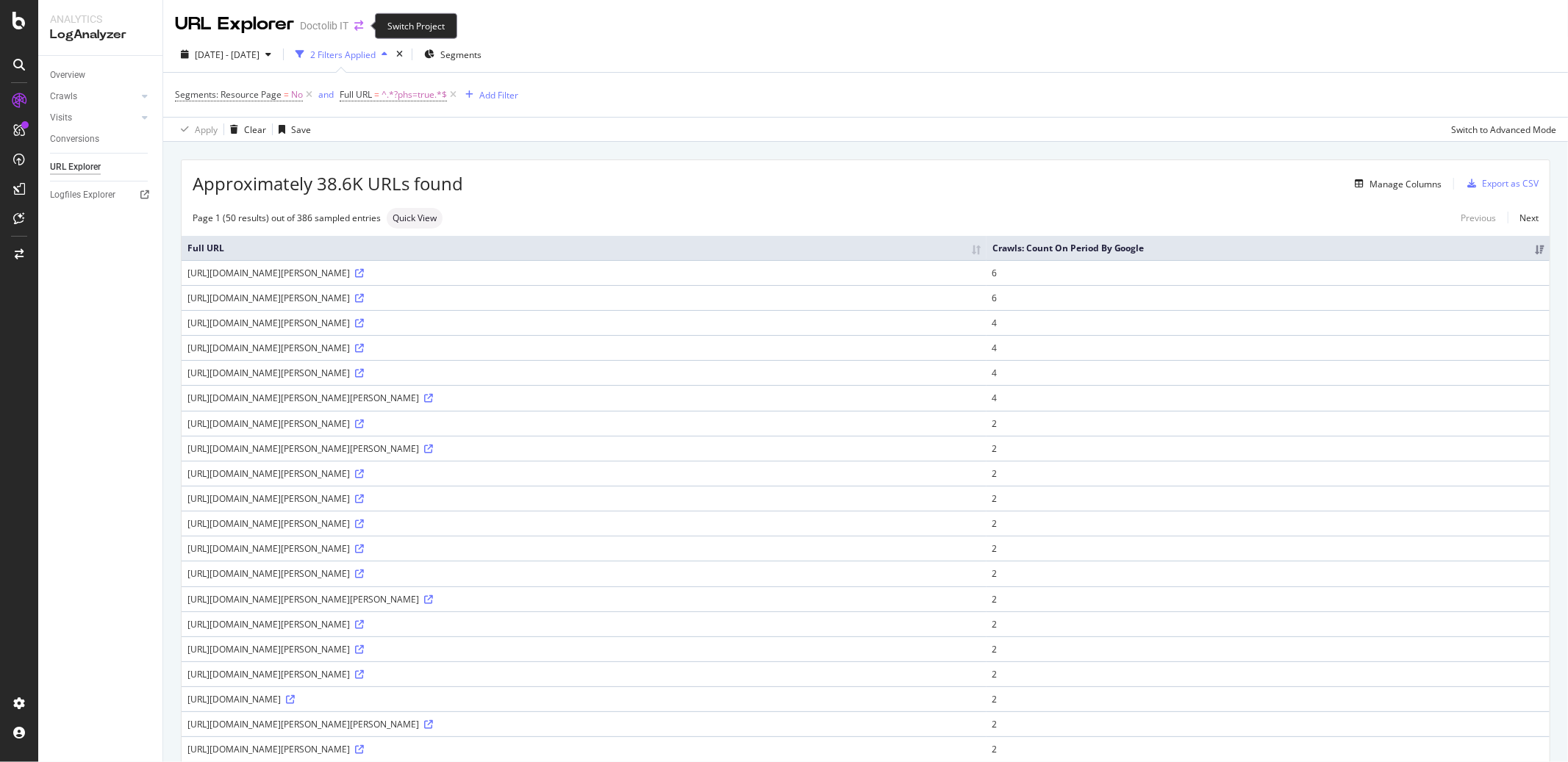
click at [356, 25] on icon "arrow-right-arrow-left" at bounding box center [358, 25] width 9 height 10
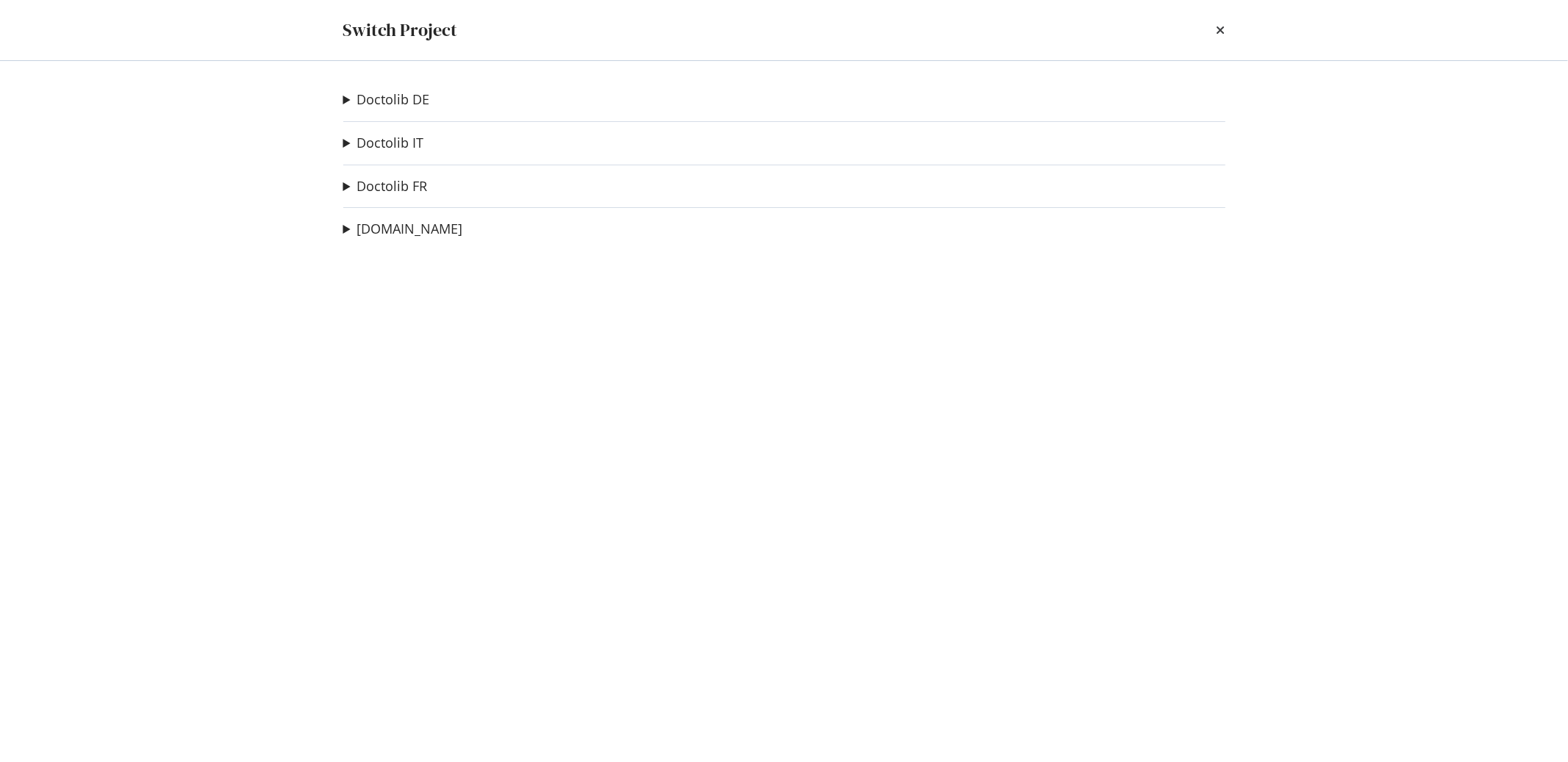
click at [384, 108] on summary "Doctolib DE" at bounding box center [386, 100] width 87 height 19
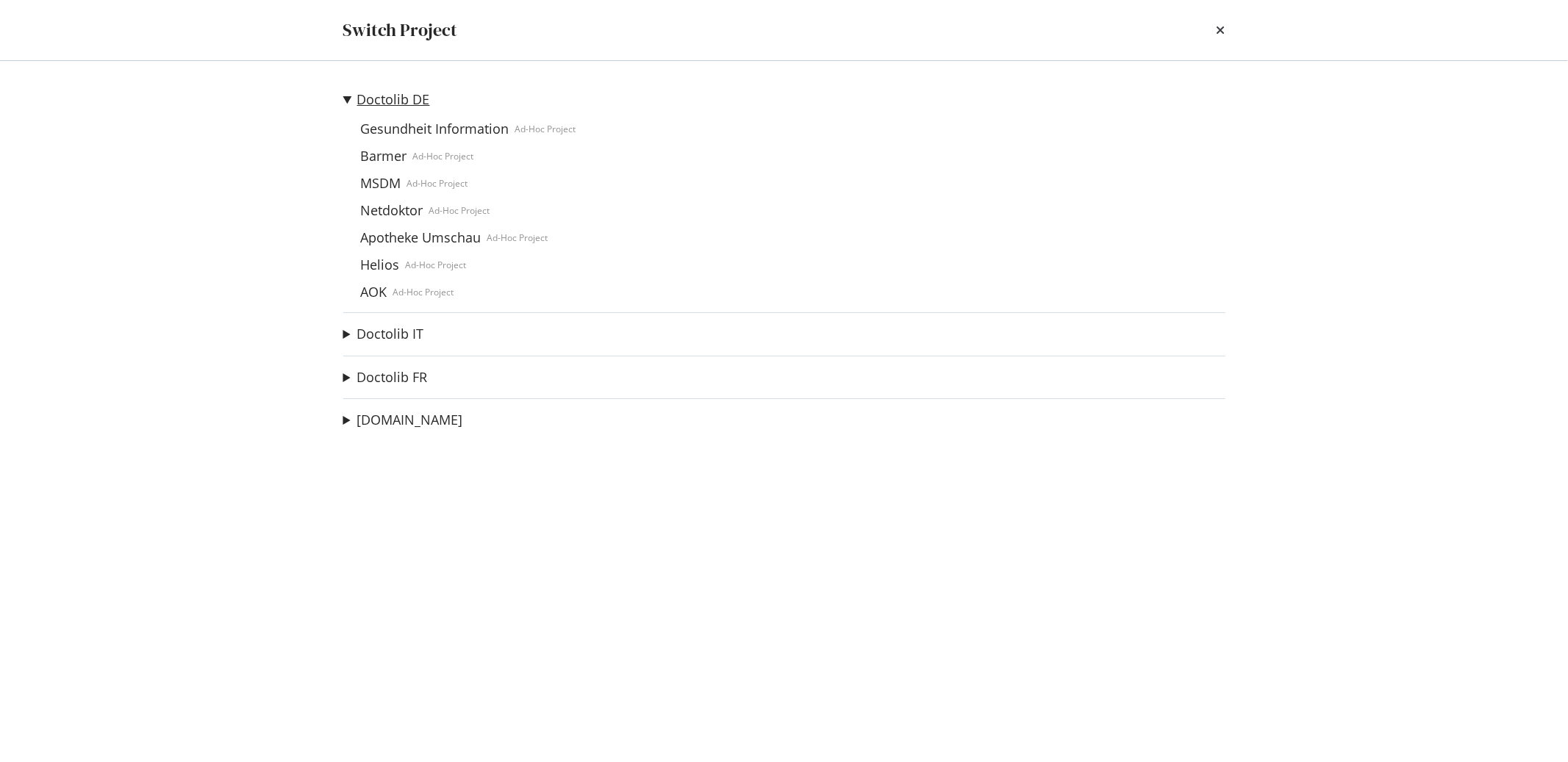
click at [388, 95] on link "Doctolib DE" at bounding box center [393, 99] width 72 height 15
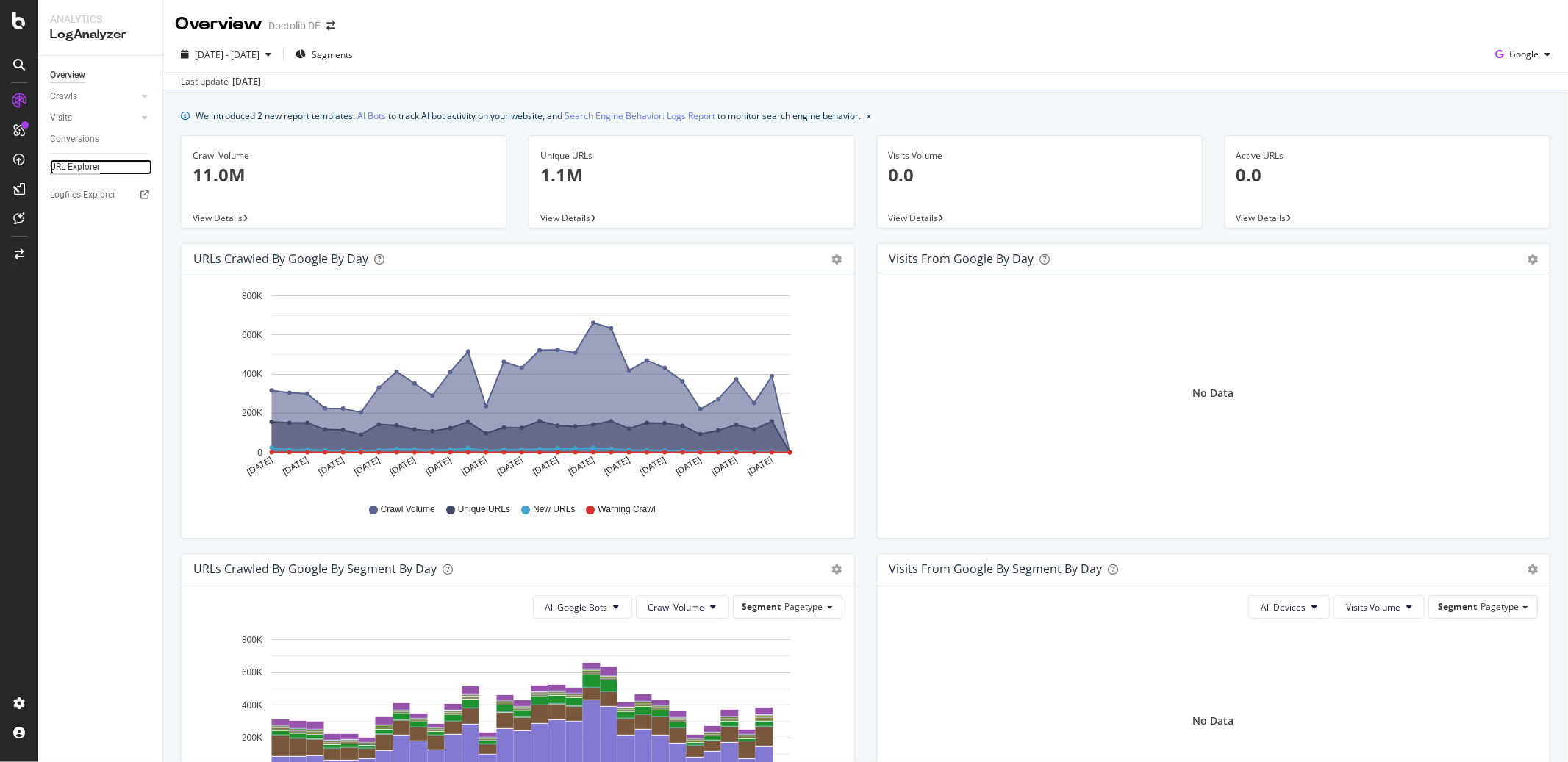
click at [76, 166] on div "URL Explorer" at bounding box center [75, 166] width 50 height 15
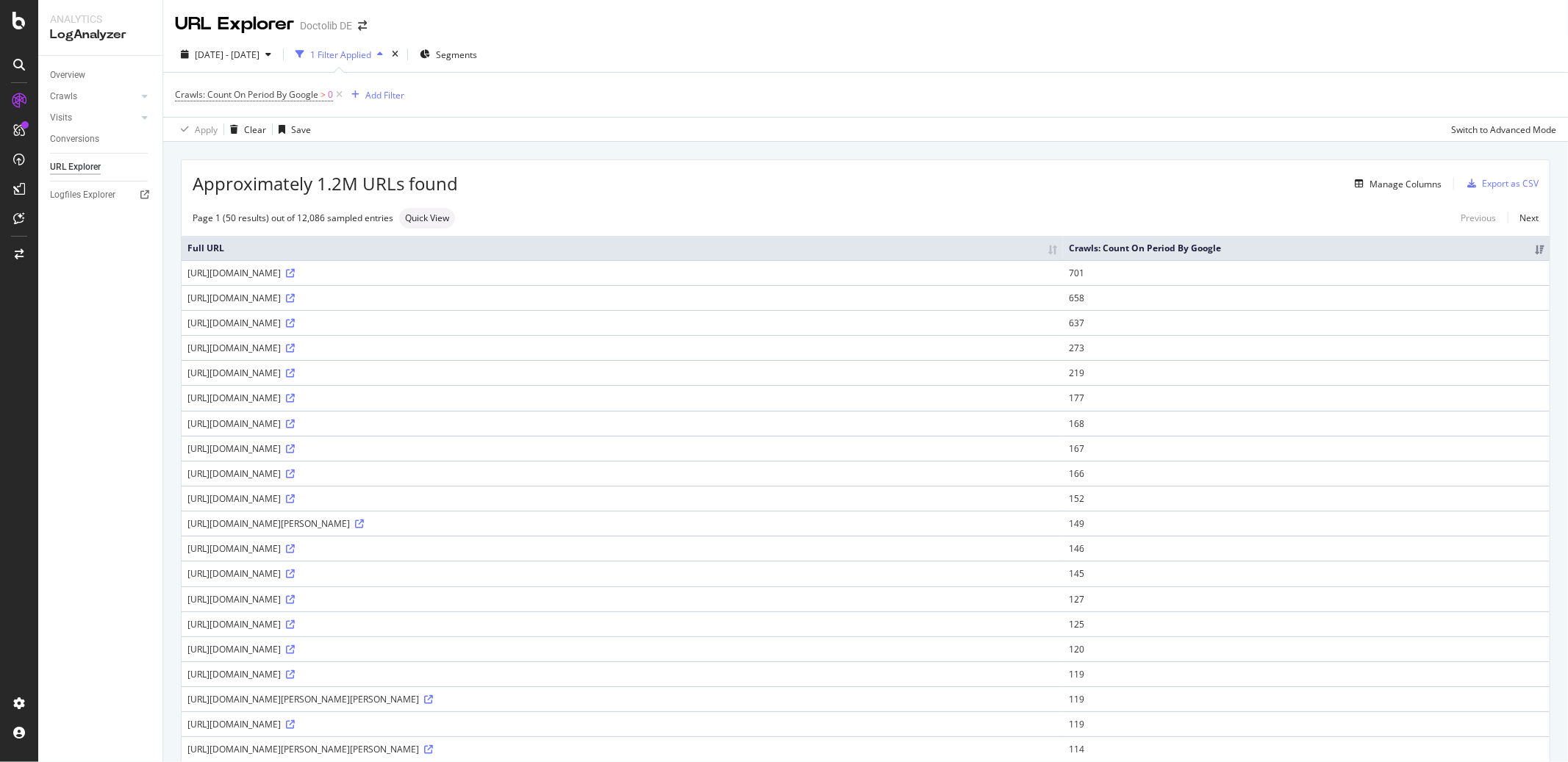
click at [406, 90] on div "Crawls: Count On Period By Google > 0 Add Filter" at bounding box center [866, 94] width 1382 height 44
click at [397, 92] on div "Add Filter" at bounding box center [385, 96] width 39 height 13
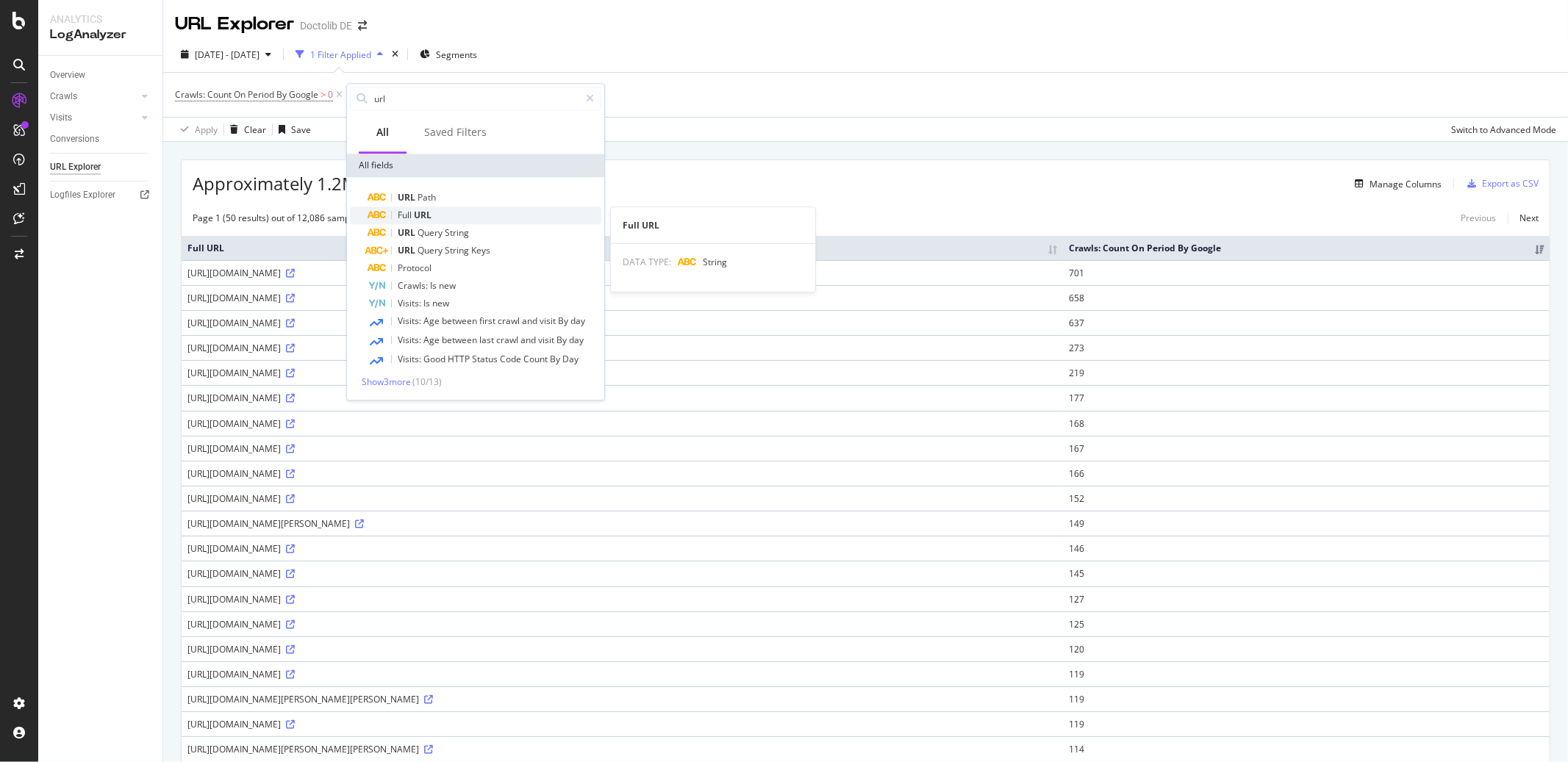
type input "url"
click at [412, 216] on span "Full" at bounding box center [405, 215] width 16 height 13
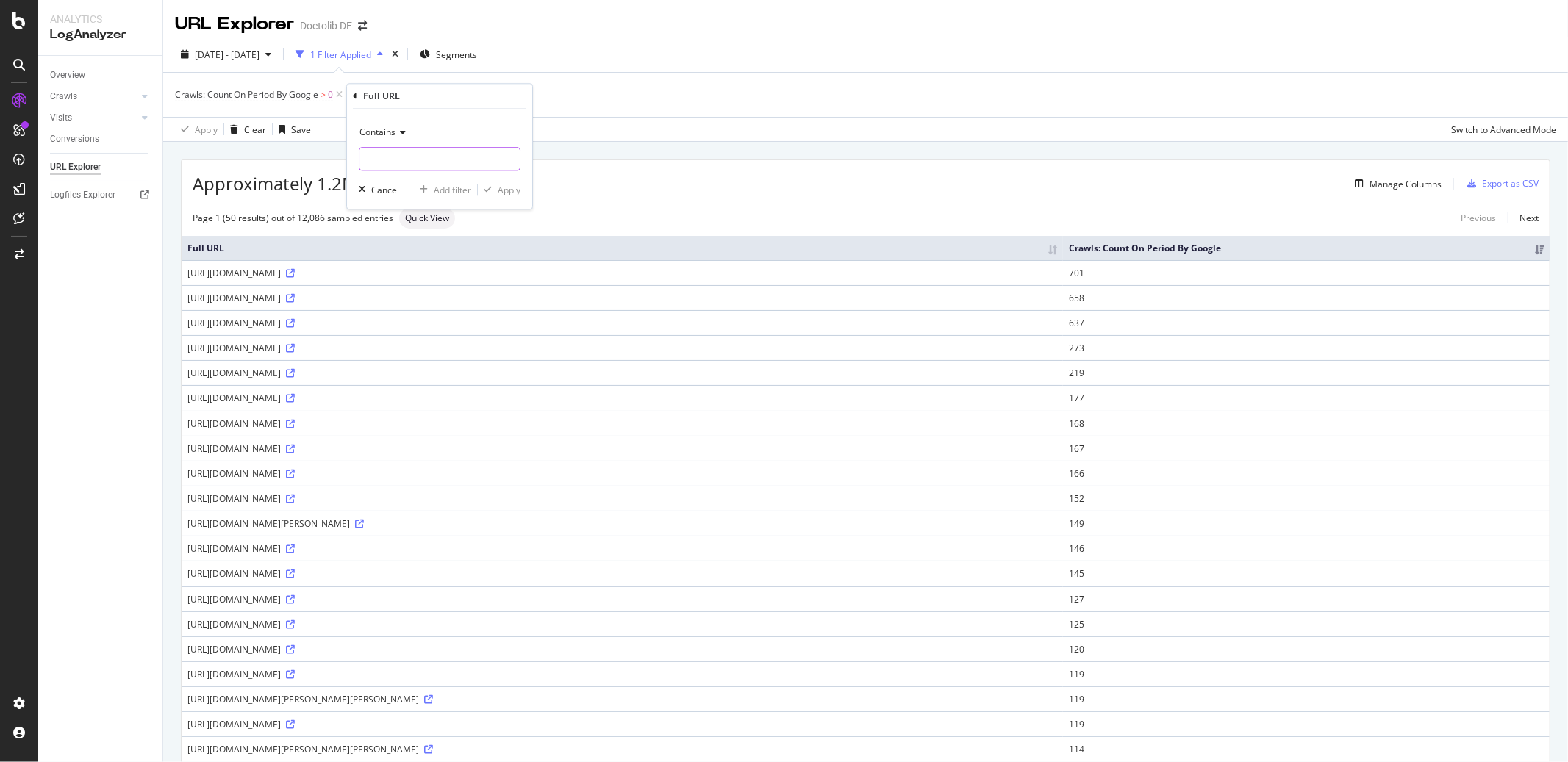
click at [389, 165] on input "text" at bounding box center [439, 159] width 160 height 24
paste input "[URL][DOMAIN_NAME]"
type input "phs=true"
click at [506, 194] on div "Apply" at bounding box center [509, 190] width 23 height 13
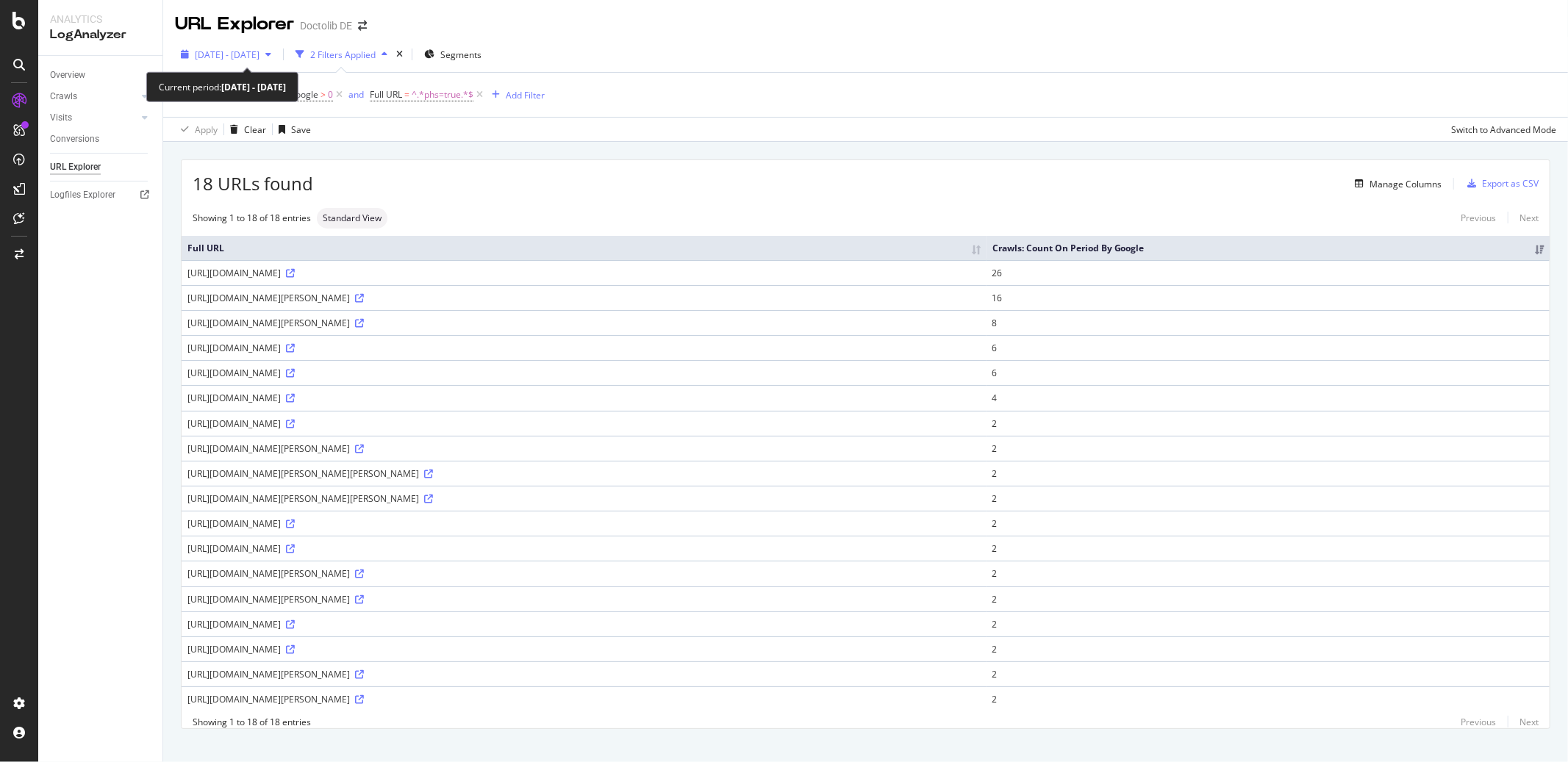
click at [253, 57] on span "[DATE] - [DATE]" at bounding box center [227, 55] width 65 height 13
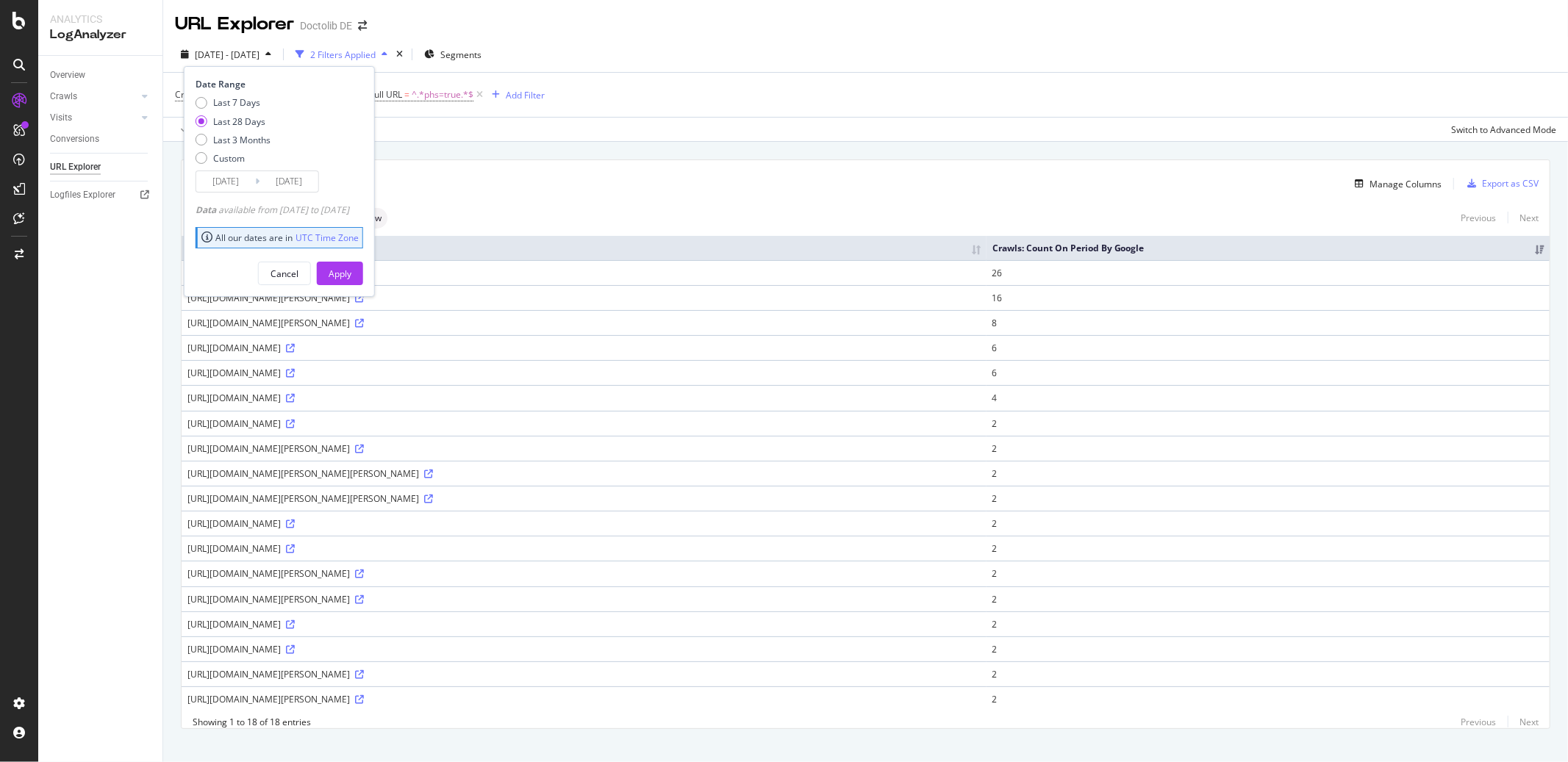
click at [220, 186] on input "[DATE]" at bounding box center [225, 182] width 59 height 21
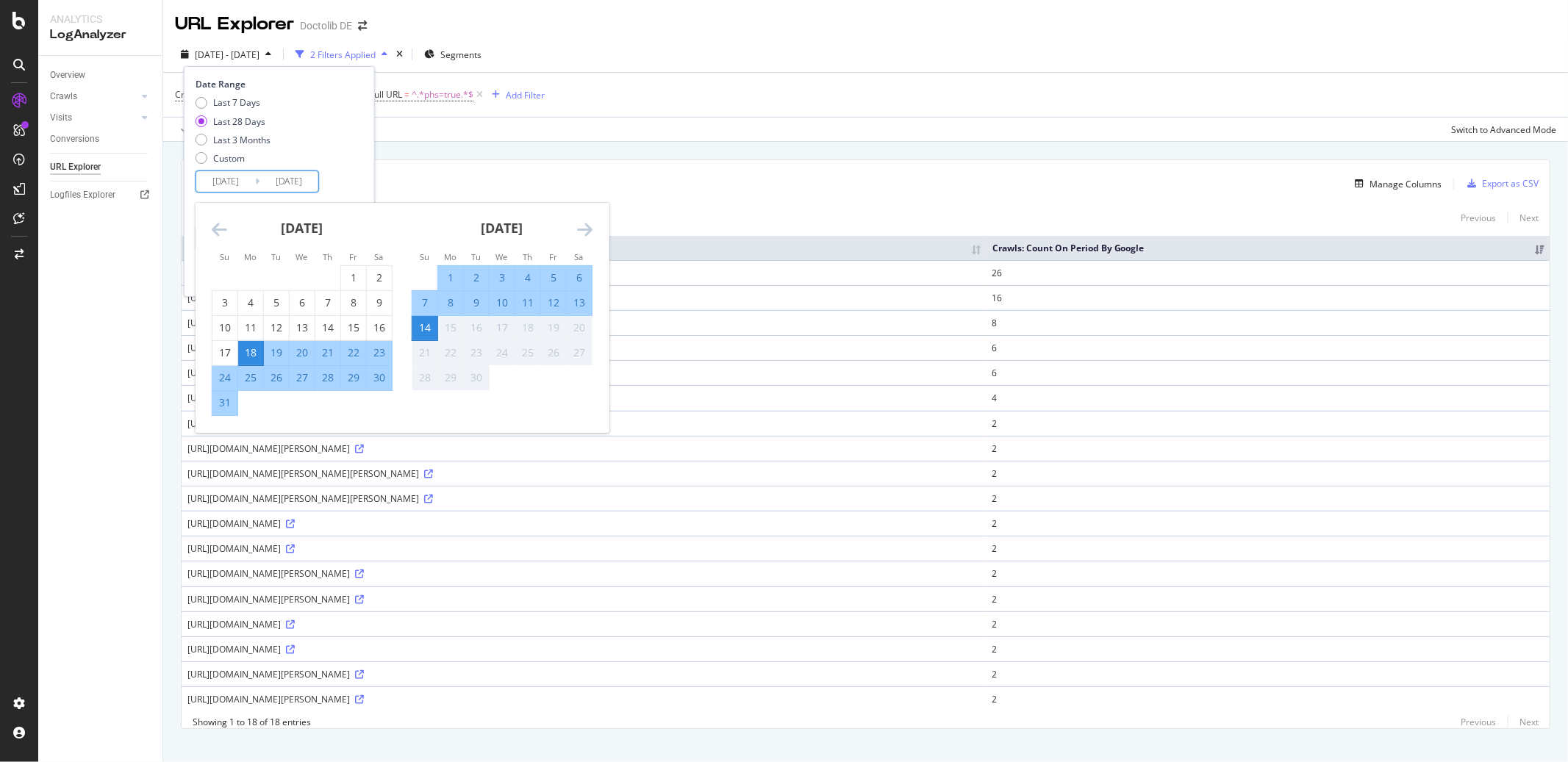
click at [220, 234] on icon "Move backward to switch to the previous month." at bounding box center [219, 229] width 15 height 18
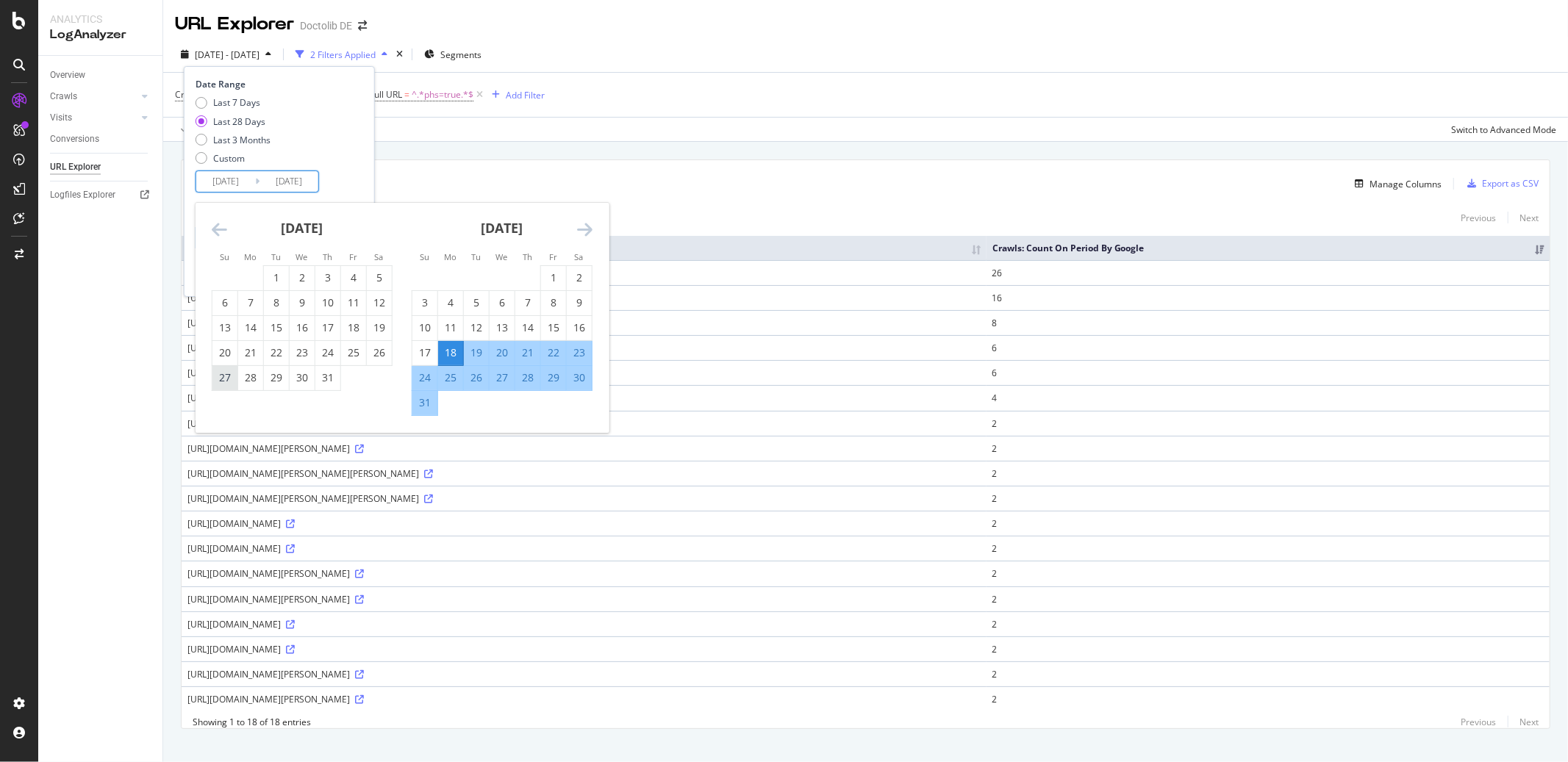
click at [224, 381] on div "27" at bounding box center [225, 377] width 25 height 14
type input "[DATE]"
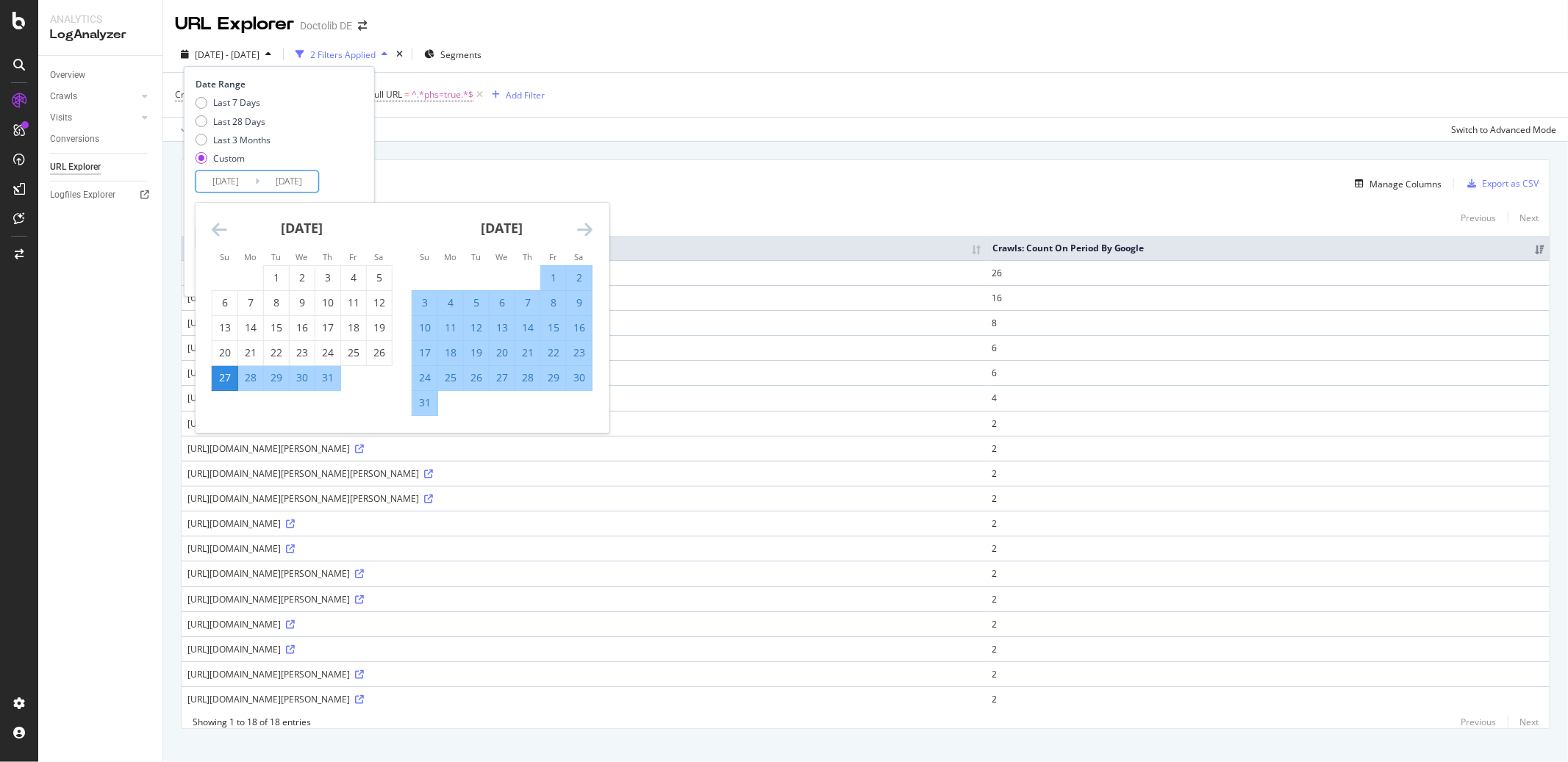
click at [573, 272] on div "2" at bounding box center [579, 278] width 25 height 14
type input "[DATE]"
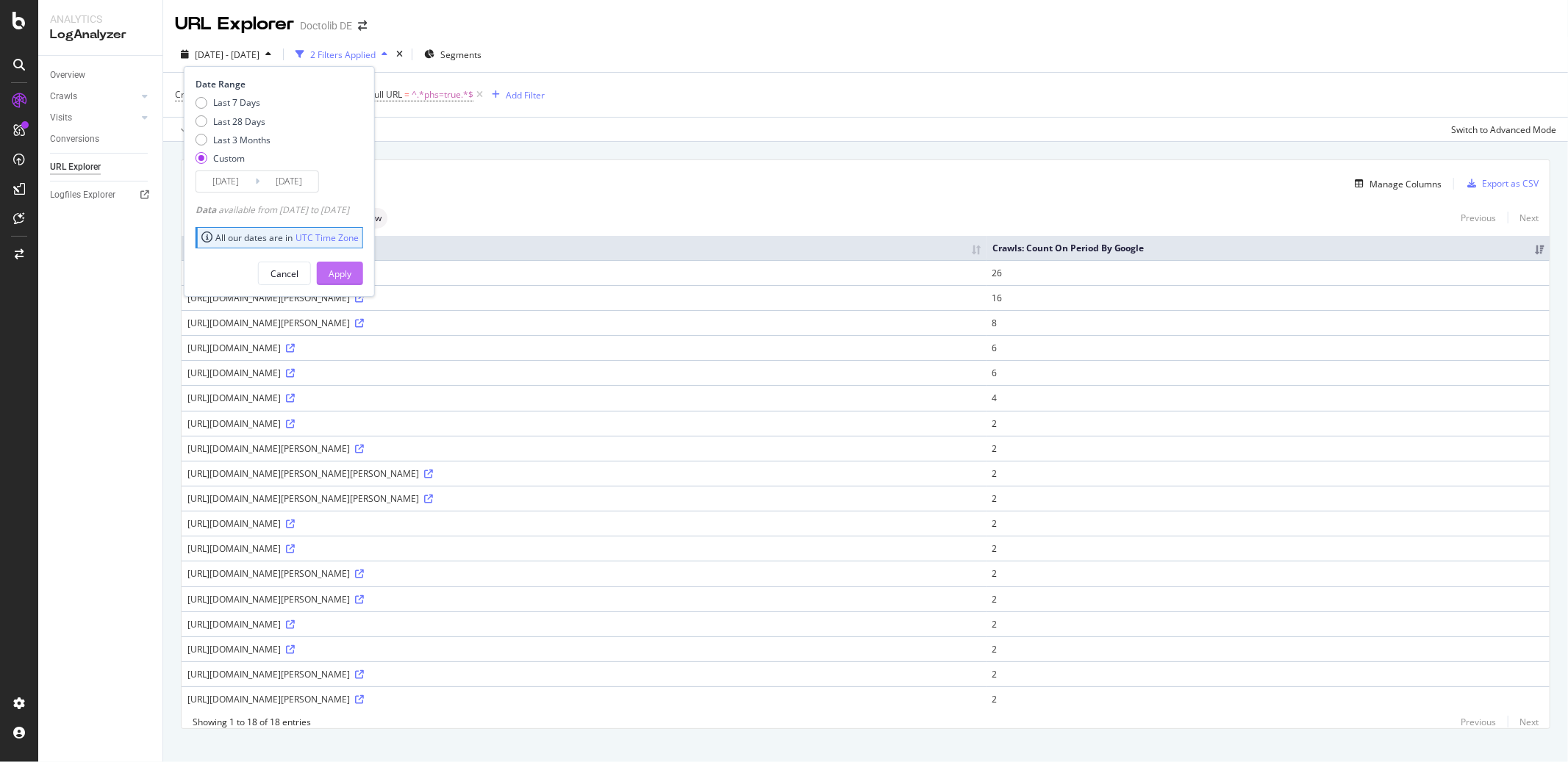
click at [351, 275] on div "Apply" at bounding box center [340, 274] width 23 height 13
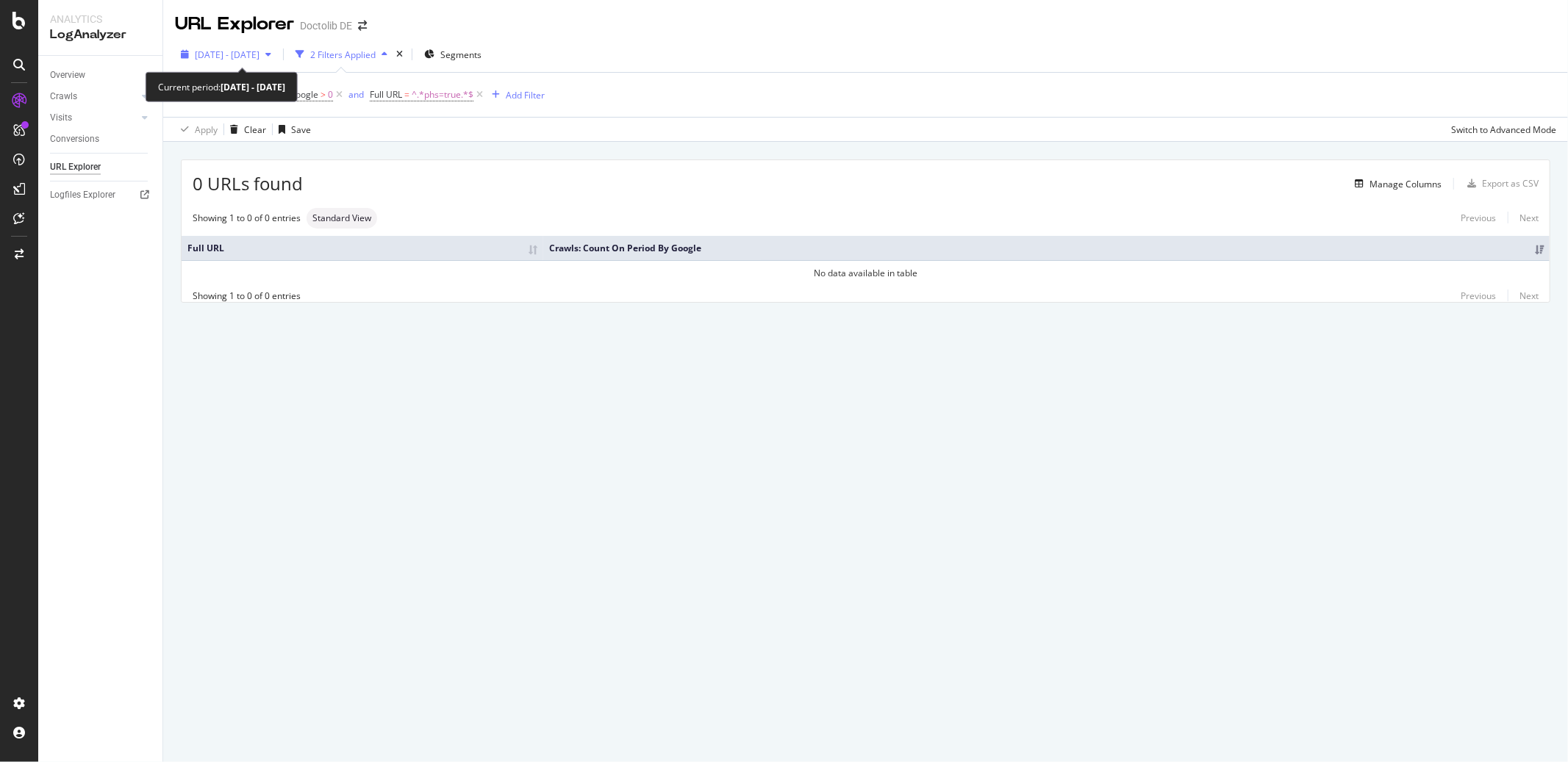
click at [260, 54] on span "[DATE] - [DATE]" at bounding box center [227, 55] width 65 height 13
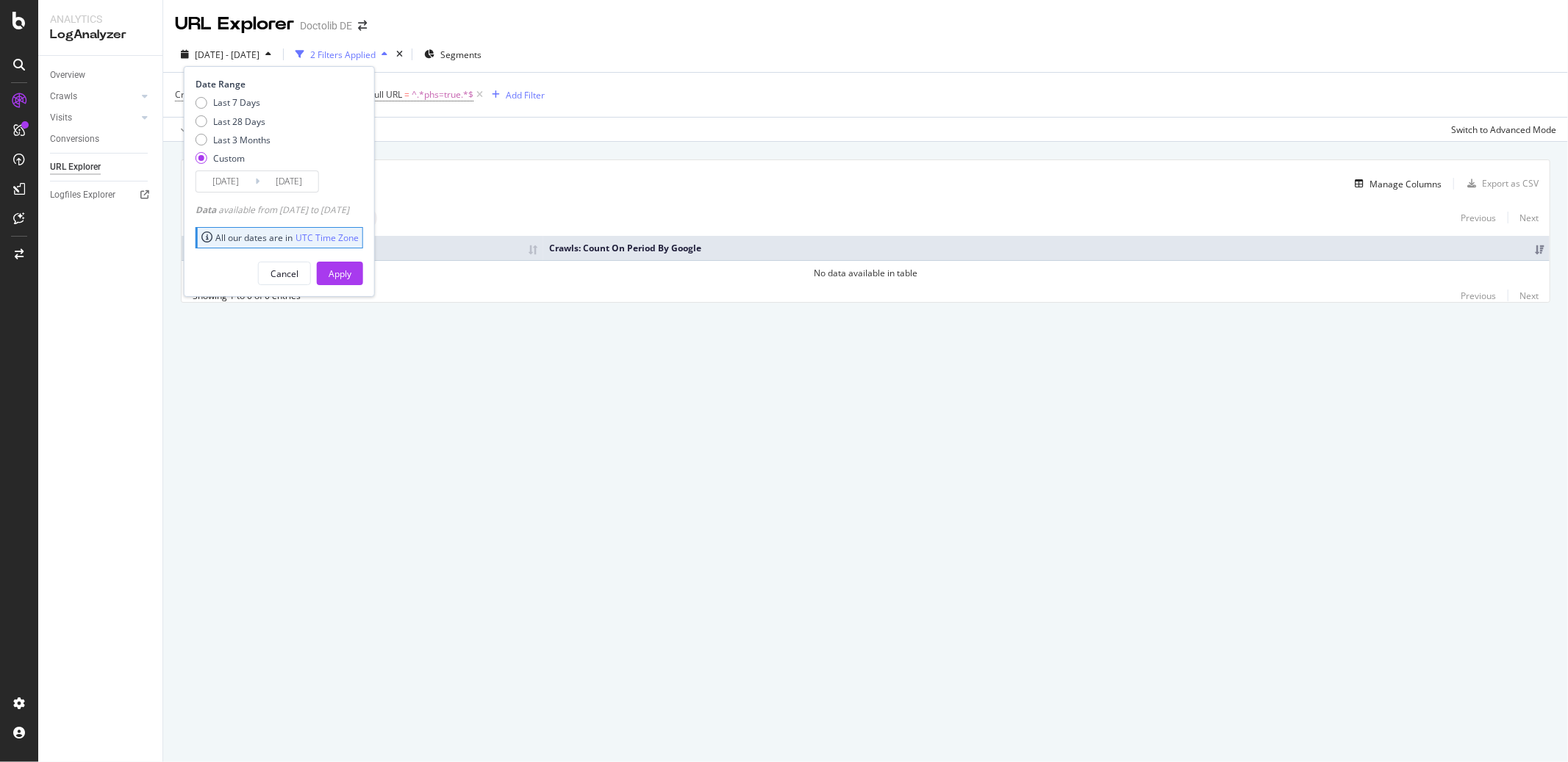
click at [211, 184] on input "[DATE]" at bounding box center [225, 182] width 59 height 21
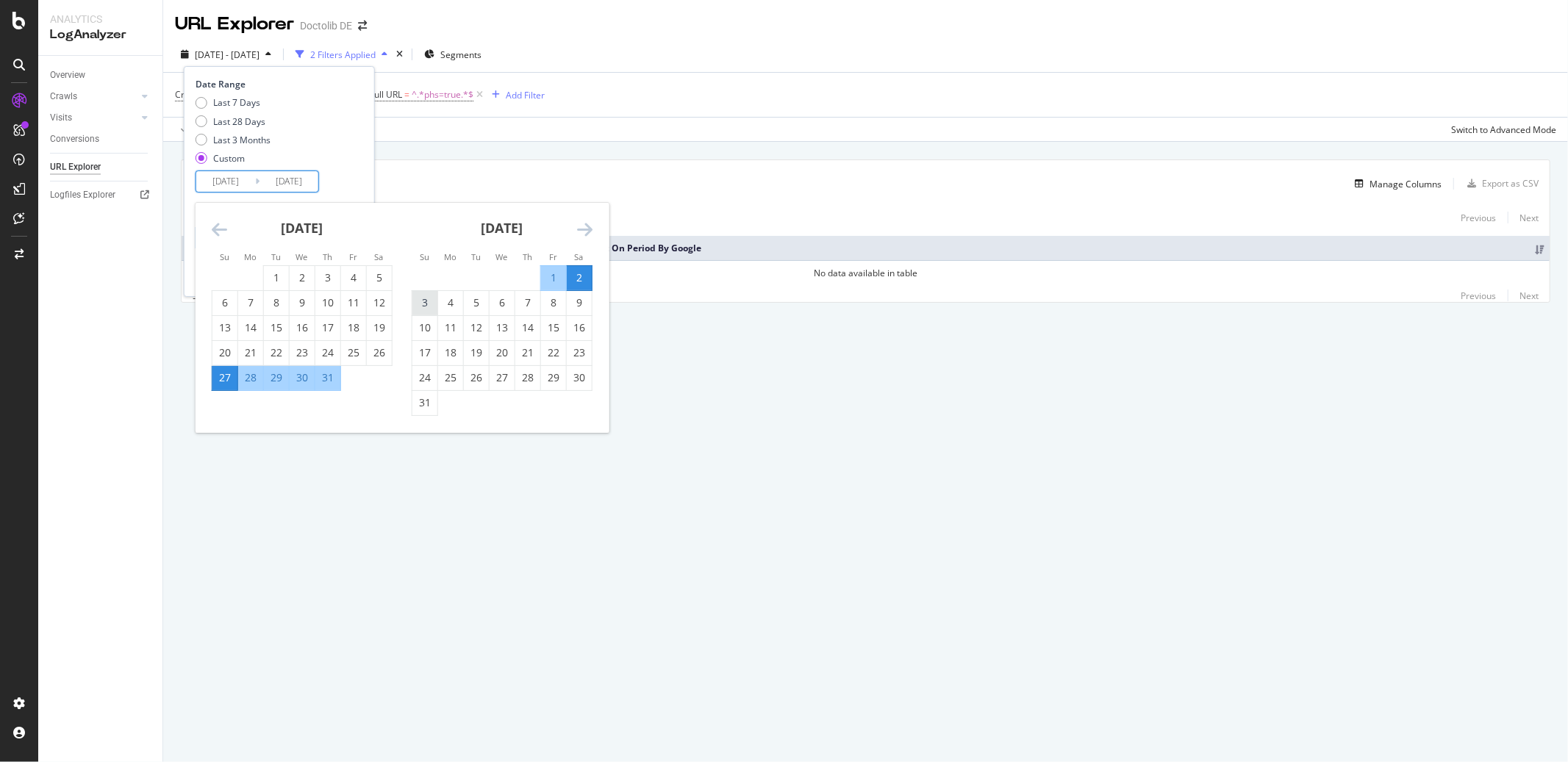
click at [422, 306] on div "3" at bounding box center [424, 303] width 25 height 14
type input "[DATE]"
click at [581, 306] on div "9" at bounding box center [579, 303] width 25 height 14
type input "[DATE]"
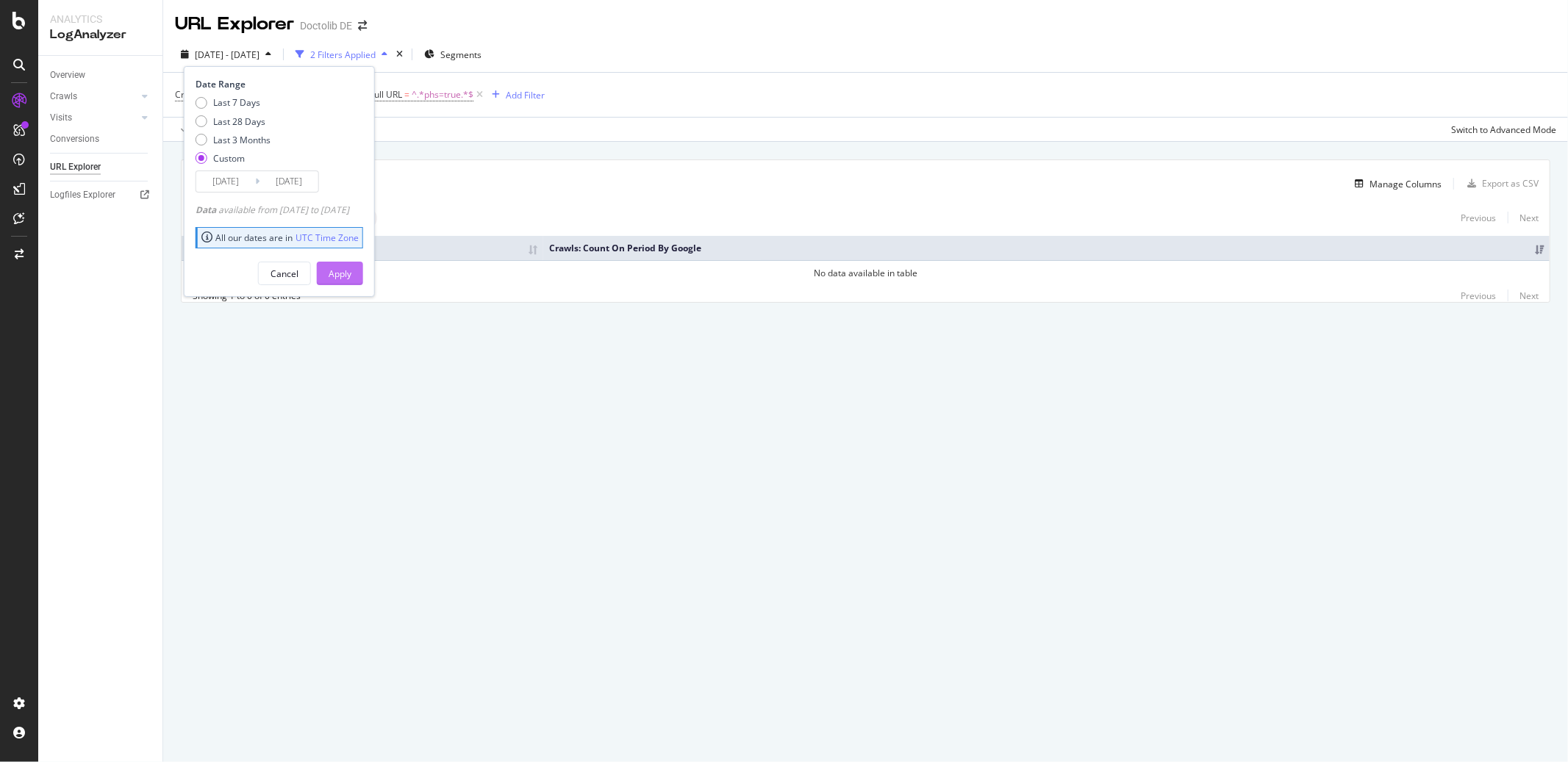
click at [351, 273] on div "Apply" at bounding box center [340, 274] width 23 height 13
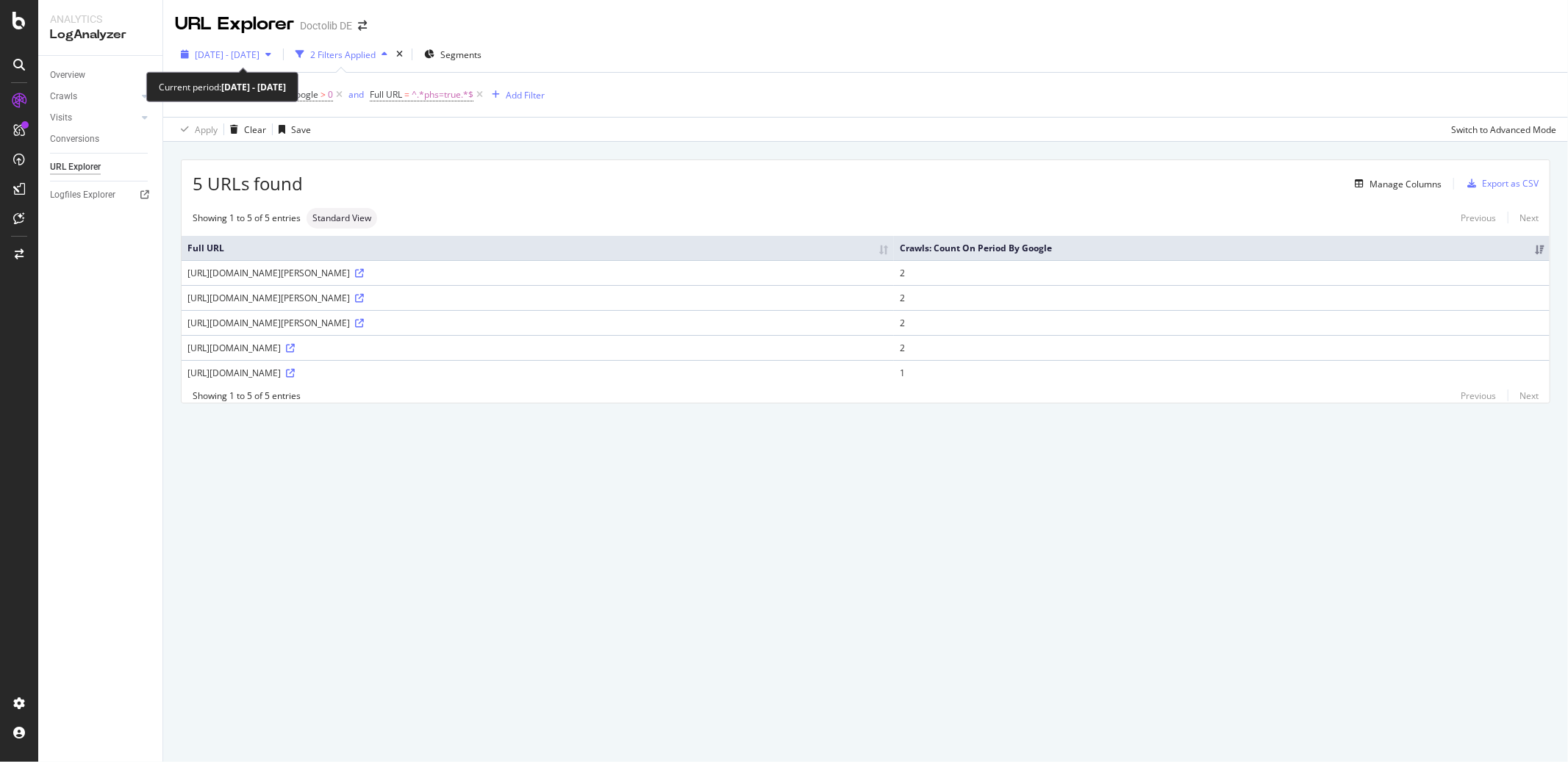
click at [255, 53] on span "[DATE] - [DATE]" at bounding box center [227, 55] width 65 height 13
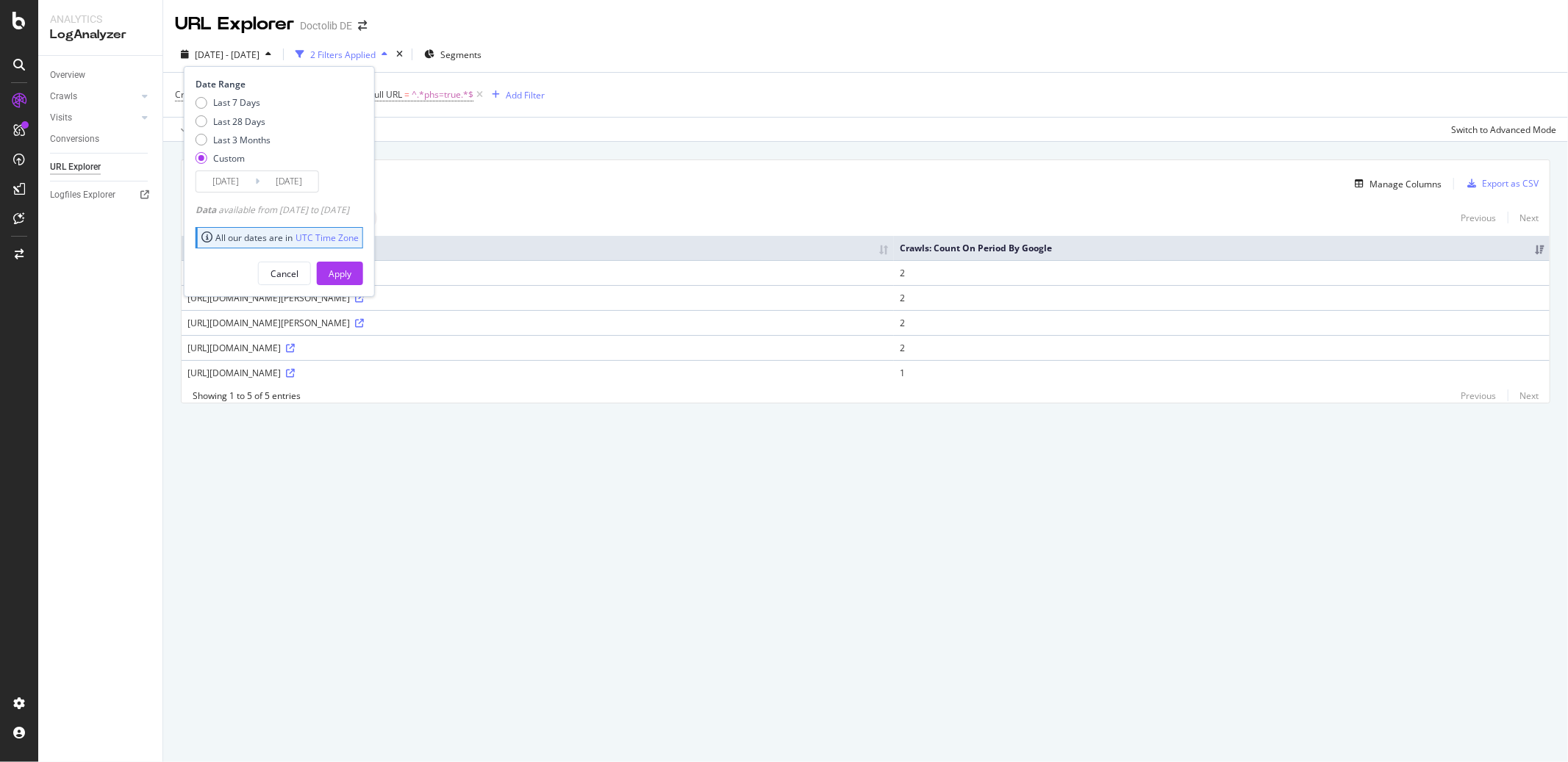
click at [369, 51] on div "2 Filters Applied" at bounding box center [343, 55] width 65 height 13
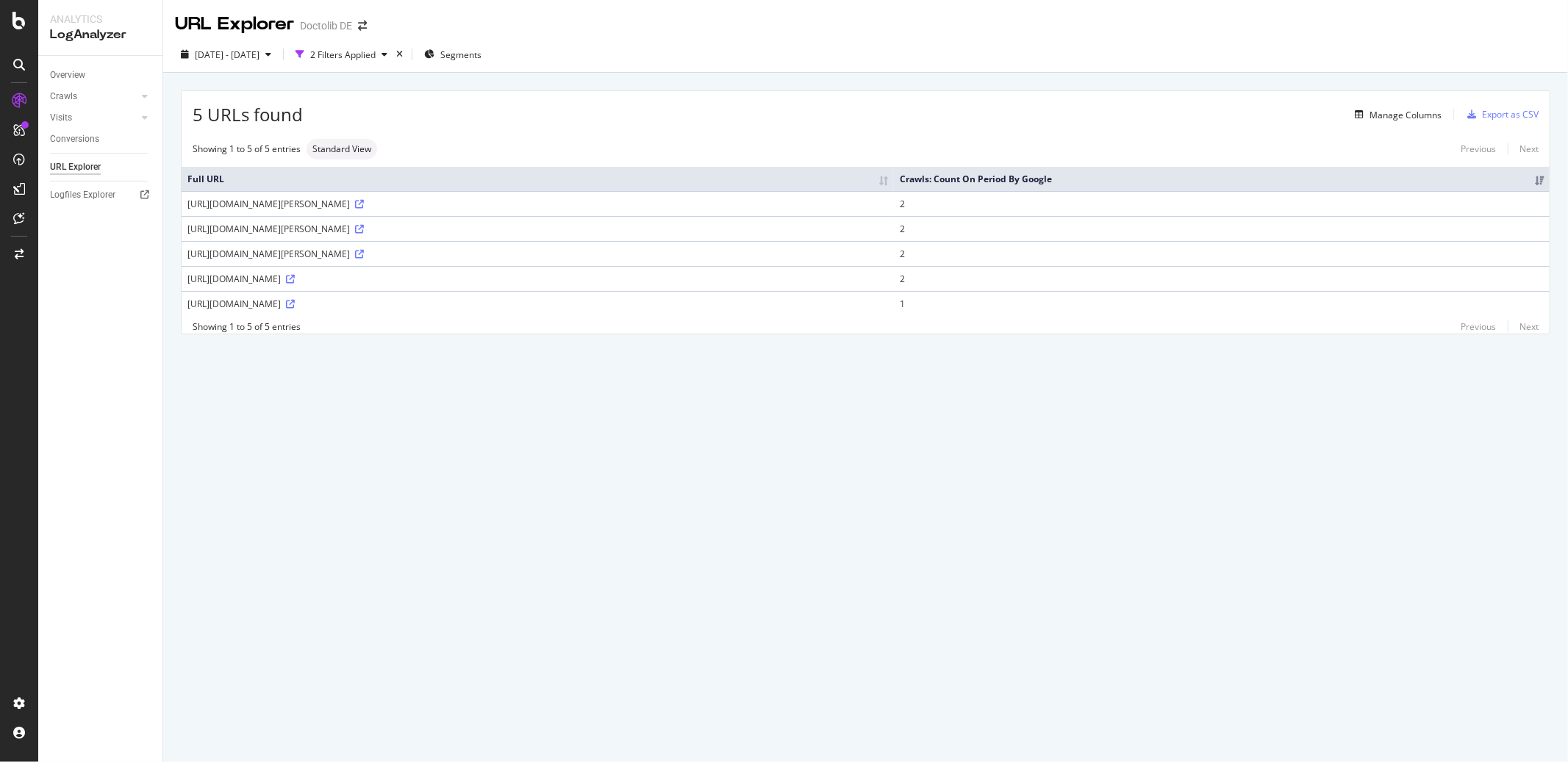
drag, startPoint x: 482, startPoint y: 60, endPoint x: 482, endPoint y: 100, distance: 40.0
click at [482, 100] on div "URL Explorer Doctolib DE [DATE] - [DATE] 2 Filters Applied Segments 5 URLs foun…" at bounding box center [866, 381] width 1405 height 762
click at [277, 47] on div "[DATE] - [DATE]" at bounding box center [226, 54] width 102 height 22
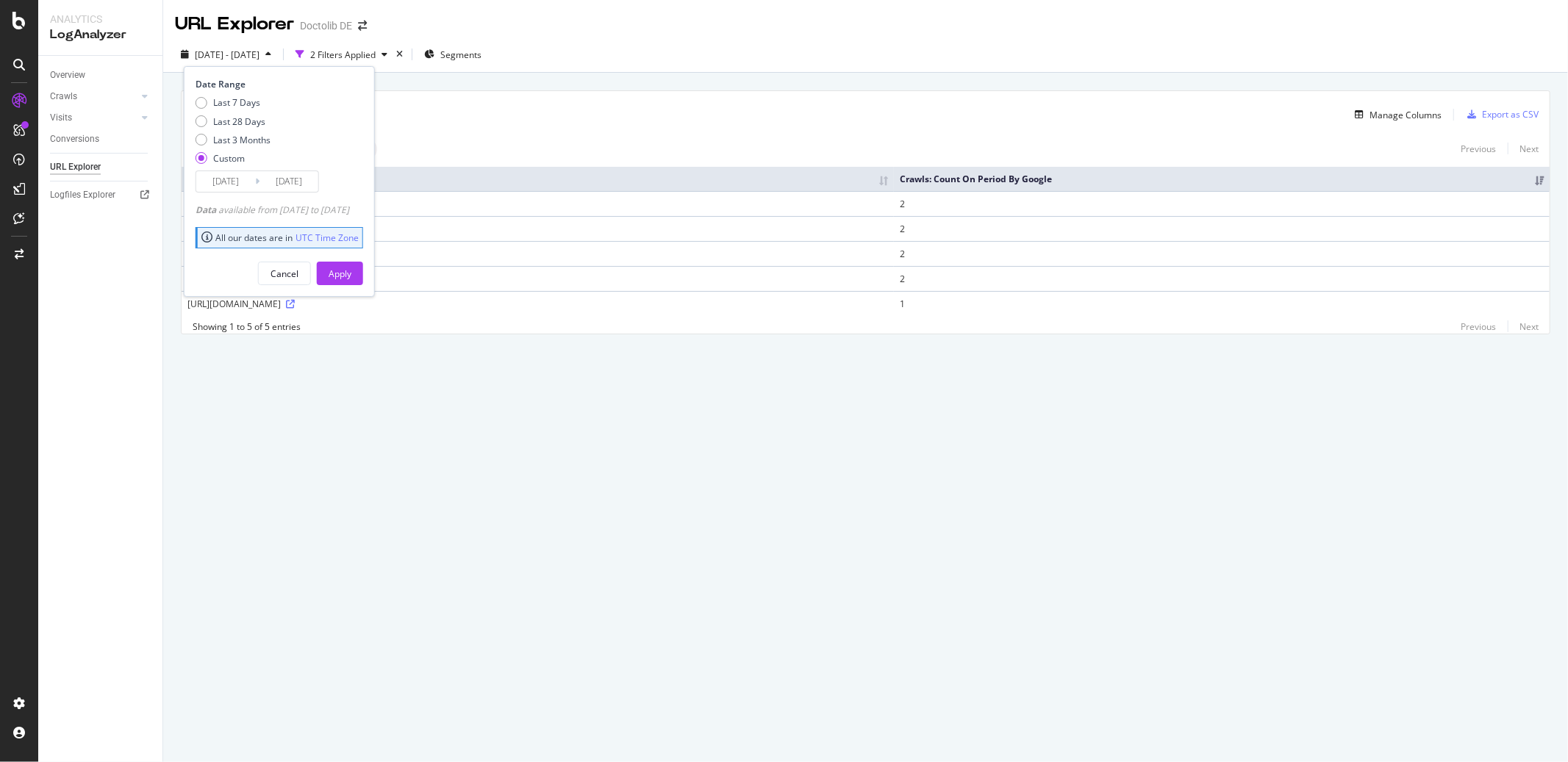
click at [230, 179] on input "[DATE]" at bounding box center [225, 182] width 59 height 21
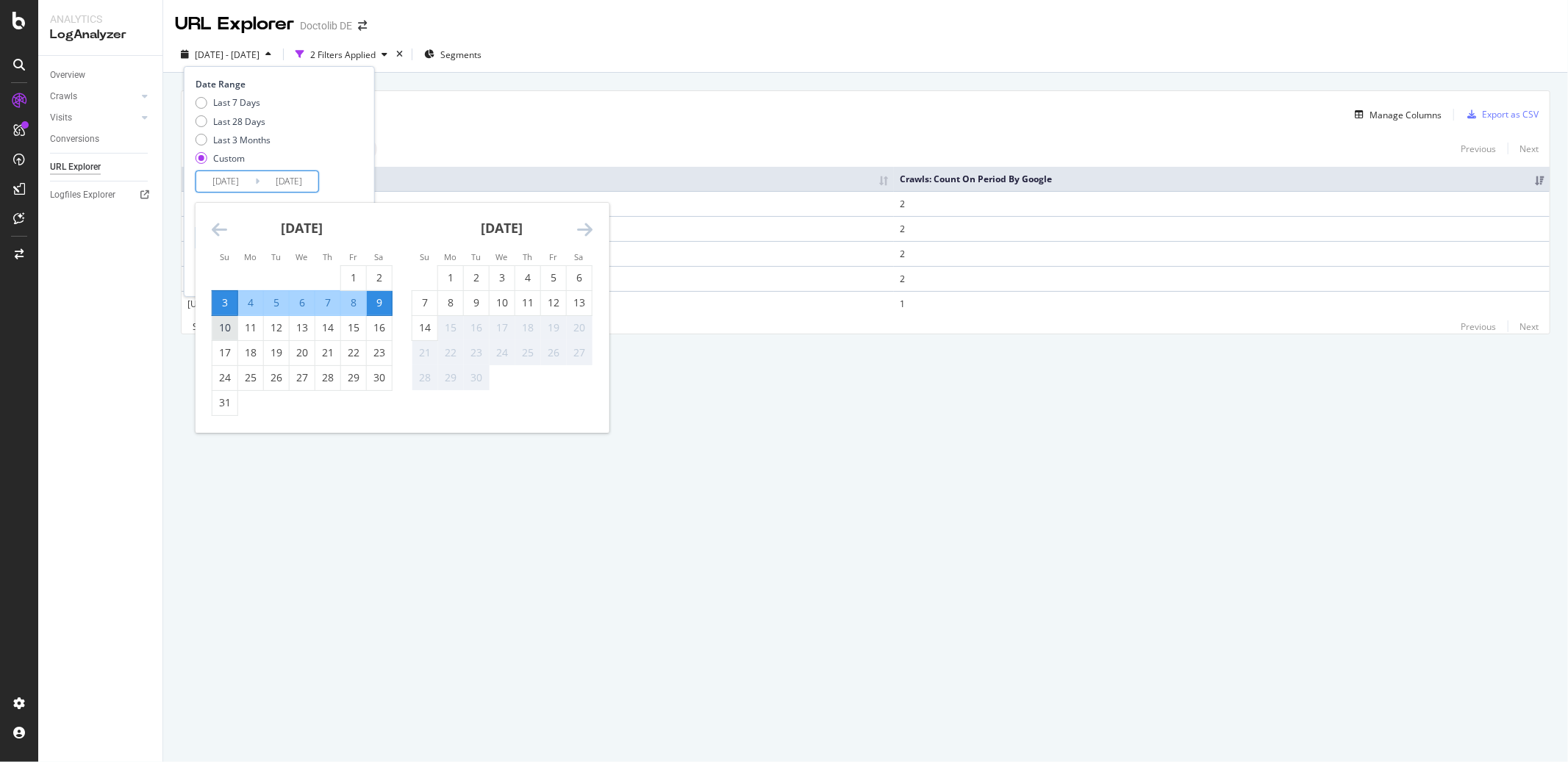
click at [222, 330] on div "10" at bounding box center [225, 327] width 25 height 14
type input "[DATE]"
click at [380, 336] on div "16" at bounding box center [379, 328] width 25 height 24
type input "[DATE]"
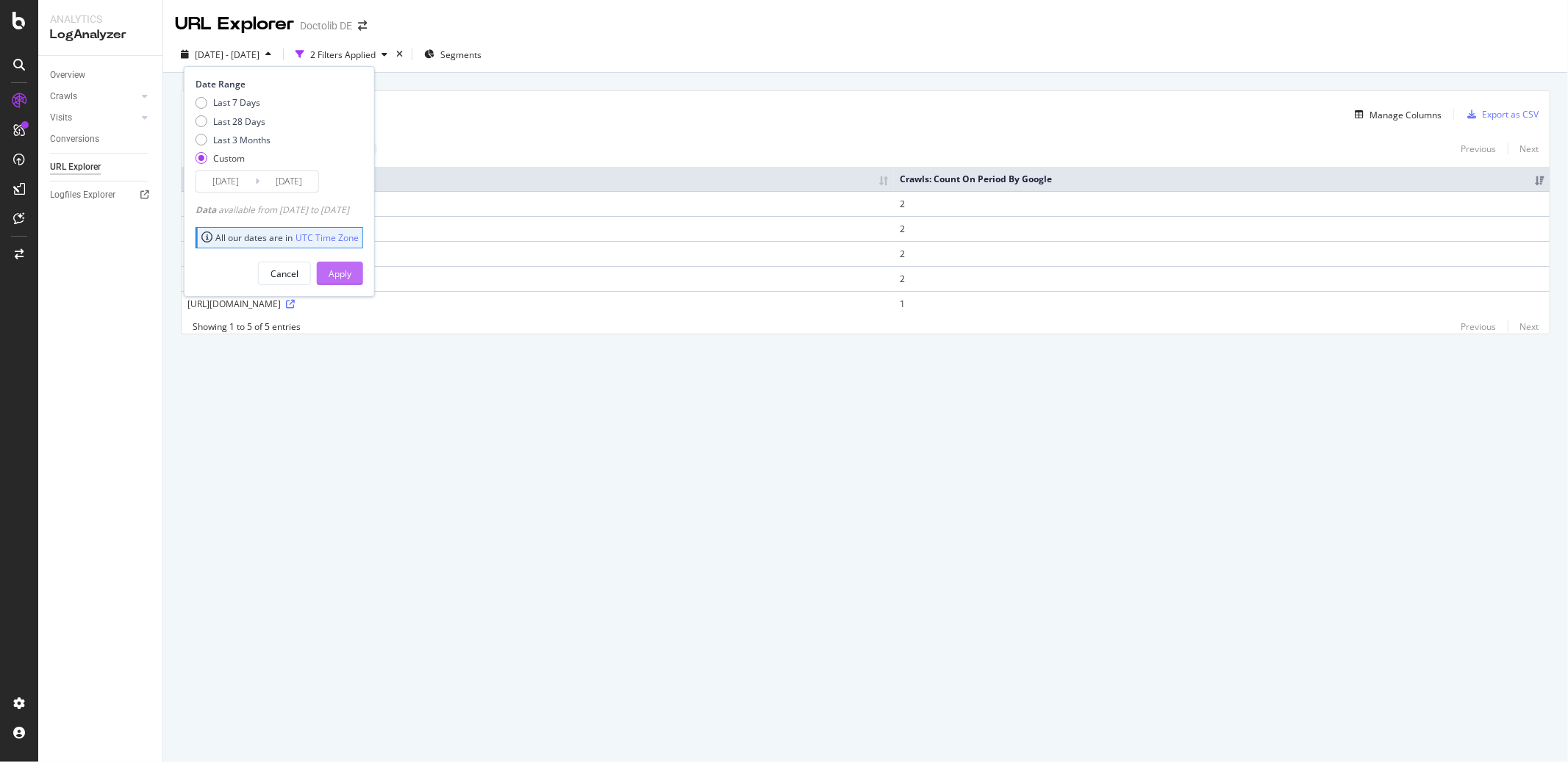
click at [351, 279] on div "Apply" at bounding box center [340, 274] width 23 height 13
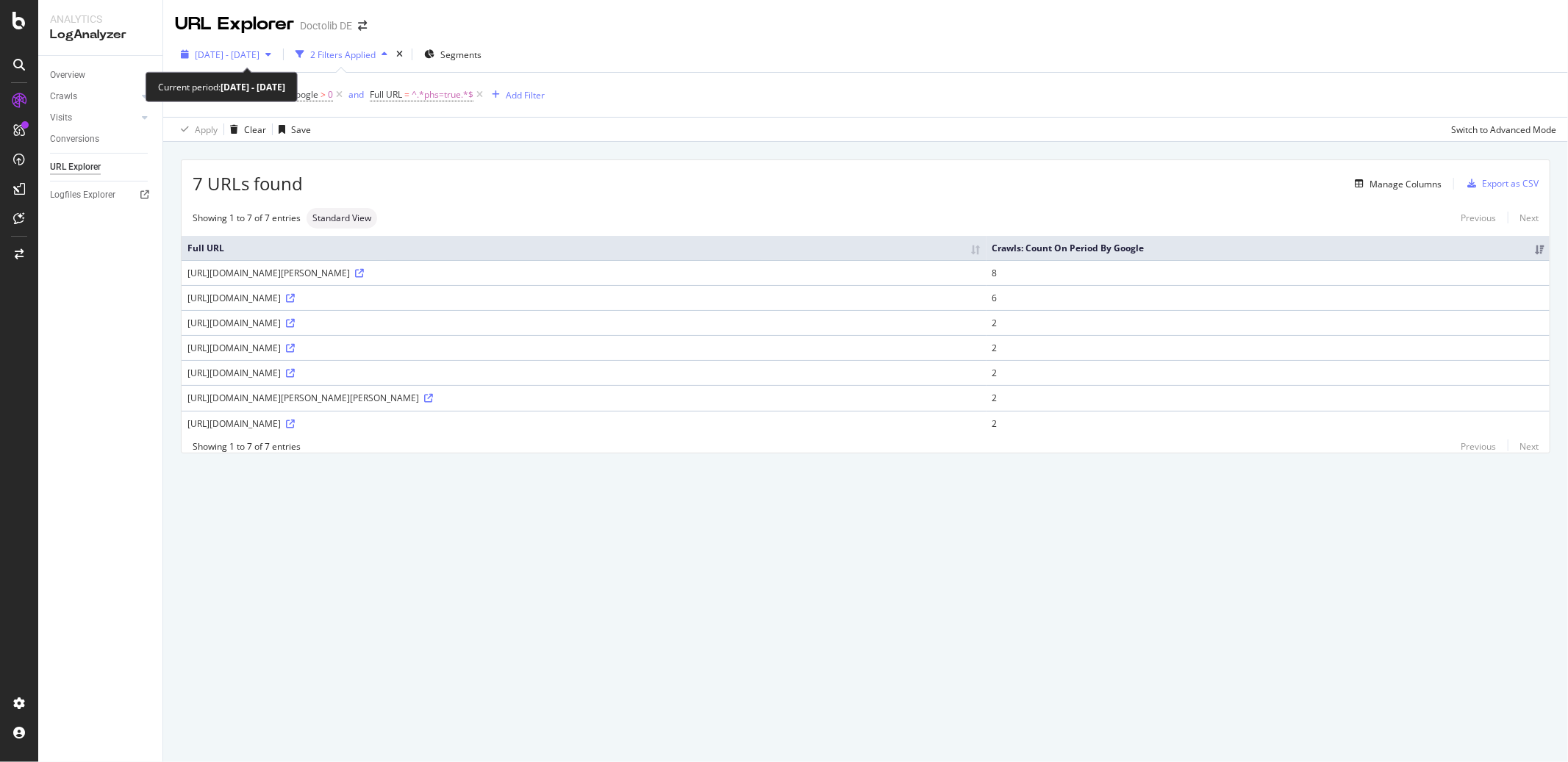
click at [260, 56] on span "[DATE] - [DATE]" at bounding box center [227, 55] width 65 height 13
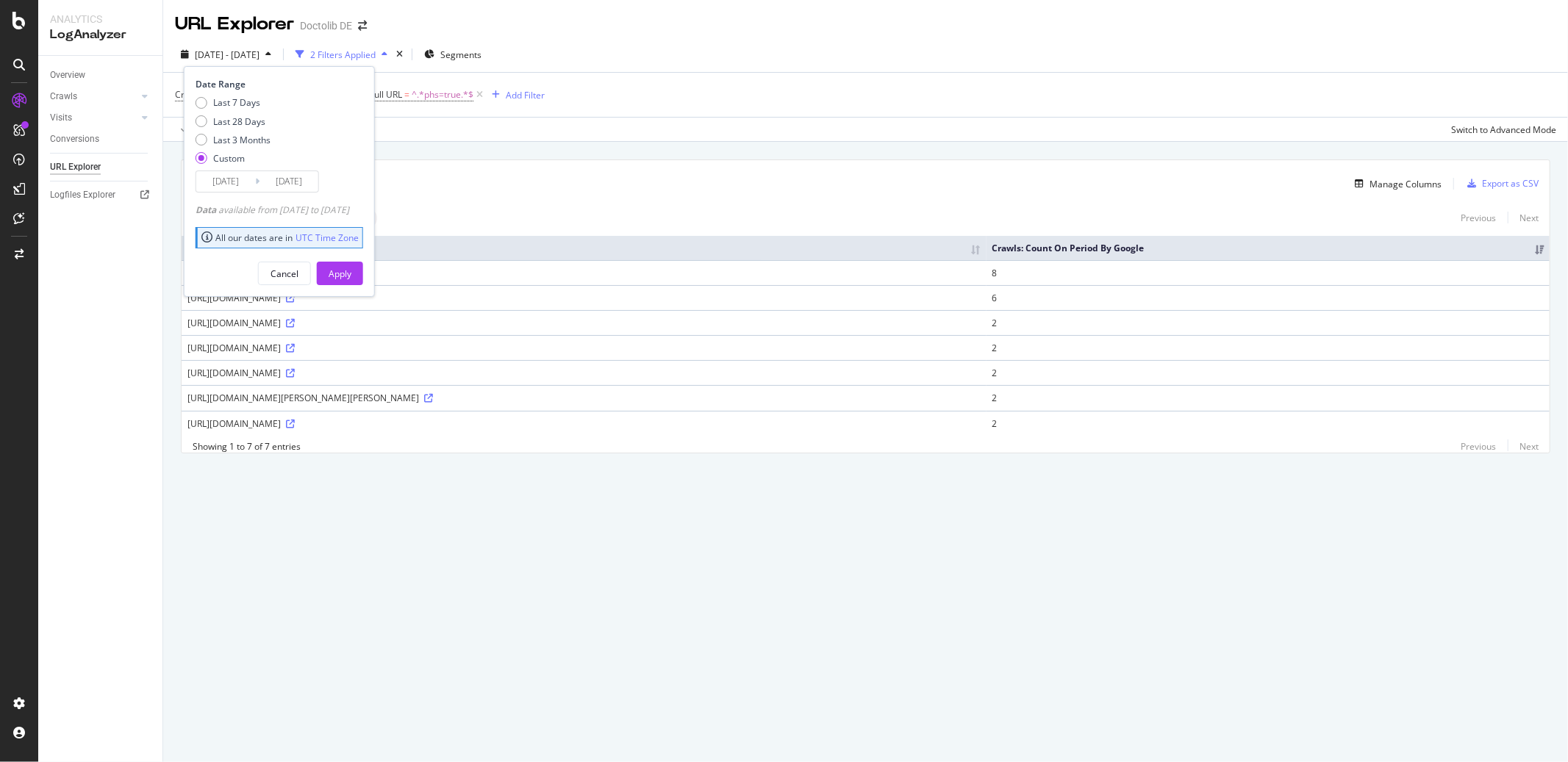
click at [226, 181] on input "[DATE]" at bounding box center [225, 182] width 59 height 21
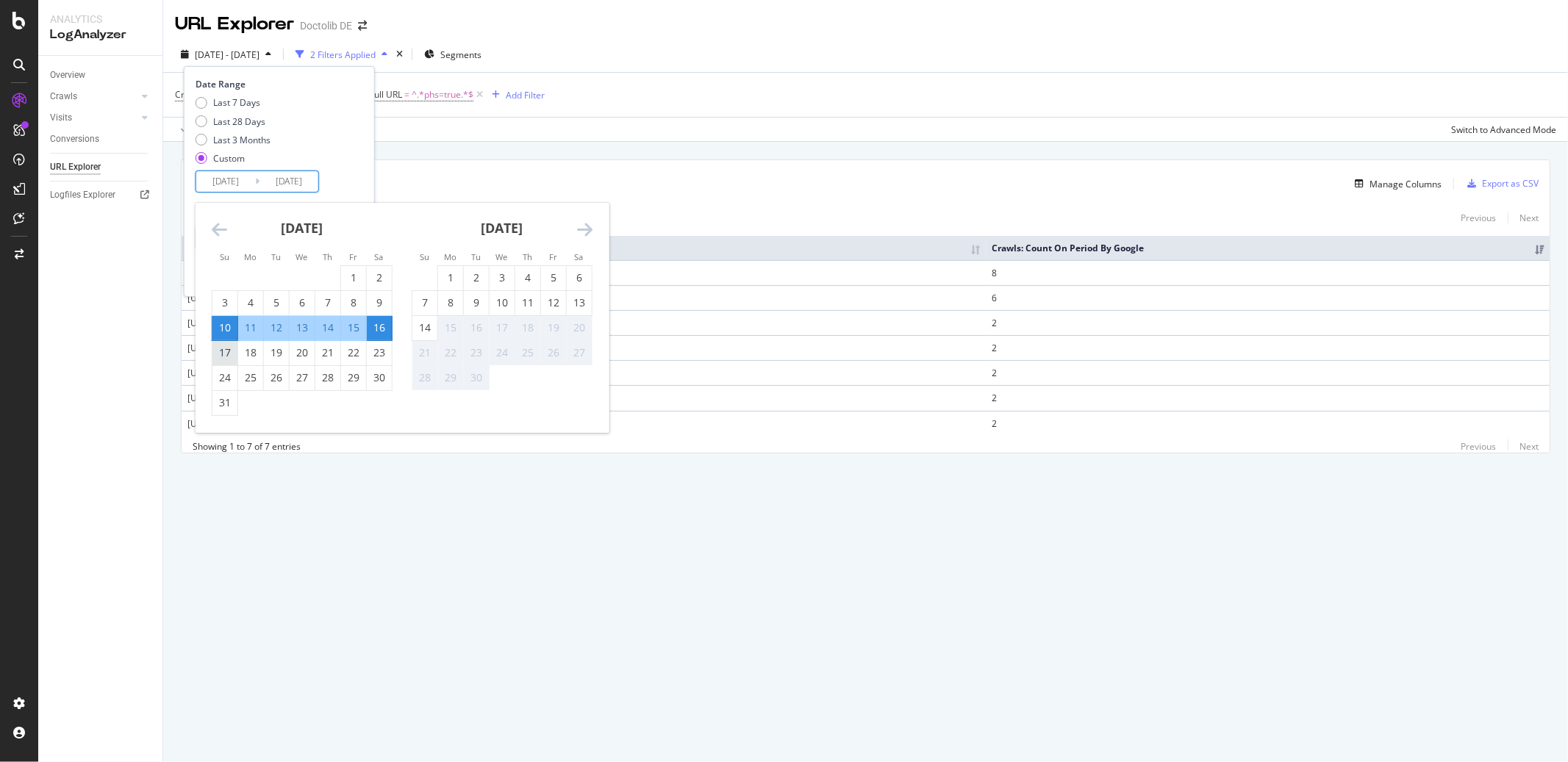
click at [217, 354] on div "17" at bounding box center [225, 353] width 25 height 14
type input "[DATE]"
click at [386, 351] on div "23" at bounding box center [379, 353] width 25 height 14
type input "[DATE]"
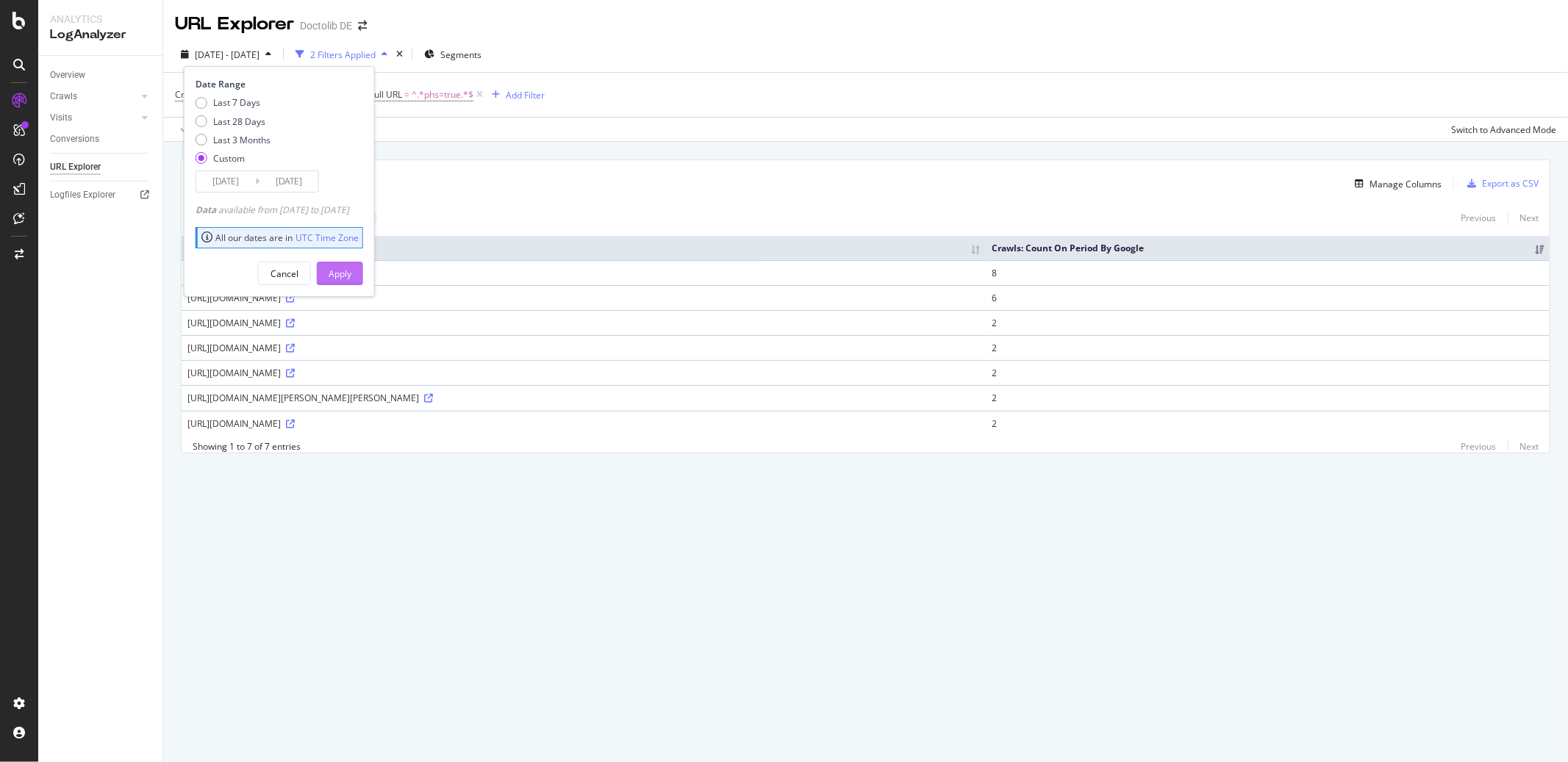
click at [351, 268] on div "Apply" at bounding box center [340, 274] width 23 height 13
